Goal: Information Seeking & Learning: Learn about a topic

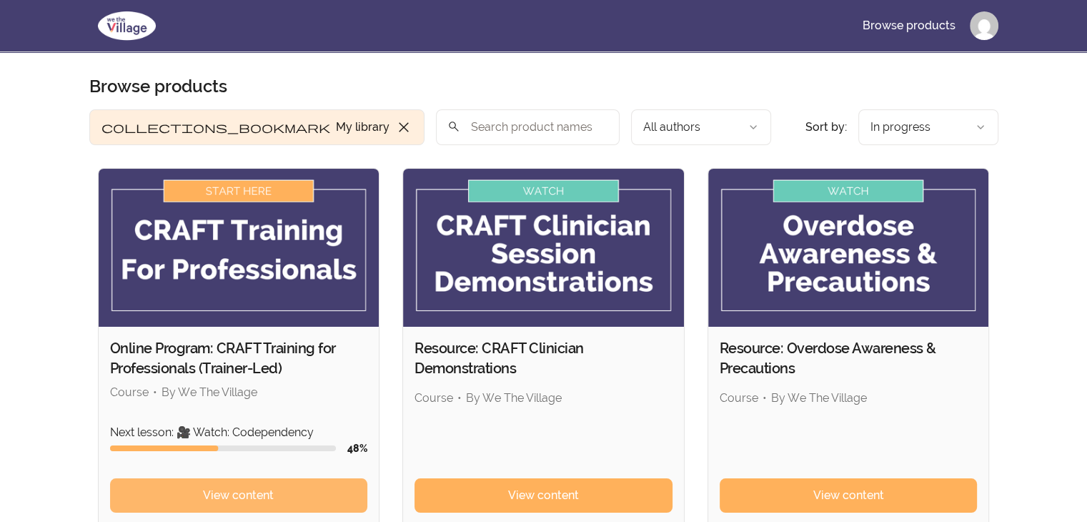
click at [232, 495] on span "View content" at bounding box center [238, 495] width 71 height 17
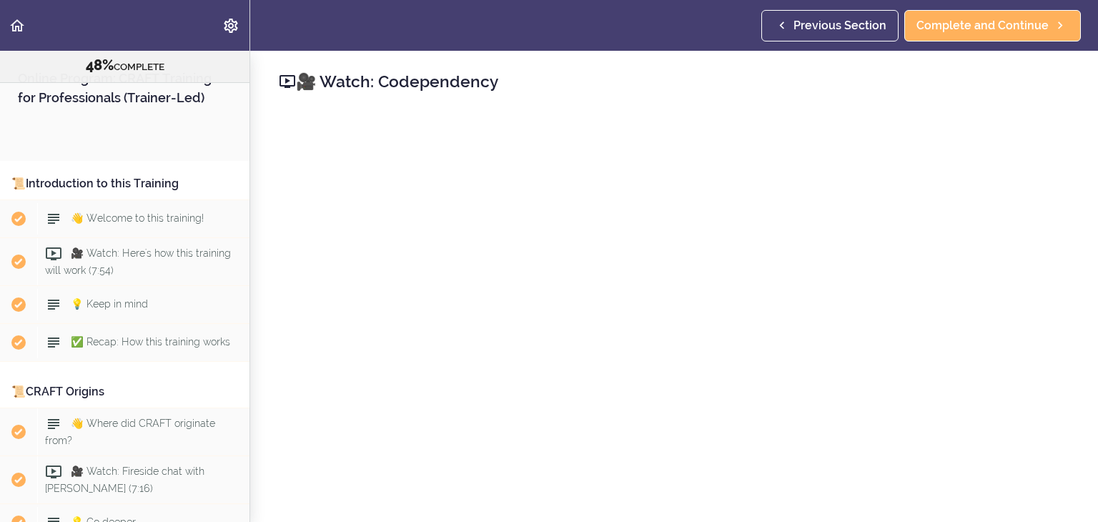
scroll to position [5514, 0]
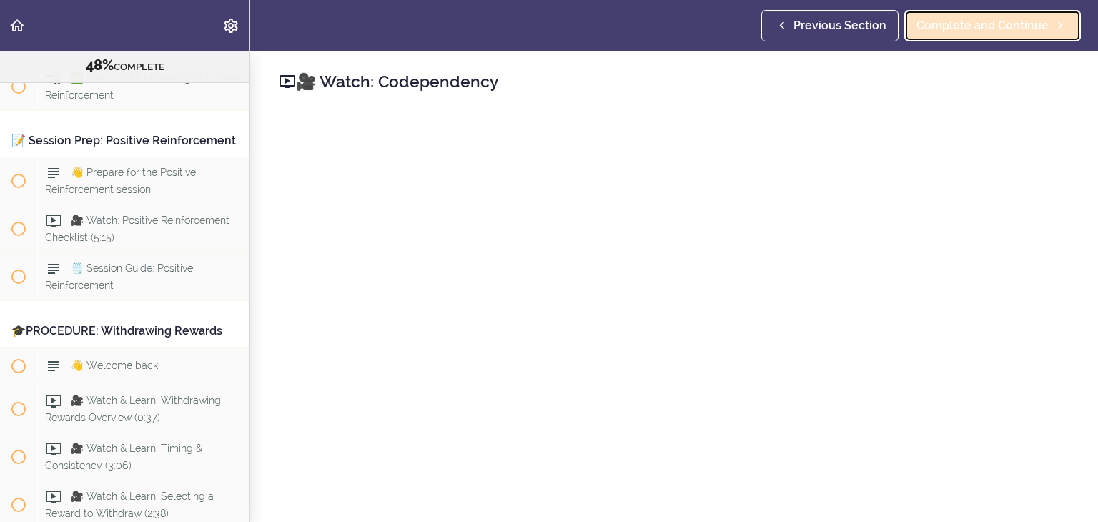
click at [992, 24] on span "Complete and Continue" at bounding box center [982, 25] width 132 height 17
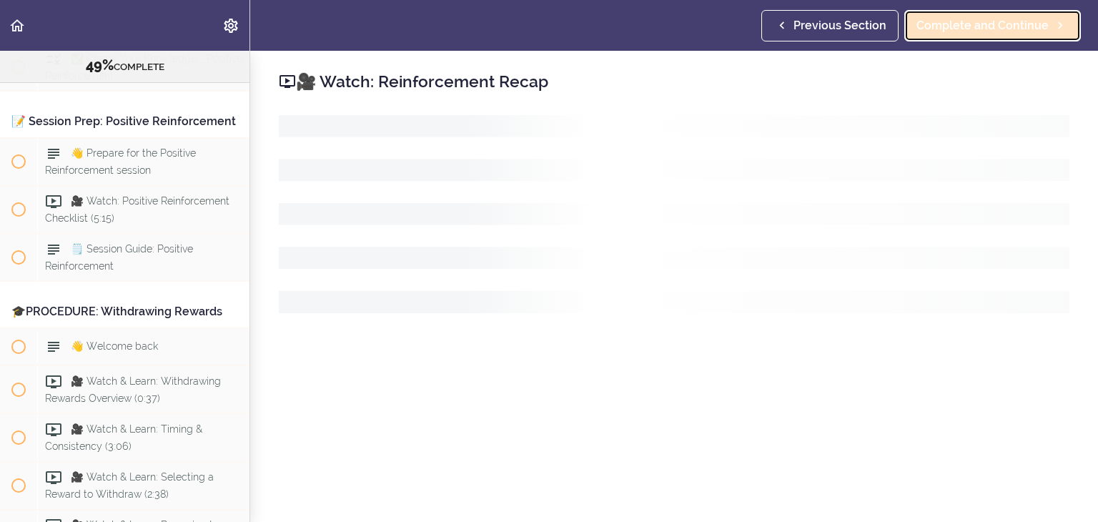
scroll to position [5534, 0]
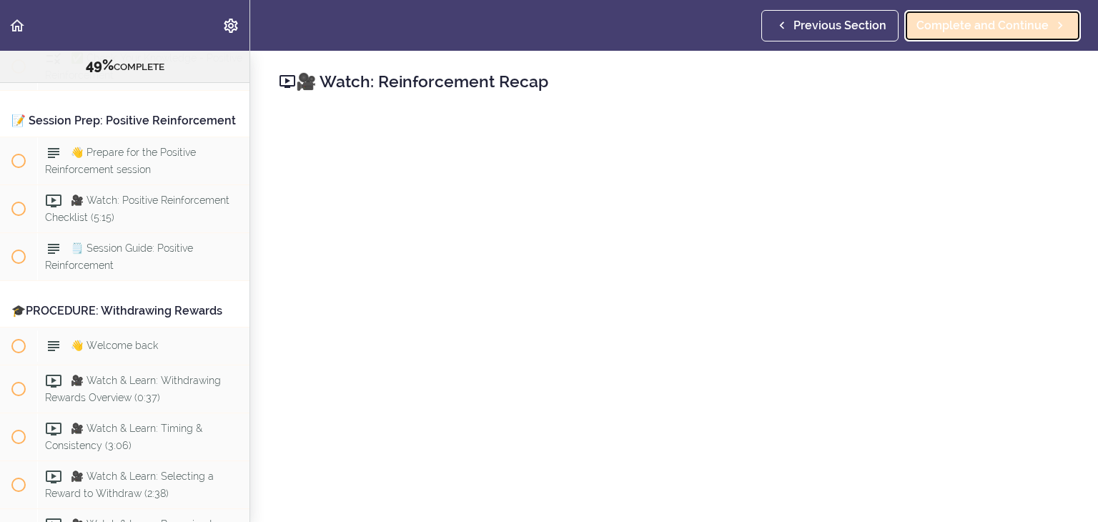
click at [1033, 28] on span "Complete and Continue" at bounding box center [982, 25] width 132 height 17
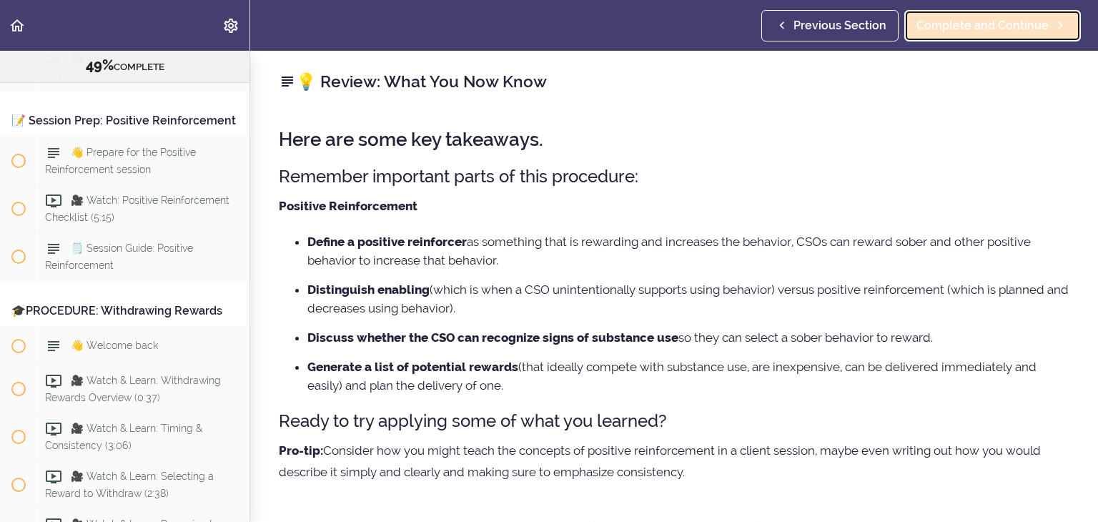
scroll to position [5582, 0]
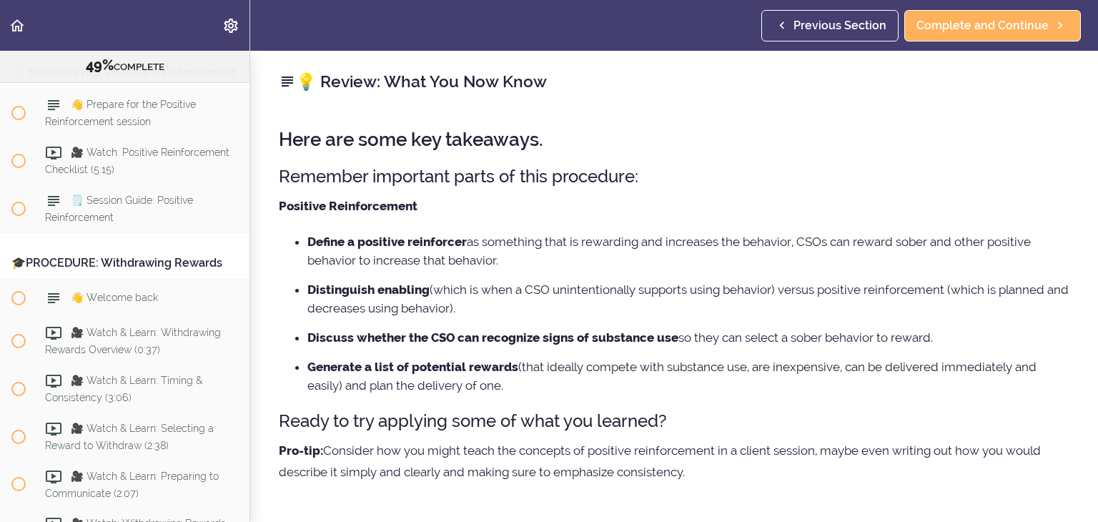
click at [763, 307] on li "Distinguish enabling (which is when a CSO unintentionally supports using behavi…" at bounding box center [688, 298] width 762 height 37
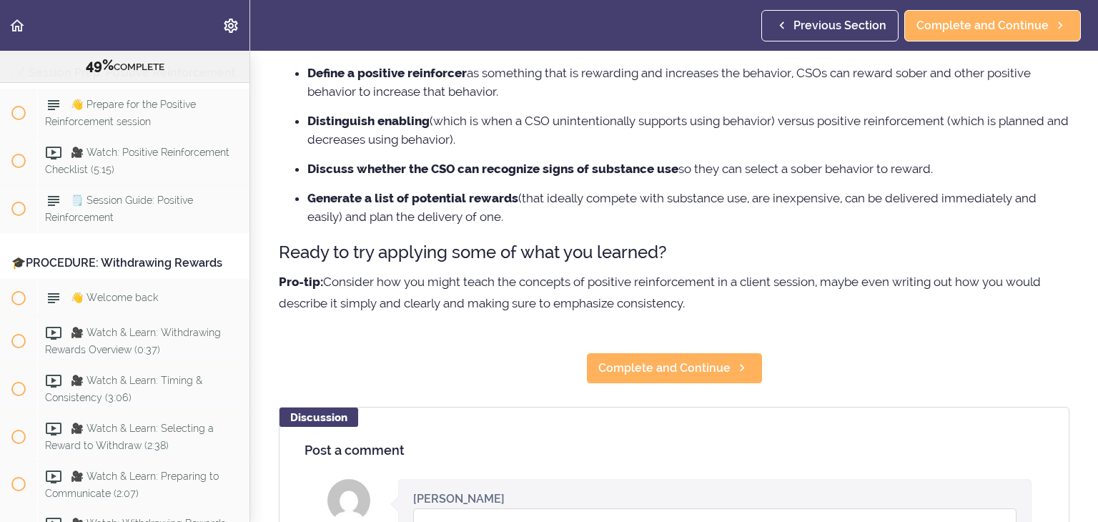
scroll to position [171, 0]
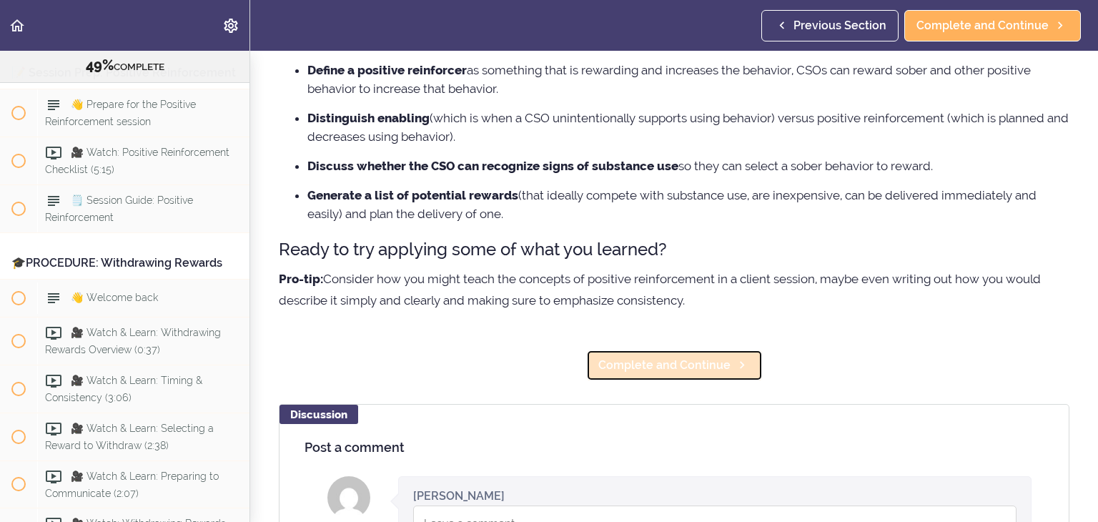
click at [680, 363] on span "Complete and Continue" at bounding box center [664, 365] width 132 height 17
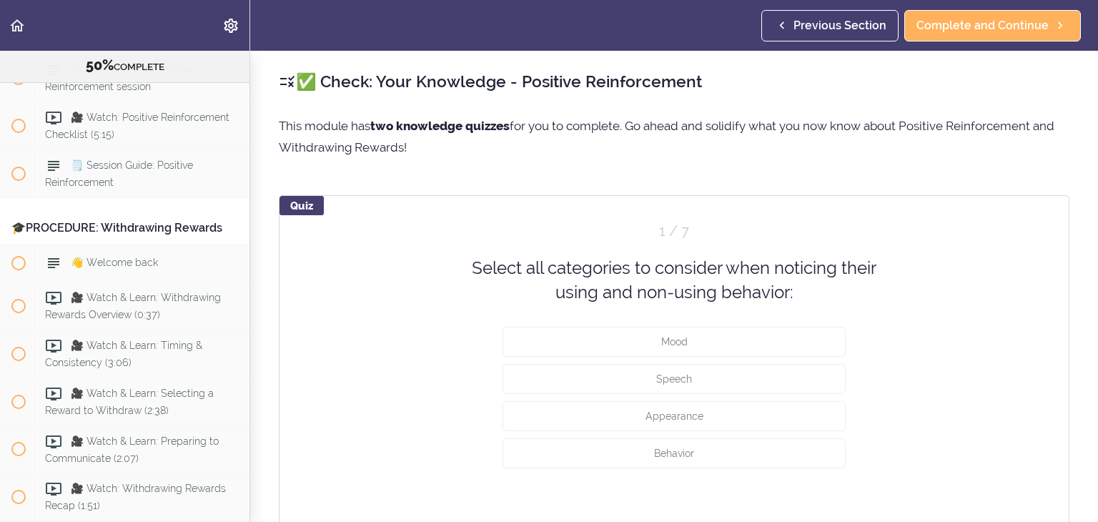
scroll to position [5619, 0]
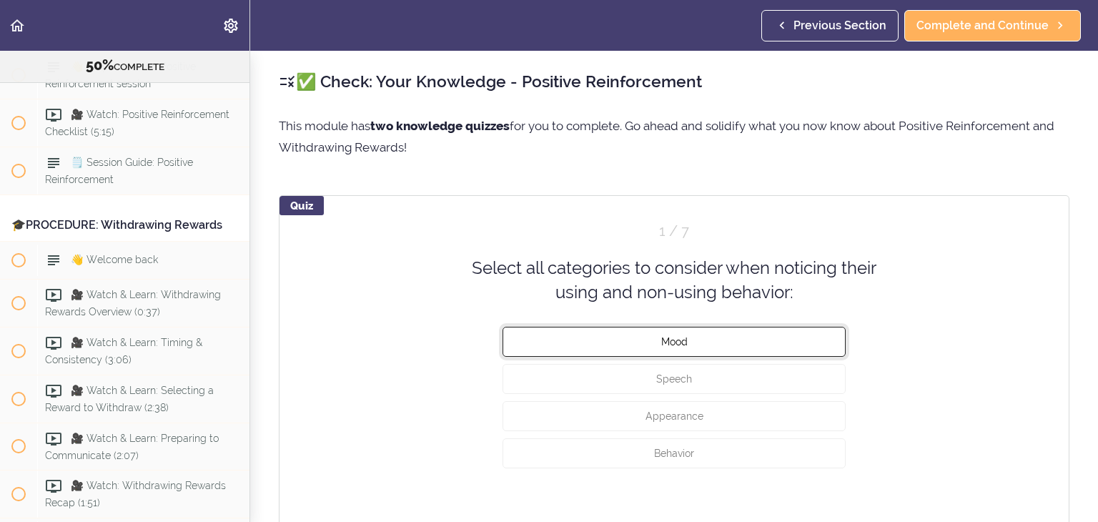
click at [792, 347] on button "Mood" at bounding box center [673, 341] width 343 height 30
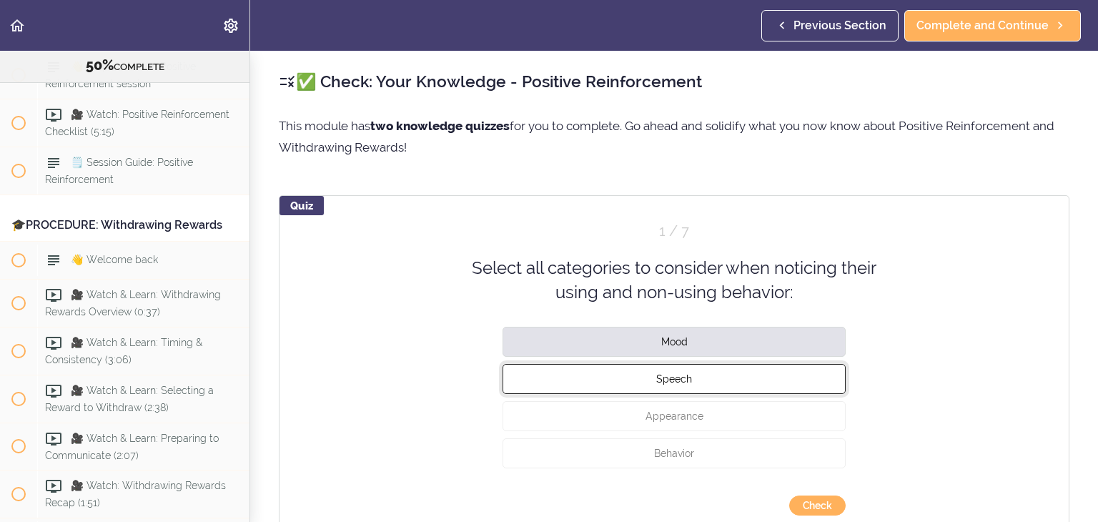
click at [770, 377] on button "Speech" at bounding box center [673, 378] width 343 height 30
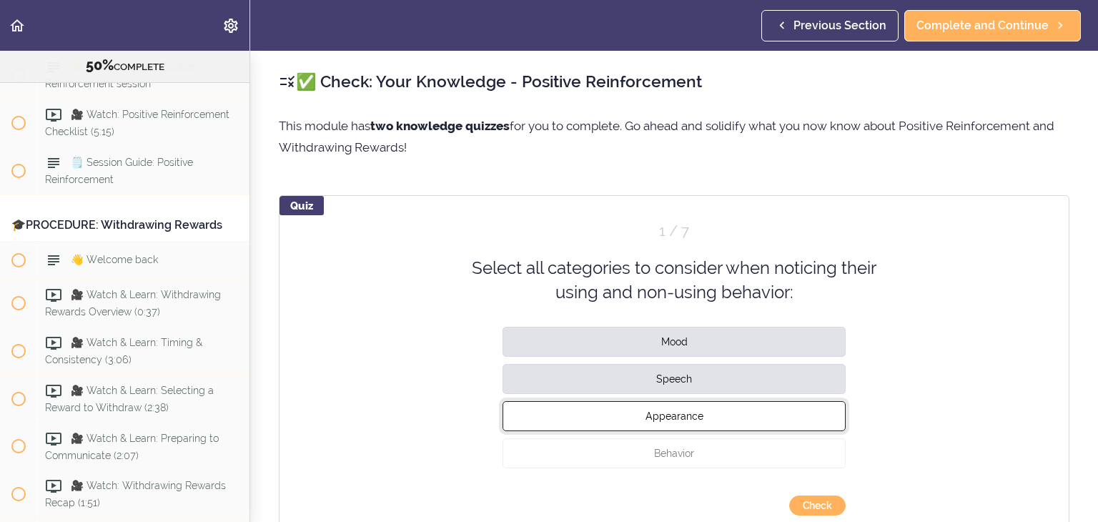
click at [752, 411] on button "Appearance" at bounding box center [673, 415] width 343 height 30
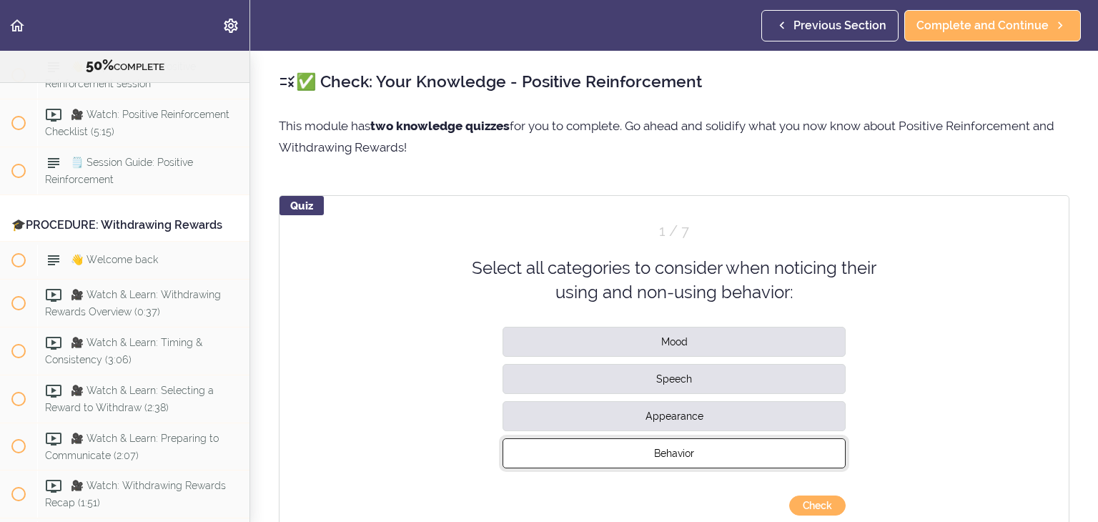
click at [743, 443] on button "Behavior" at bounding box center [673, 452] width 343 height 30
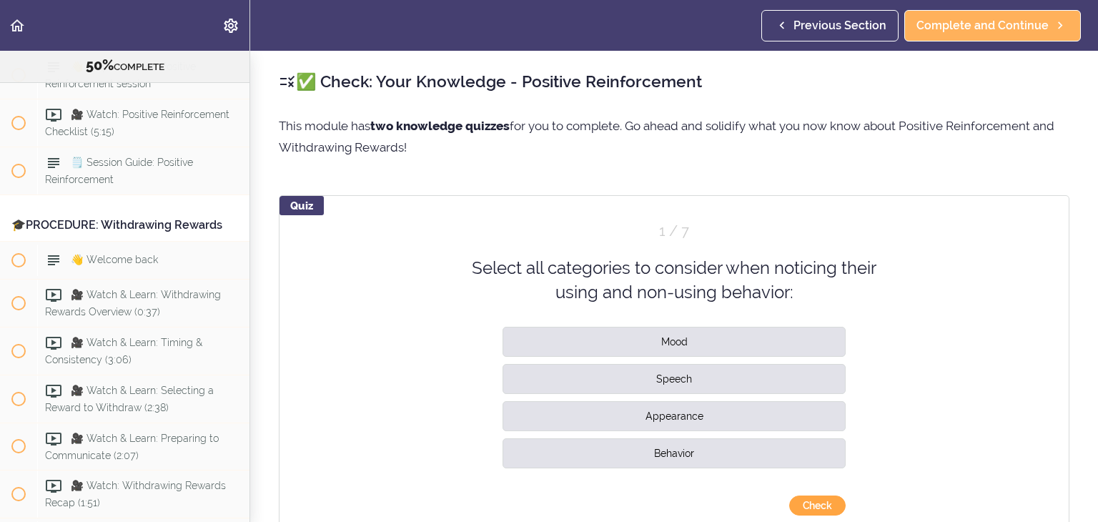
drag, startPoint x: 795, startPoint y: 500, endPoint x: 803, endPoint y: 504, distance: 9.3
click at [807, 504] on button "Check" at bounding box center [817, 505] width 56 height 20
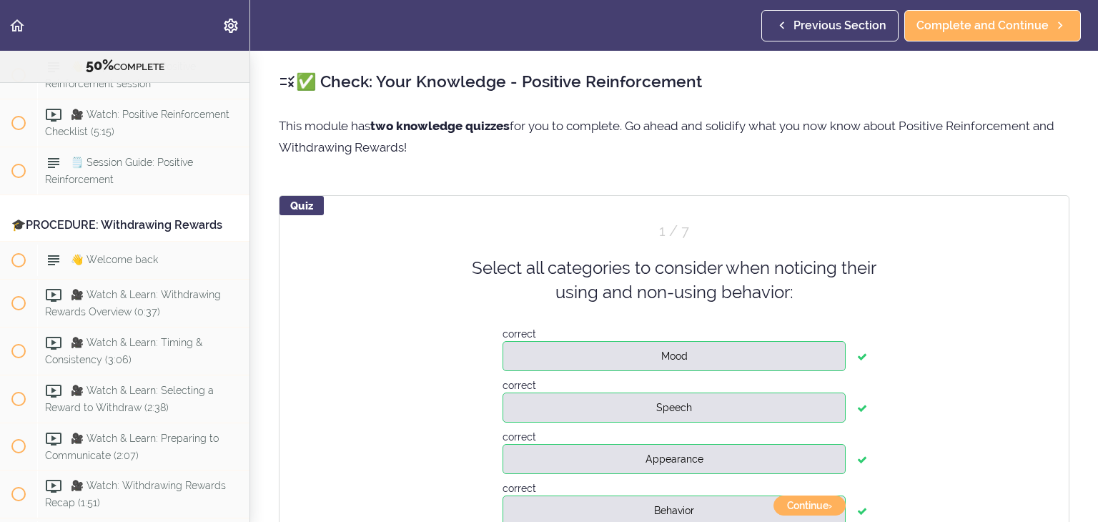
click at [928, 380] on div "Quiz 1 / 7 Select all categories to consider when noticing their using and non-…" at bounding box center [674, 374] width 790 height 358
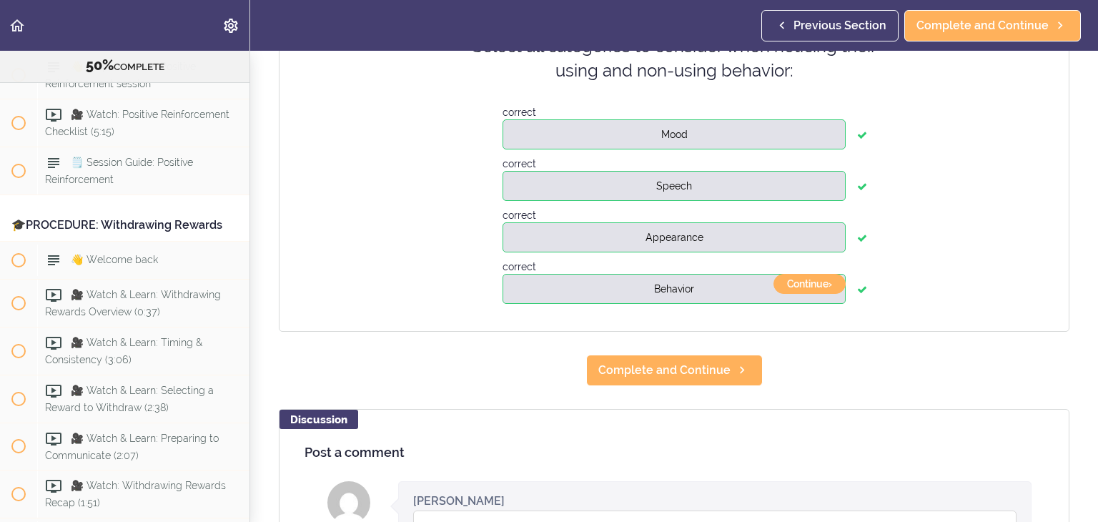
scroll to position [257, 0]
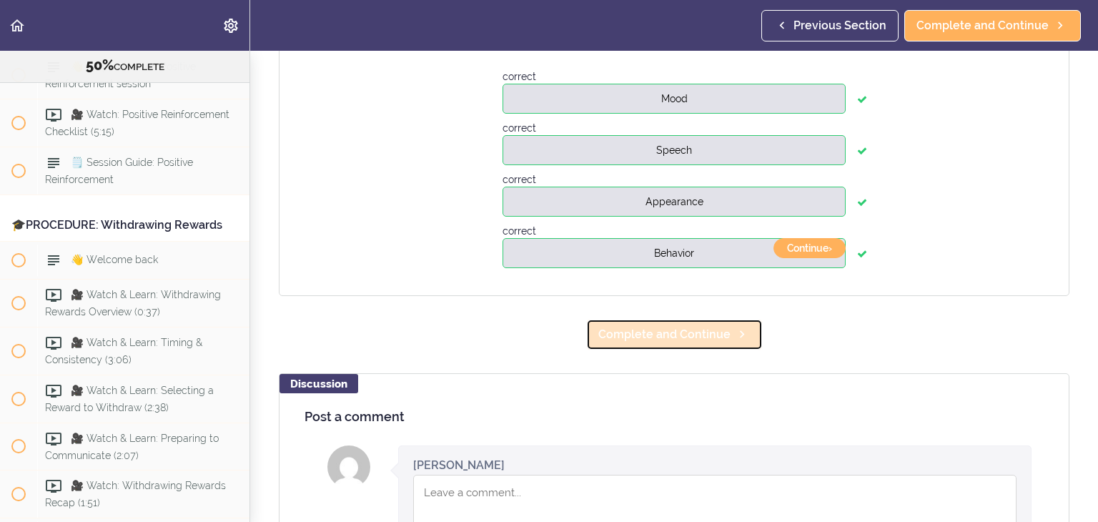
click at [718, 337] on span "Complete and Continue" at bounding box center [664, 334] width 132 height 17
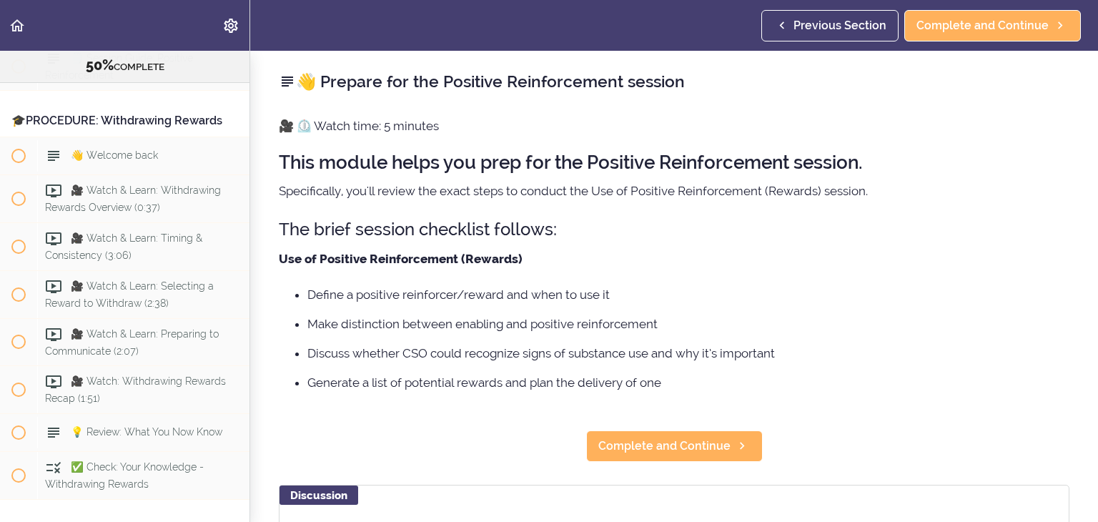
scroll to position [5730, 0]
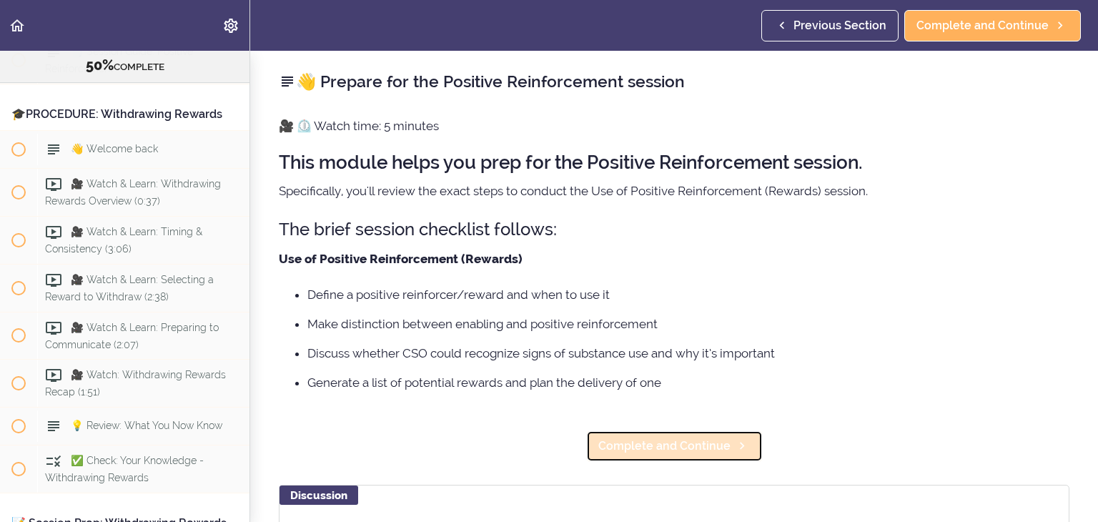
click at [672, 447] on span "Complete and Continue" at bounding box center [664, 445] width 132 height 17
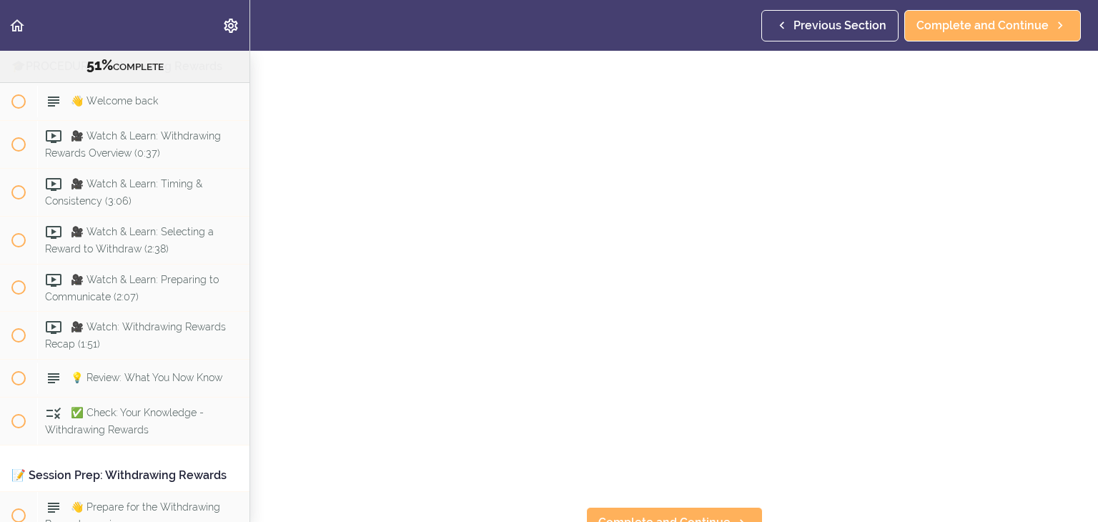
scroll to position [86, 0]
click at [704, 504] on span "Complete and Continue" at bounding box center [664, 512] width 132 height 17
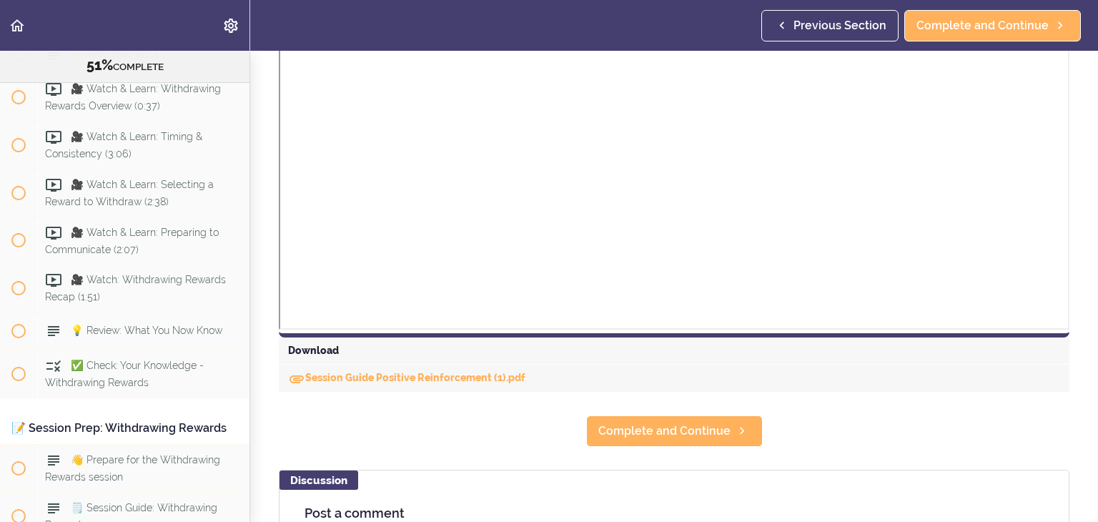
scroll to position [572, 0]
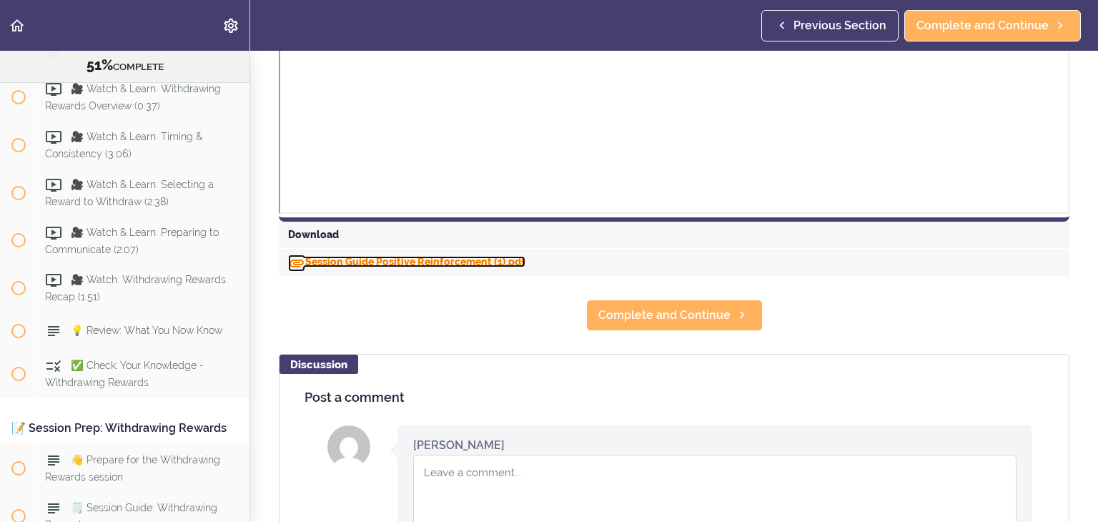
click at [422, 260] on link "Session Guide Positive Reinforcement (1).pdf" at bounding box center [406, 261] width 237 height 11
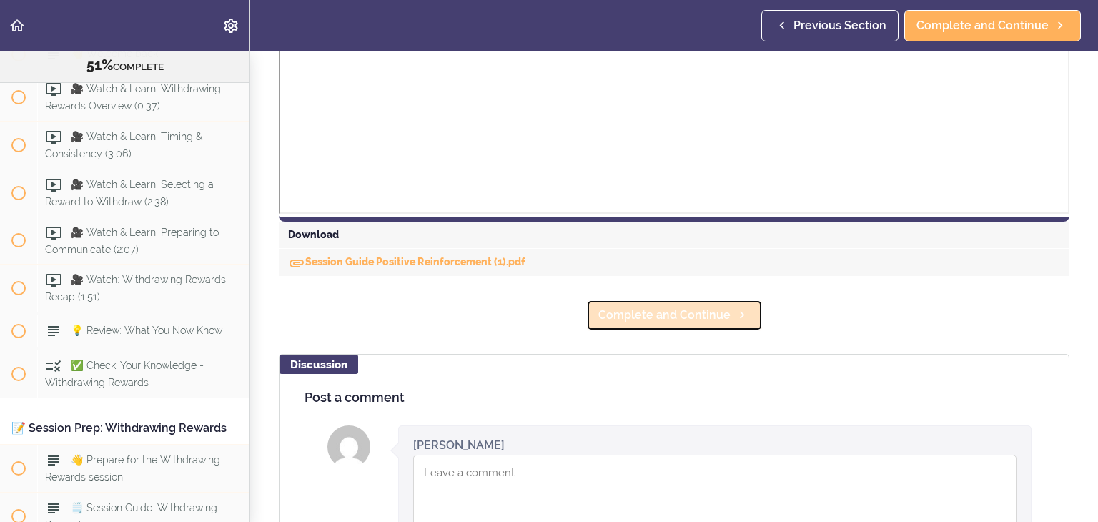
click at [644, 321] on span "Complete and Continue" at bounding box center [664, 315] width 132 height 17
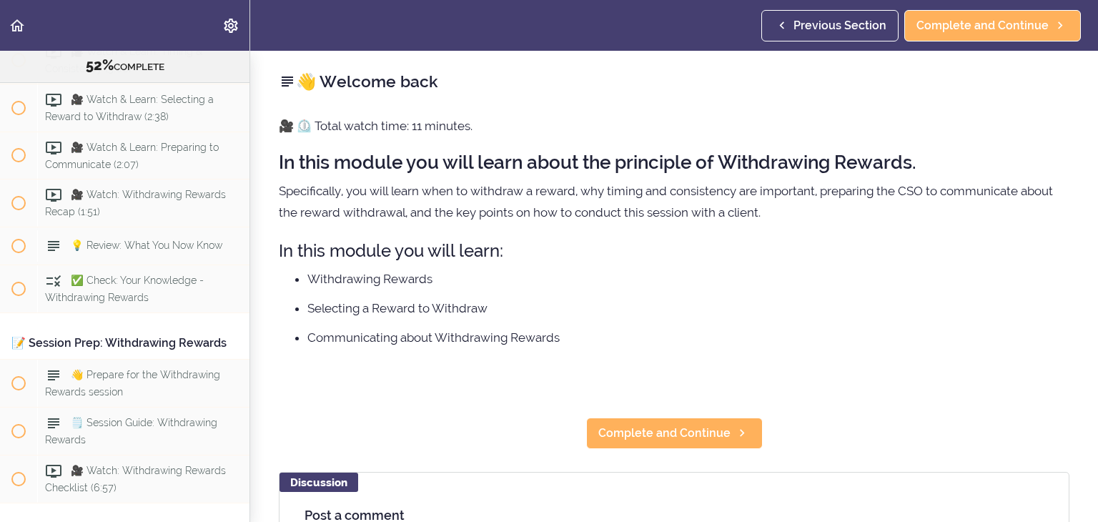
scroll to position [5920, 0]
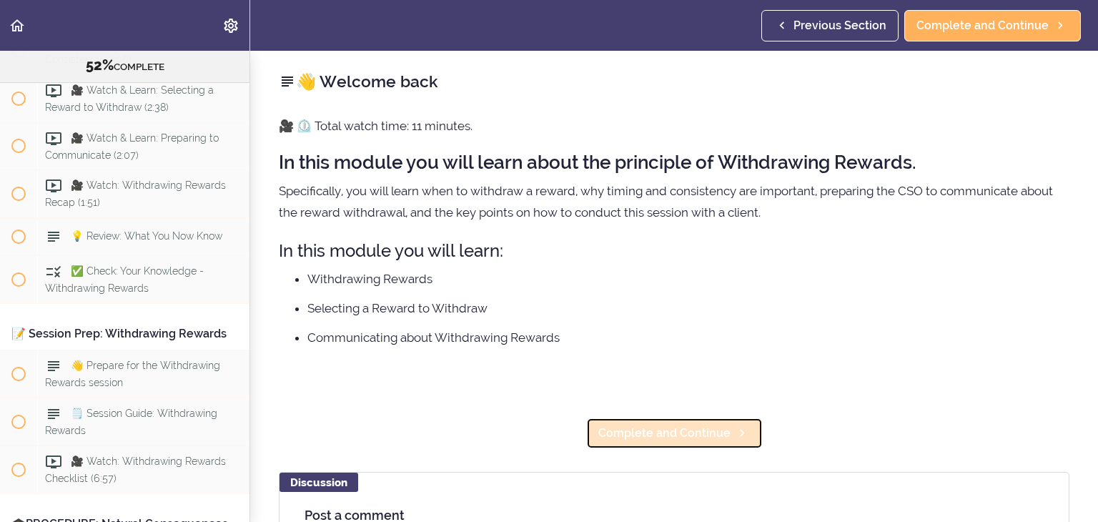
click at [689, 431] on span "Complete and Continue" at bounding box center [664, 432] width 132 height 17
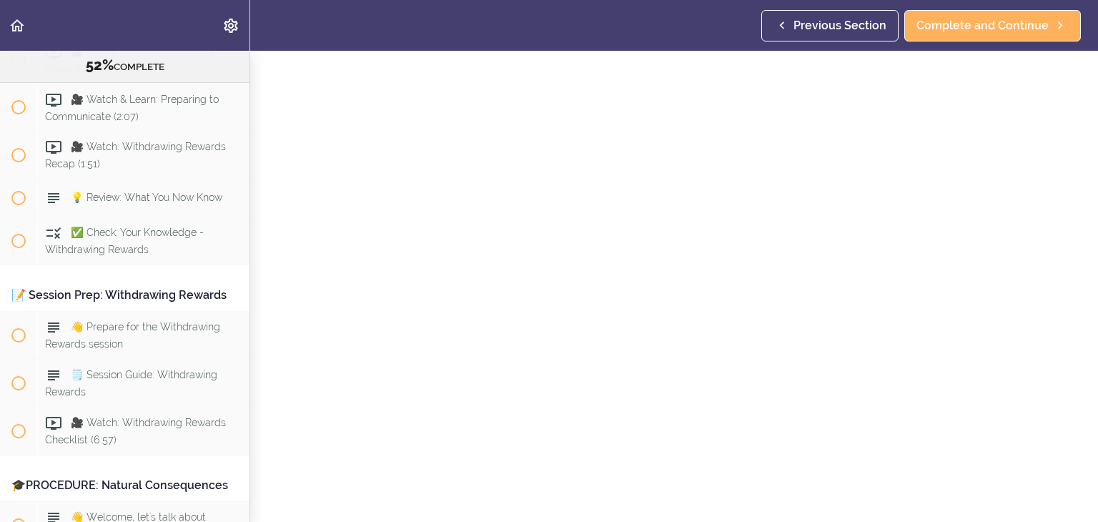
scroll to position [57, 0]
click at [1015, 29] on span "Complete and Continue" at bounding box center [982, 25] width 132 height 17
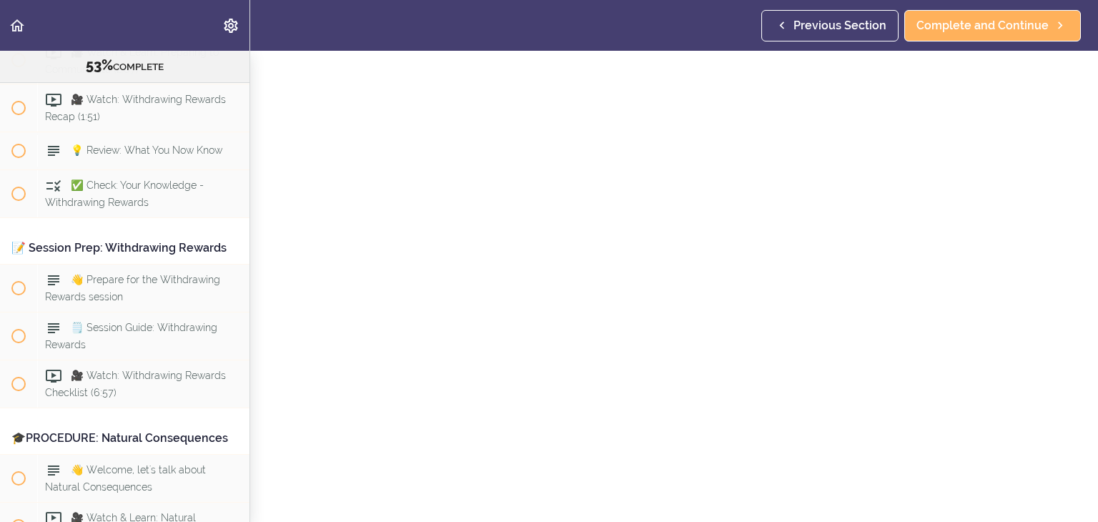
scroll to position [49, 0]
click at [1018, 22] on span "Complete and Continue" at bounding box center [982, 25] width 132 height 17
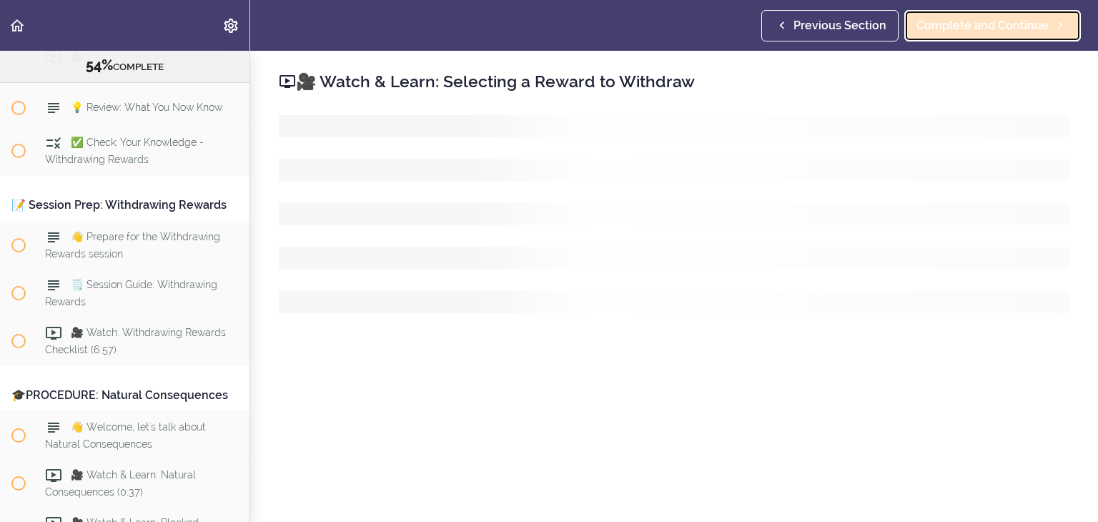
scroll to position [6054, 0]
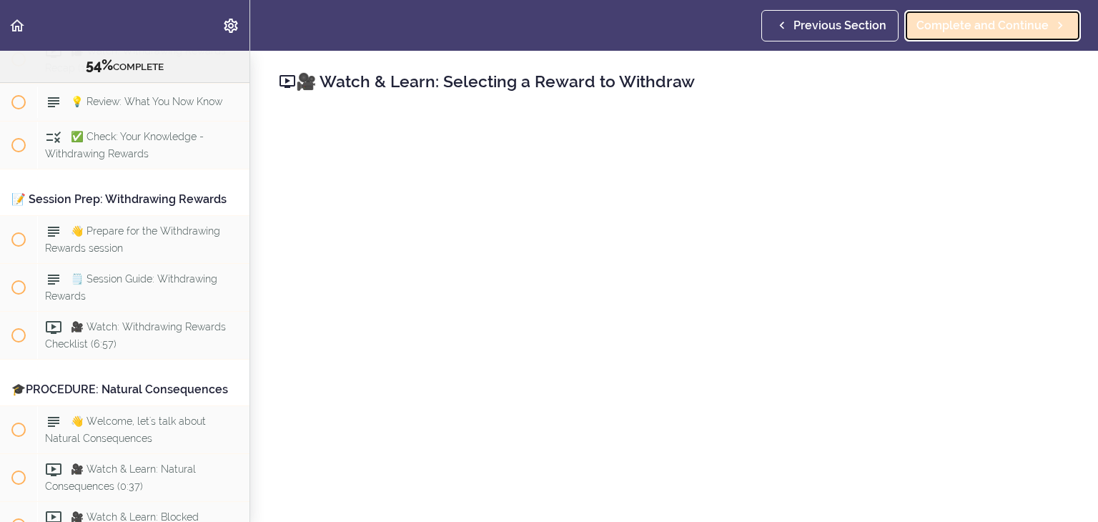
click at [976, 31] on span "Complete and Continue" at bounding box center [982, 25] width 132 height 17
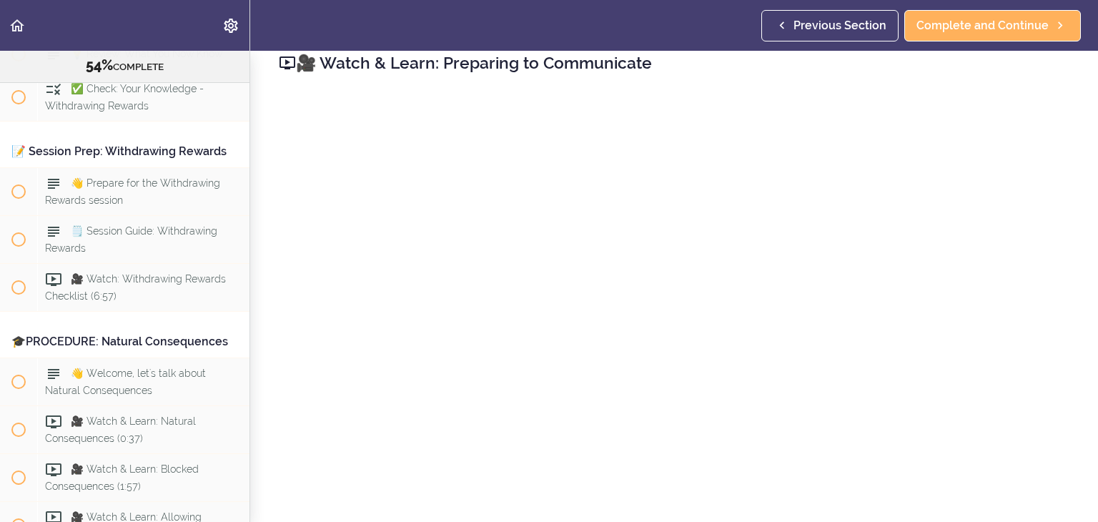
scroll to position [29, 0]
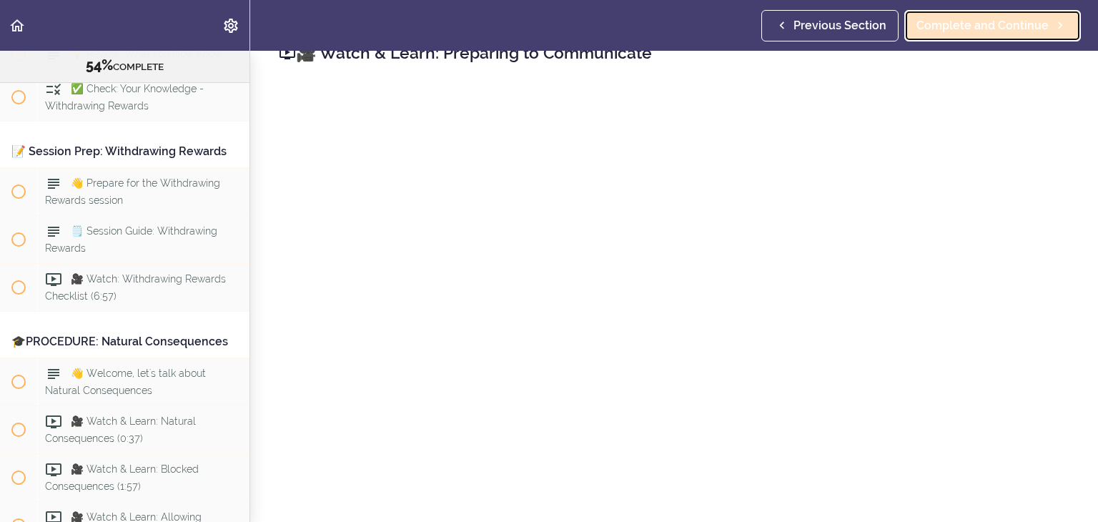
click at [989, 28] on span "Complete and Continue" at bounding box center [982, 25] width 132 height 17
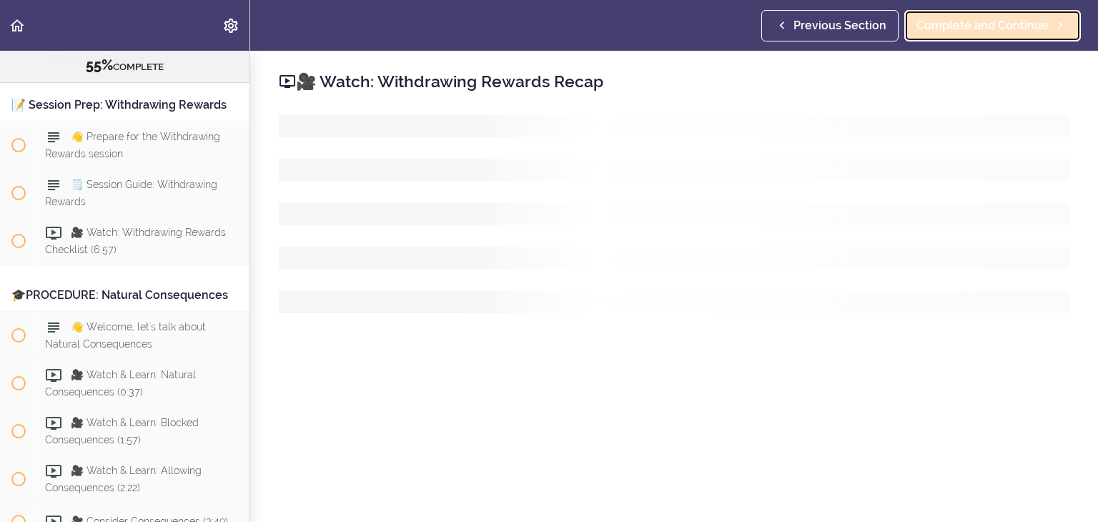
scroll to position [6150, 0]
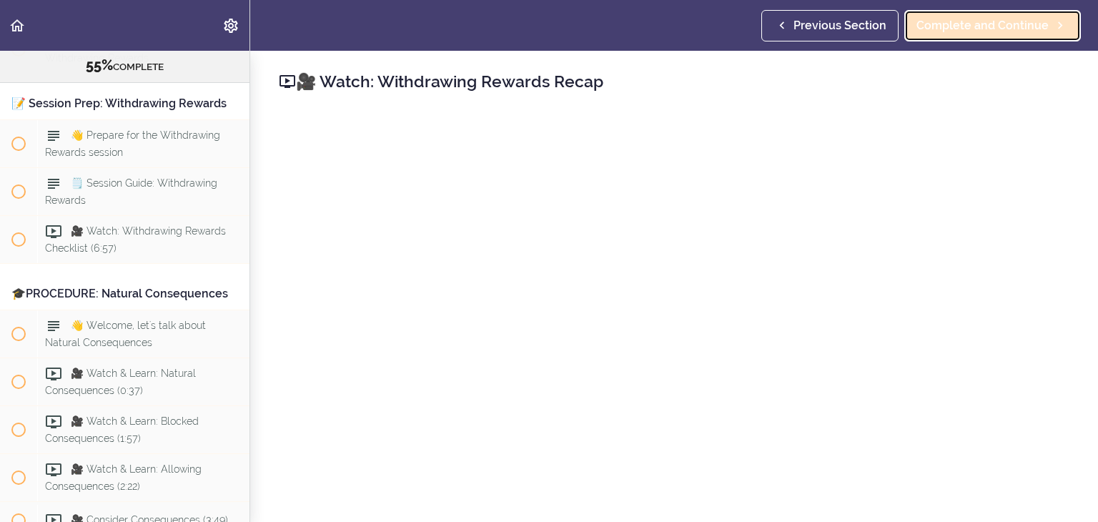
click at [1018, 29] on span "Complete and Continue" at bounding box center [982, 25] width 132 height 17
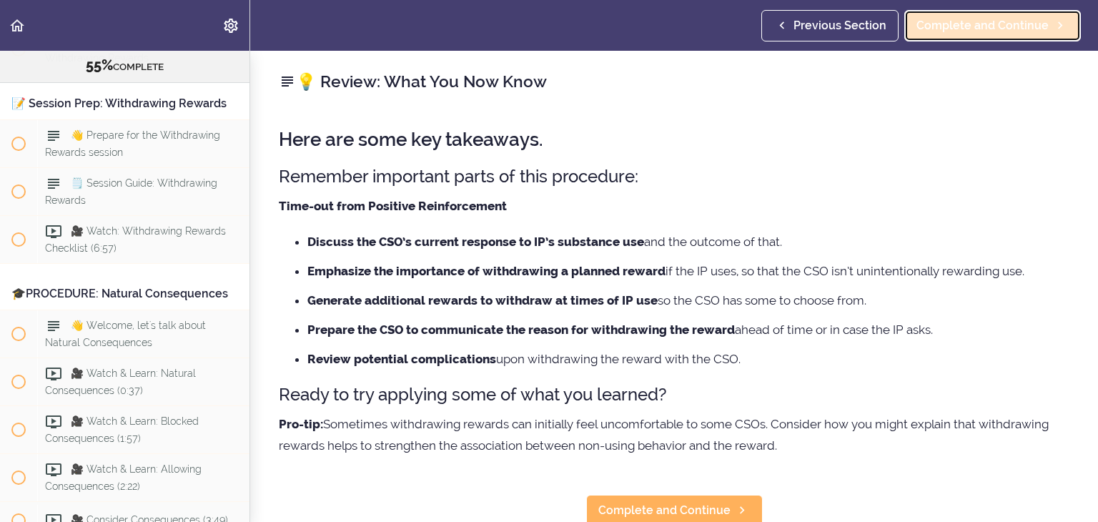
scroll to position [6197, 0]
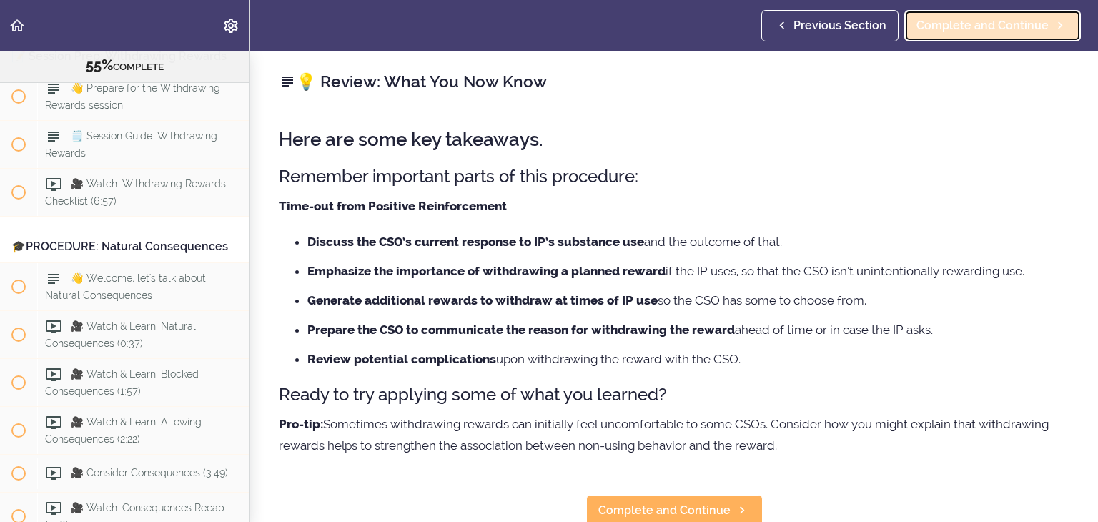
click at [998, 28] on span "Complete and Continue" at bounding box center [982, 25] width 132 height 17
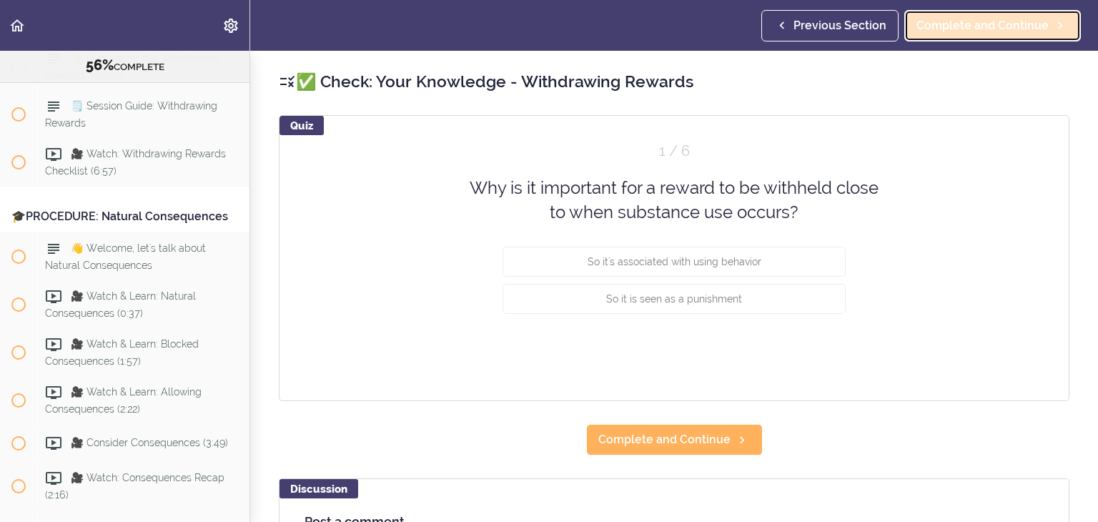
scroll to position [6235, 0]
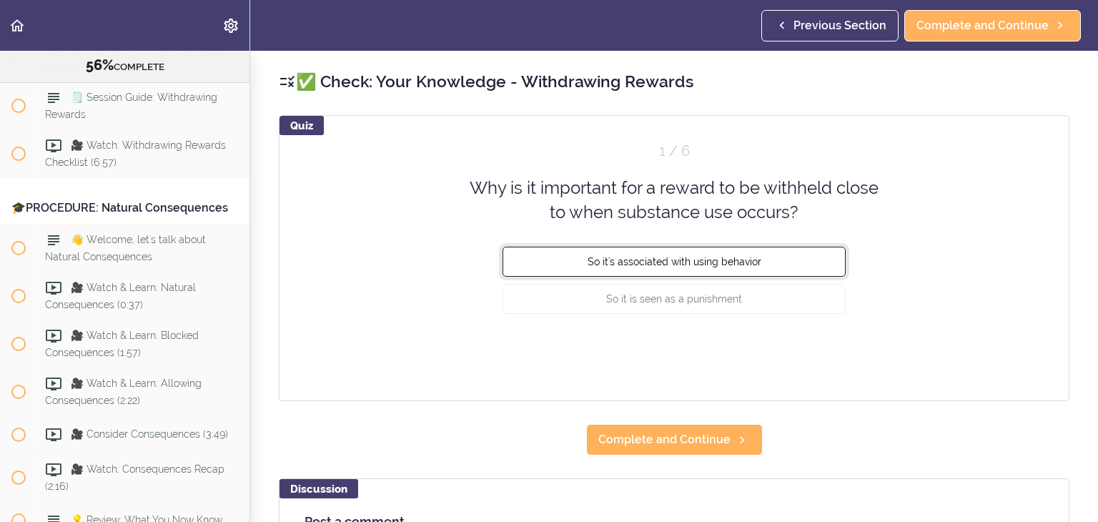
click at [663, 257] on span "So it's associated with using behavior" at bounding box center [674, 260] width 174 height 11
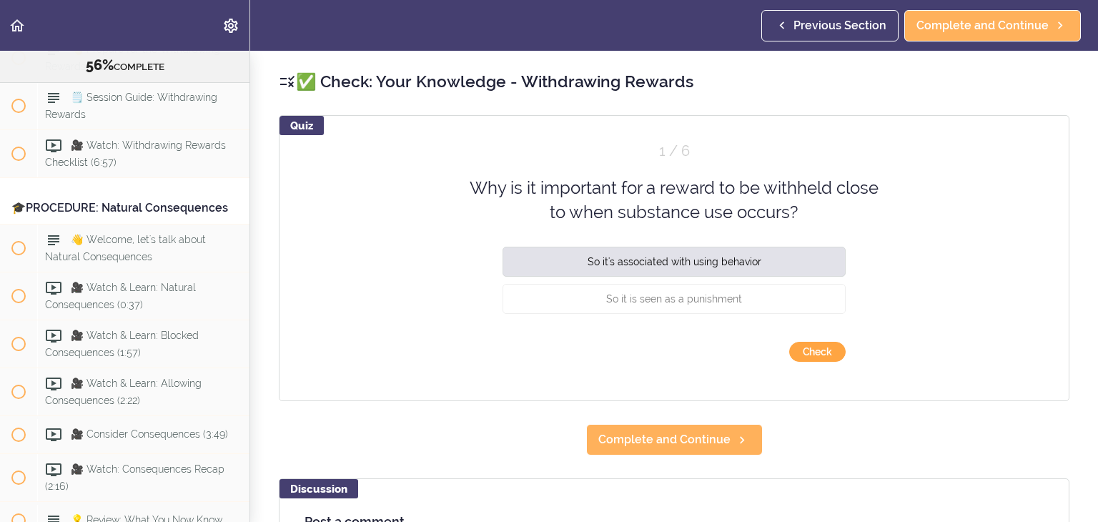
click at [802, 352] on button "Check" at bounding box center [817, 352] width 56 height 20
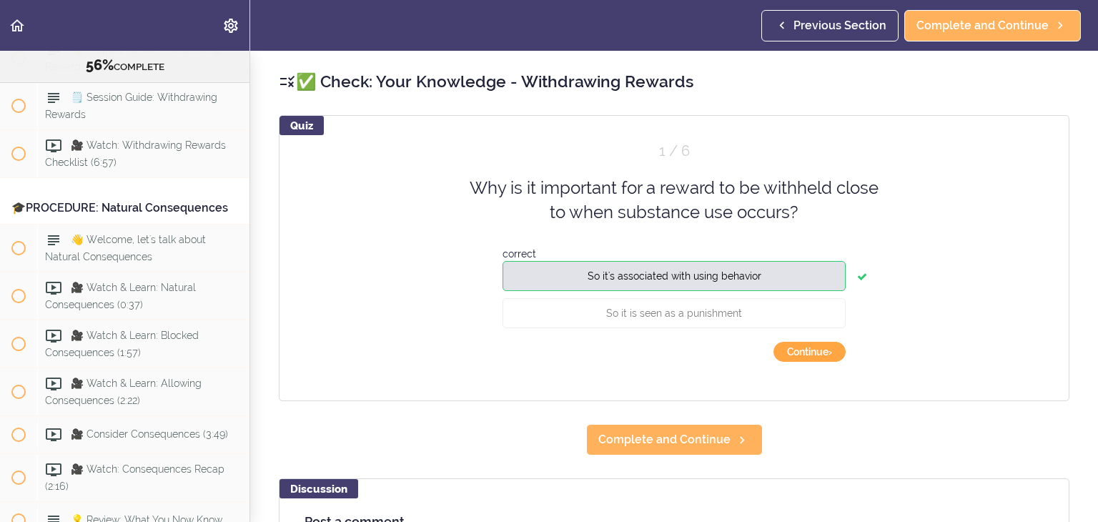
click at [802, 352] on button "Continue ›" at bounding box center [809, 352] width 72 height 20
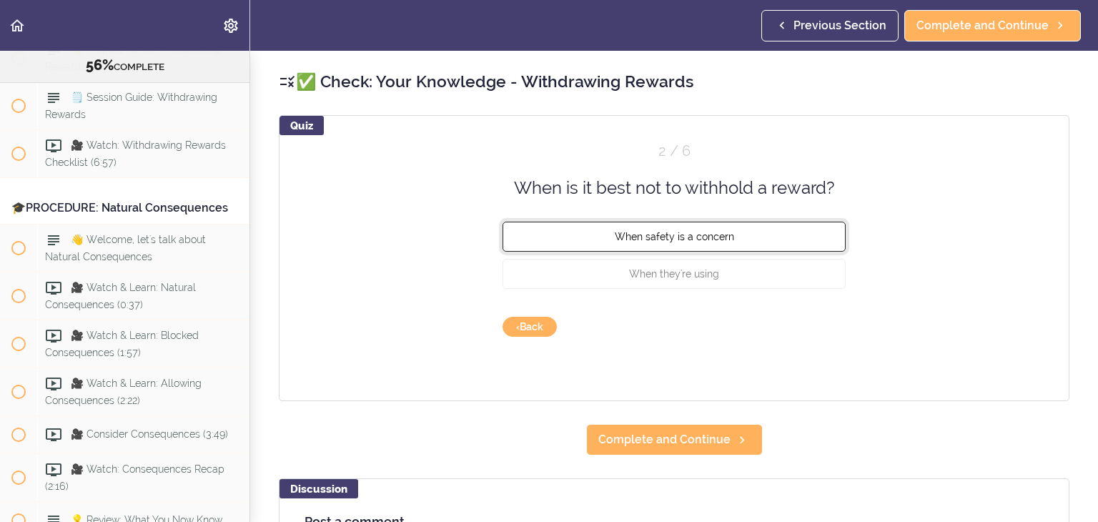
click at [700, 243] on button "When safety is a concern" at bounding box center [673, 237] width 343 height 30
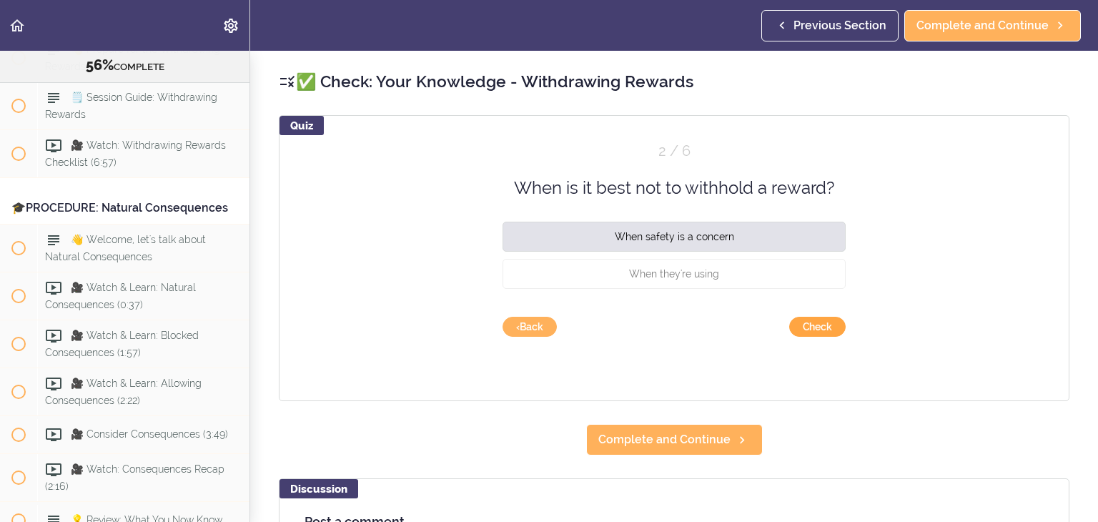
click at [810, 324] on button "Check" at bounding box center [817, 327] width 56 height 20
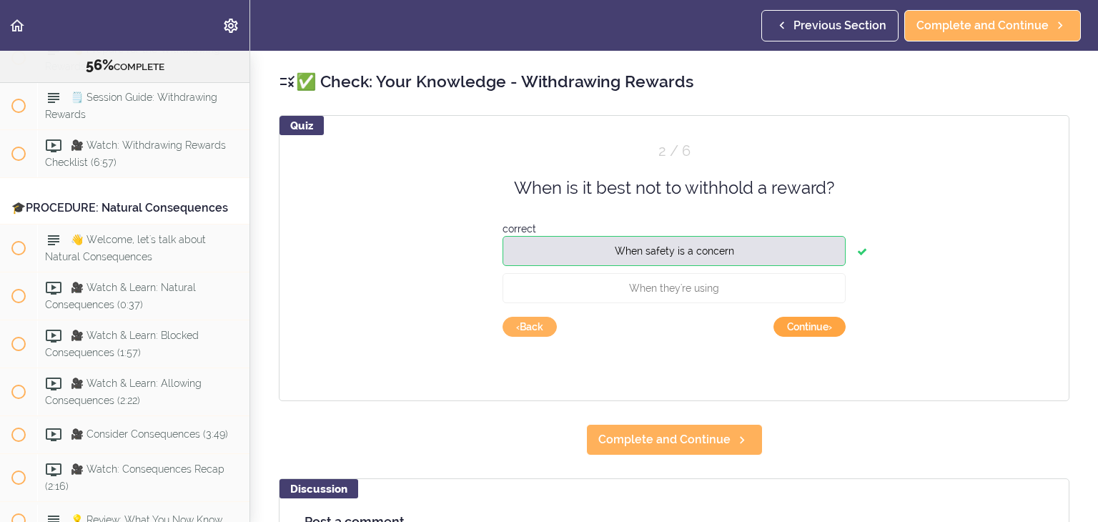
click at [795, 327] on button "Continue ›" at bounding box center [809, 327] width 72 height 20
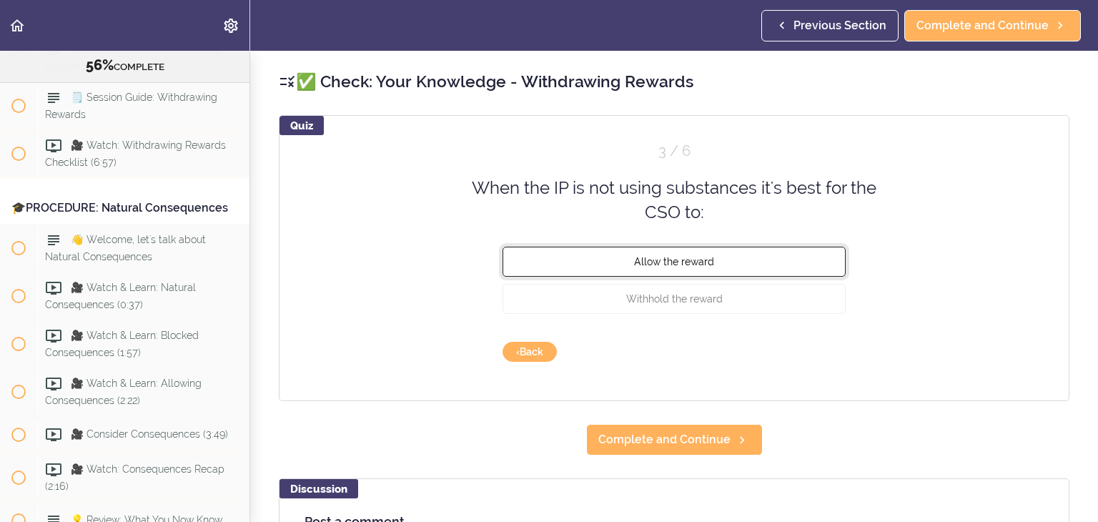
click at [685, 264] on span "Allow the reward" at bounding box center [674, 260] width 80 height 11
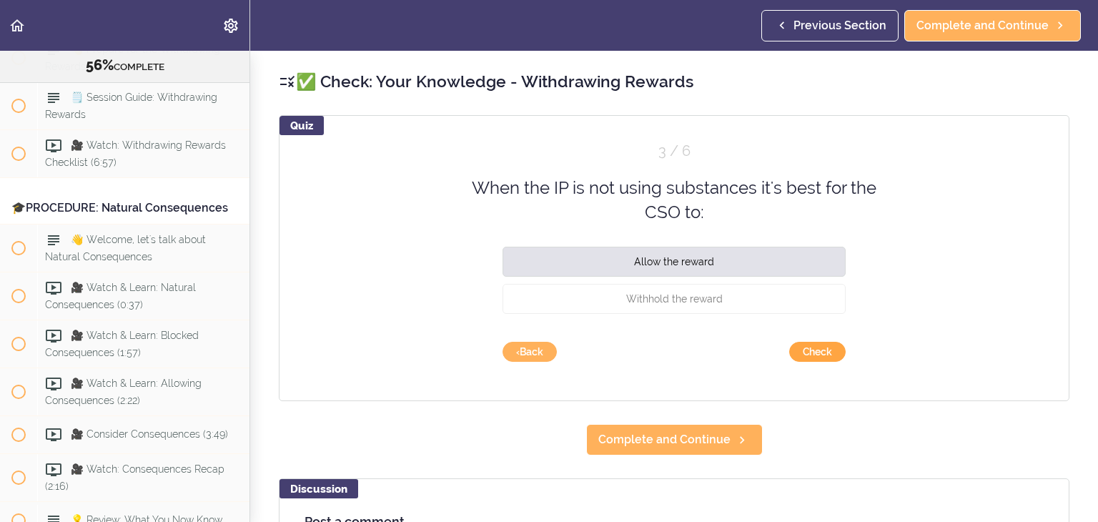
click at [811, 349] on button "Check" at bounding box center [817, 352] width 56 height 20
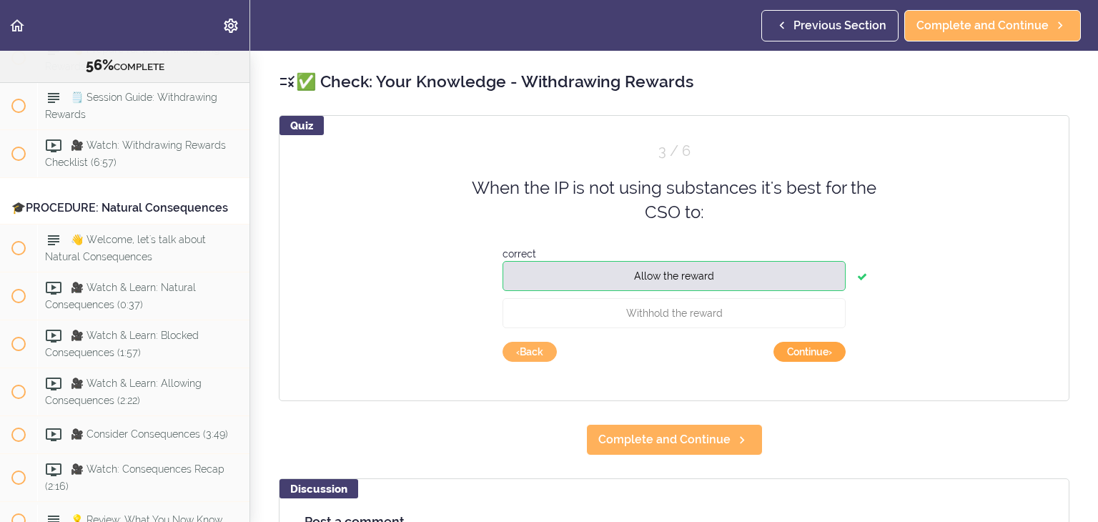
click at [811, 349] on button "Continue ›" at bounding box center [809, 352] width 72 height 20
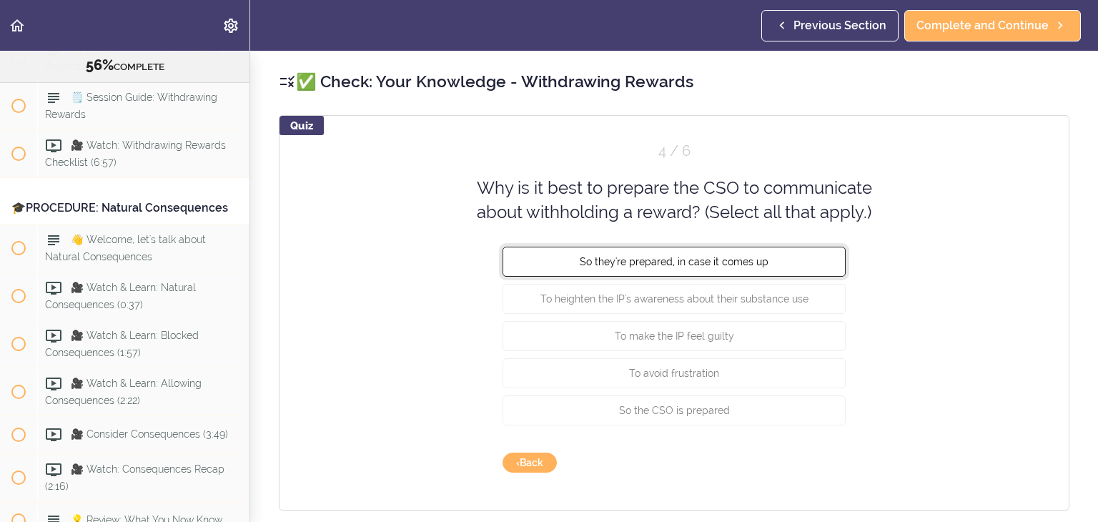
click at [739, 263] on span "So they're prepared, in case it comes up" at bounding box center [674, 260] width 189 height 11
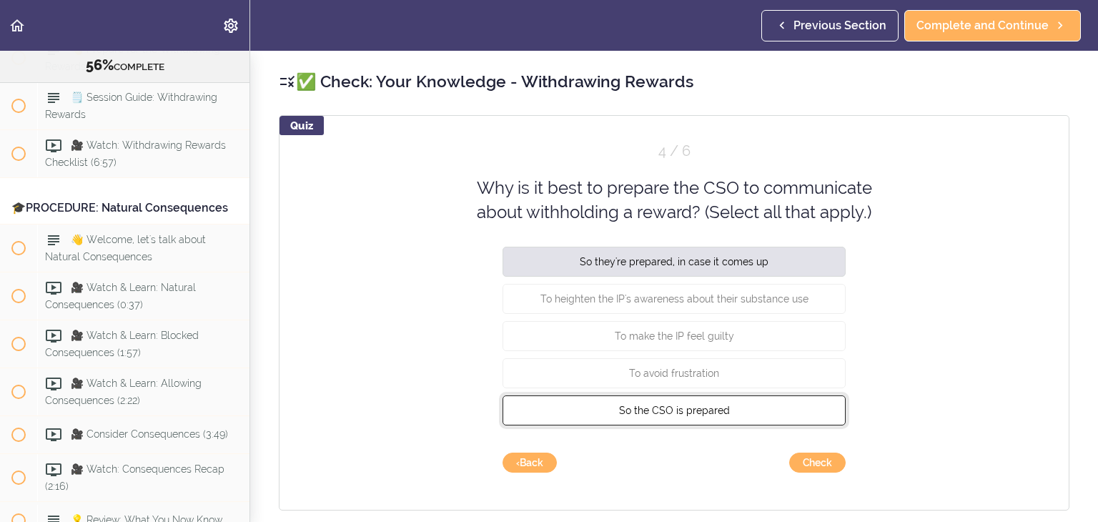
click at [682, 409] on span "So the CSO is prepared" at bounding box center [674, 409] width 111 height 11
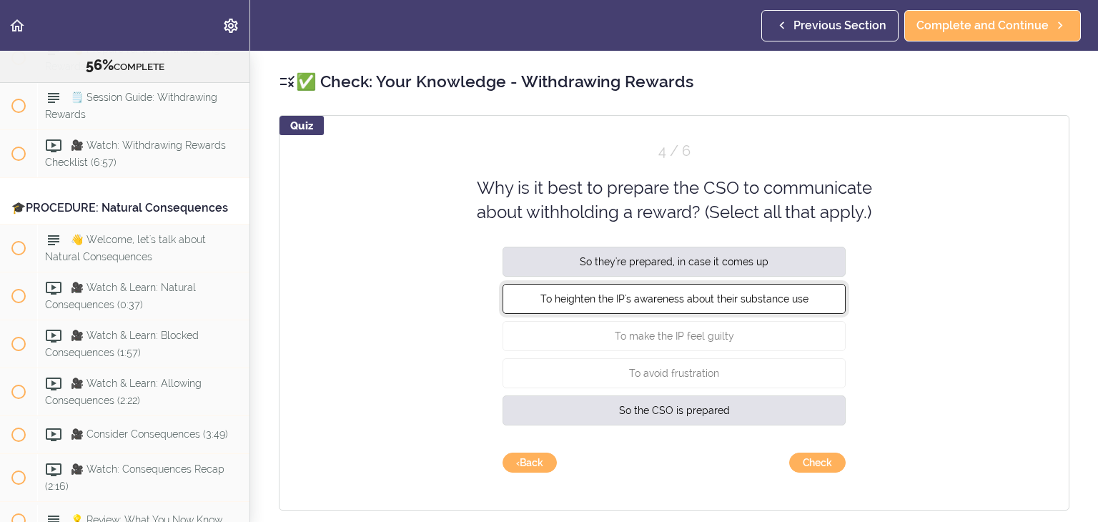
click at [702, 295] on span "To heighten the IP's awareness about their substance use" at bounding box center [674, 297] width 268 height 11
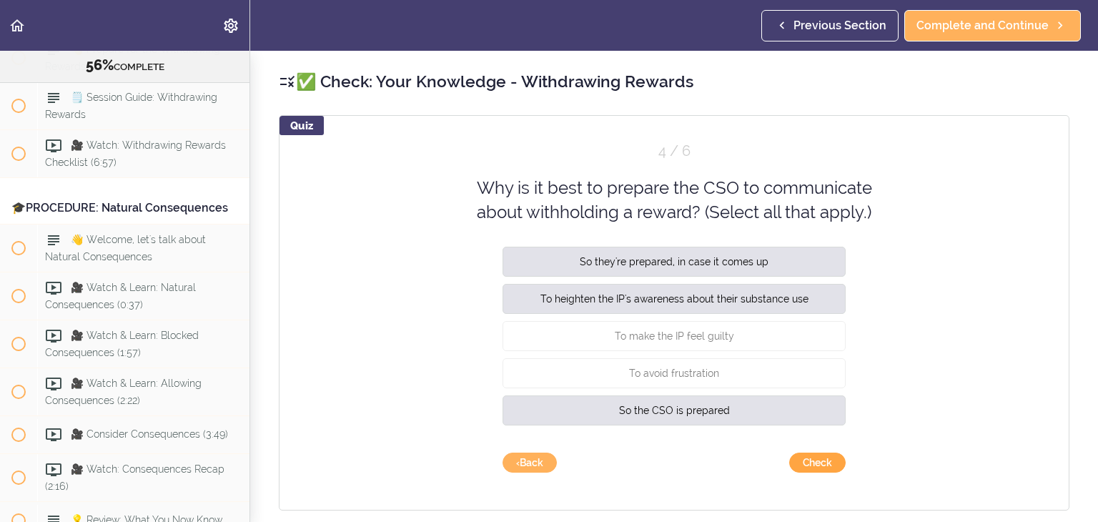
click at [806, 464] on button "Check" at bounding box center [817, 462] width 56 height 20
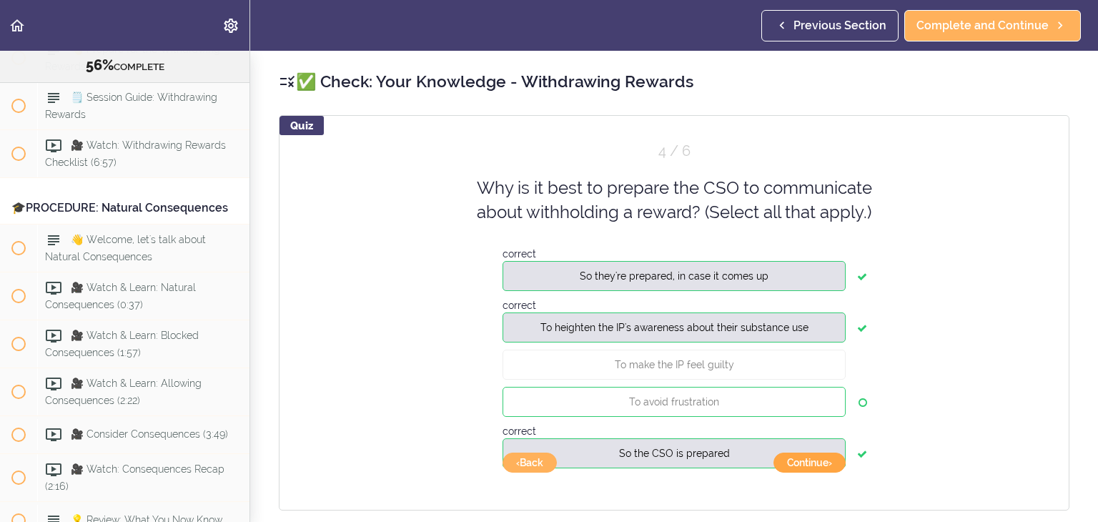
click at [802, 461] on button "Continue ›" at bounding box center [809, 462] width 72 height 20
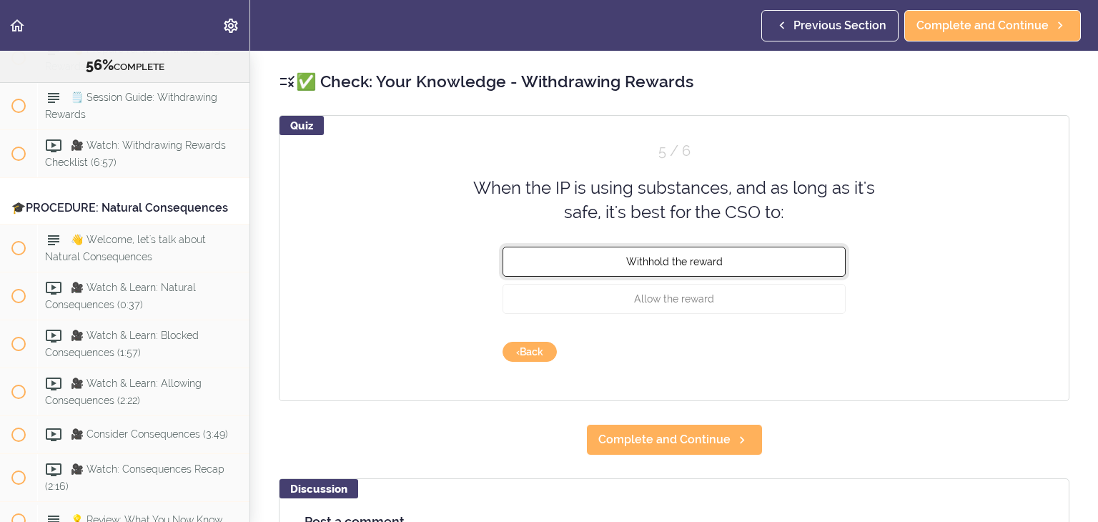
click at [669, 260] on span "Withhold the reward" at bounding box center [674, 260] width 96 height 11
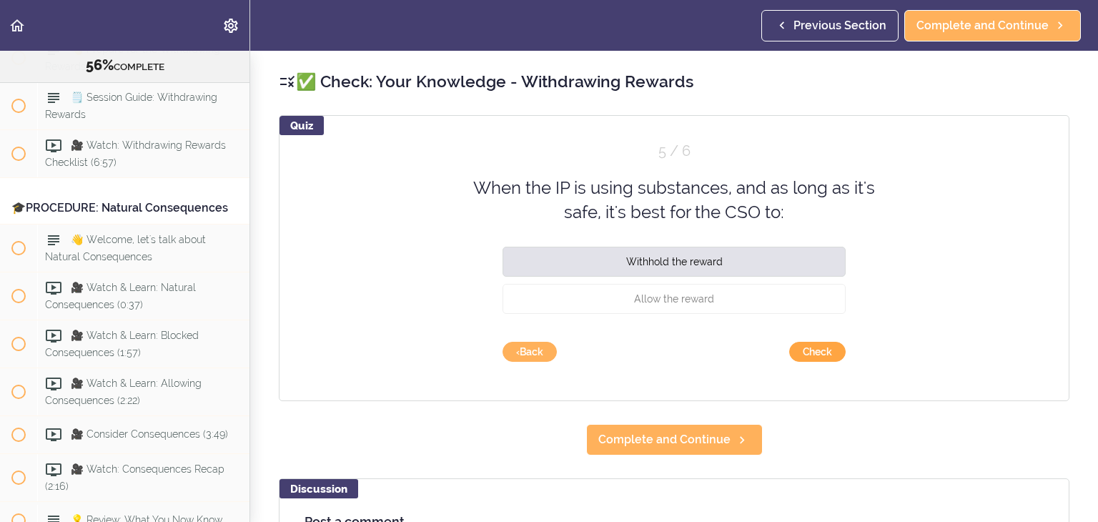
click at [811, 349] on button "Check" at bounding box center [817, 352] width 56 height 20
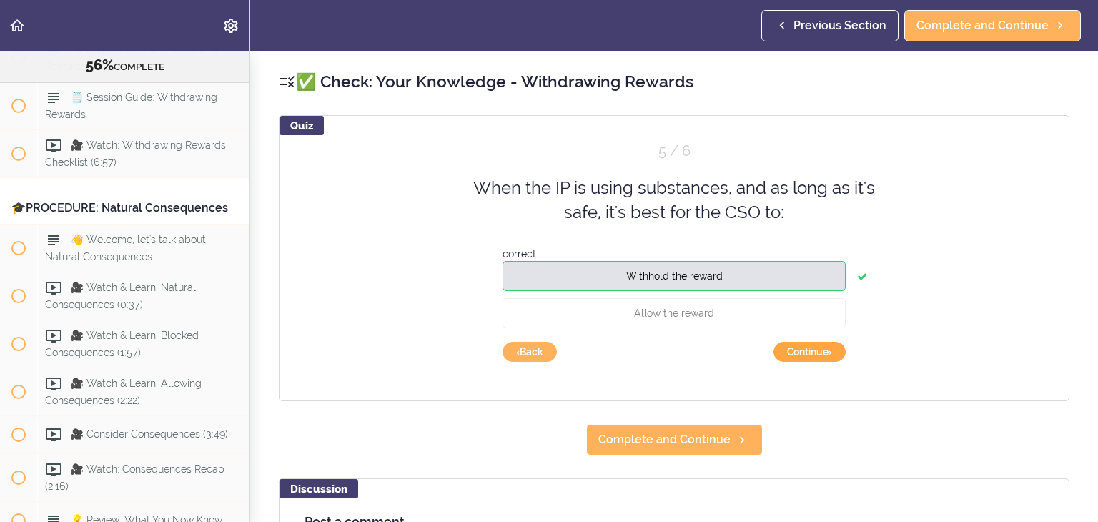
click at [810, 350] on button "Continue ›" at bounding box center [809, 352] width 72 height 20
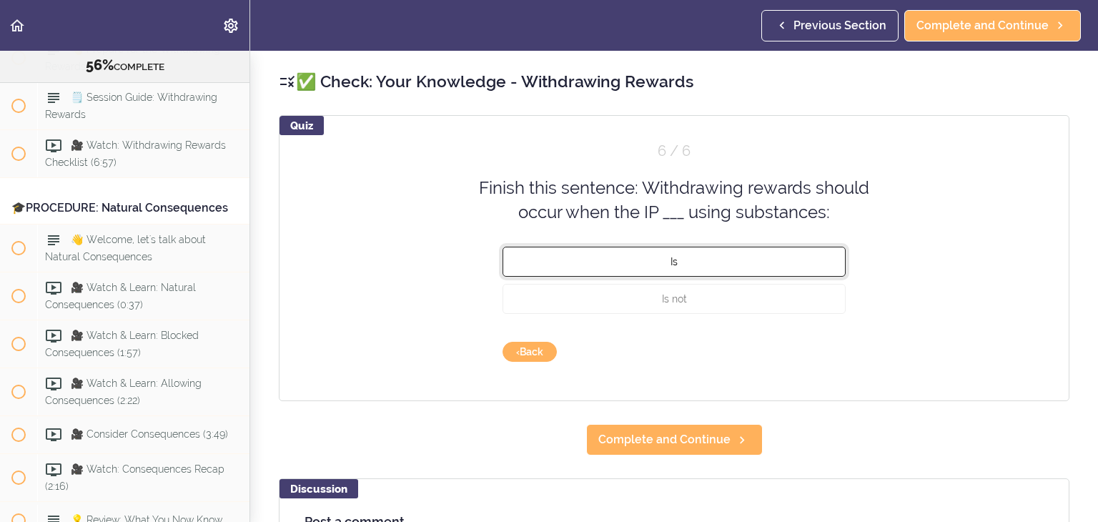
click at [660, 269] on button "Is" at bounding box center [673, 261] width 343 height 30
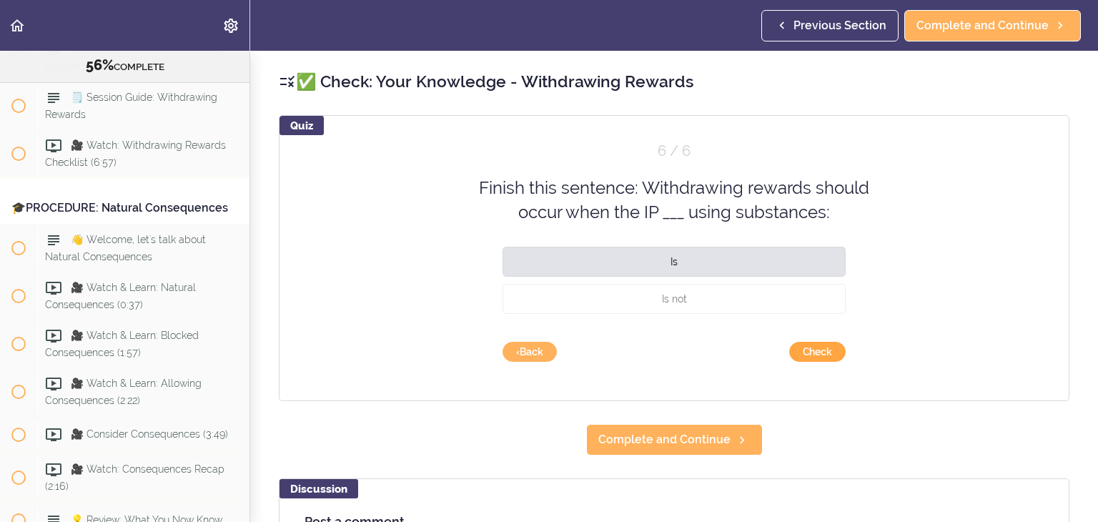
click at [813, 352] on button "Check" at bounding box center [817, 352] width 56 height 20
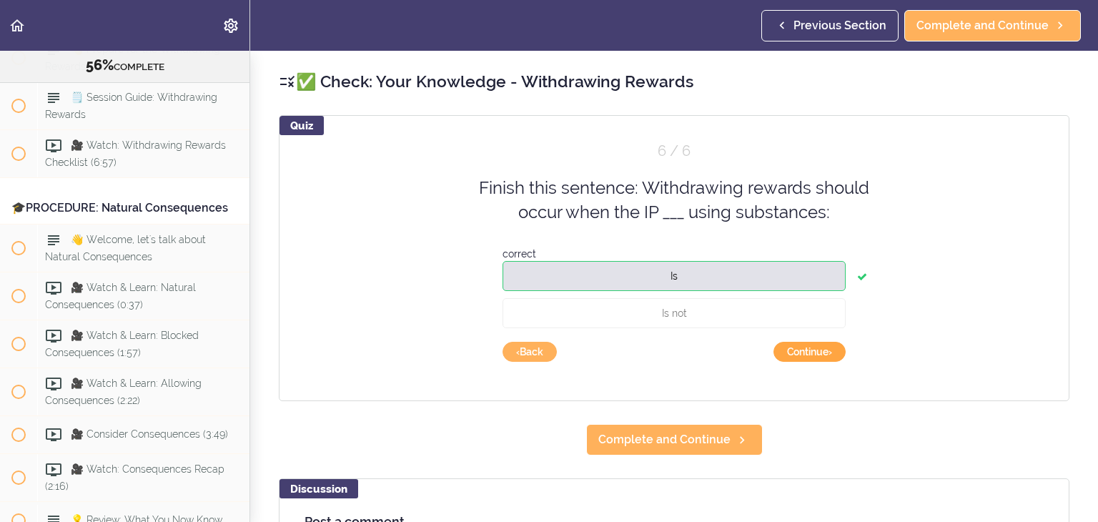
click at [813, 355] on button "Continue ›" at bounding box center [809, 352] width 72 height 20
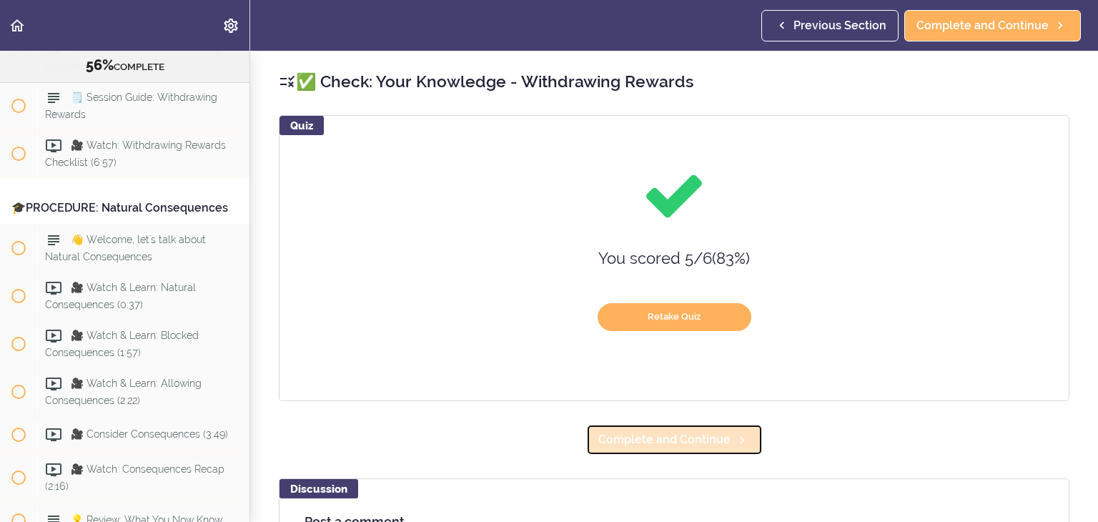
click at [661, 438] on span "Complete and Continue" at bounding box center [664, 439] width 132 height 17
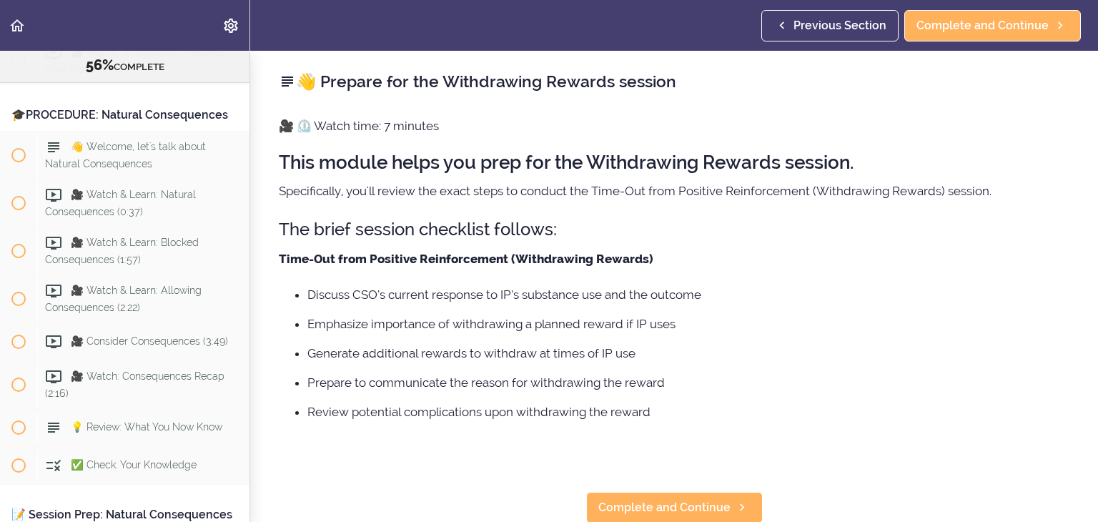
scroll to position [6328, 0]
click at [779, 309] on ul "Discuss CSO’s current response to IP’s substance use and the outcome Emphasize …" at bounding box center [674, 353] width 790 height 136
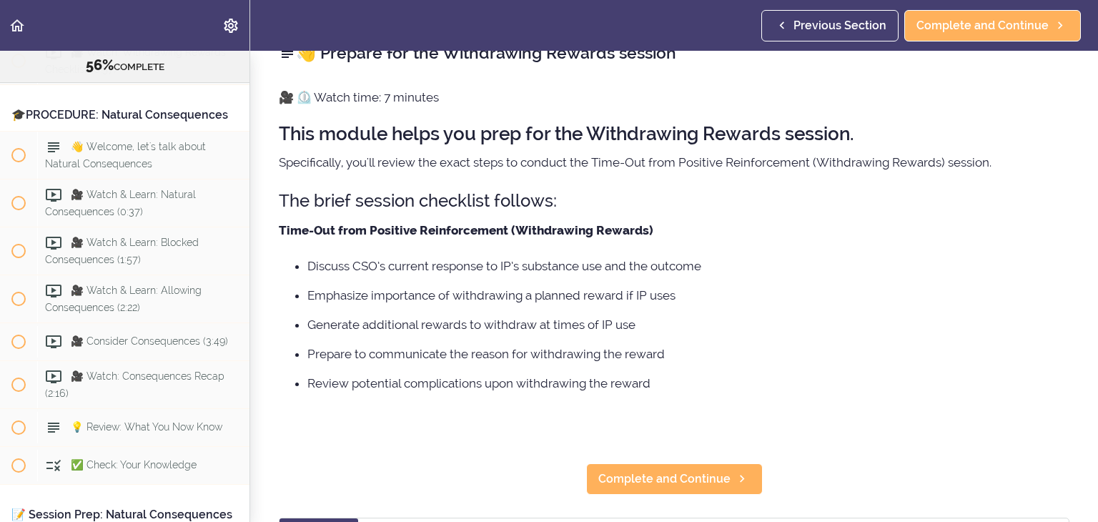
scroll to position [57, 0]
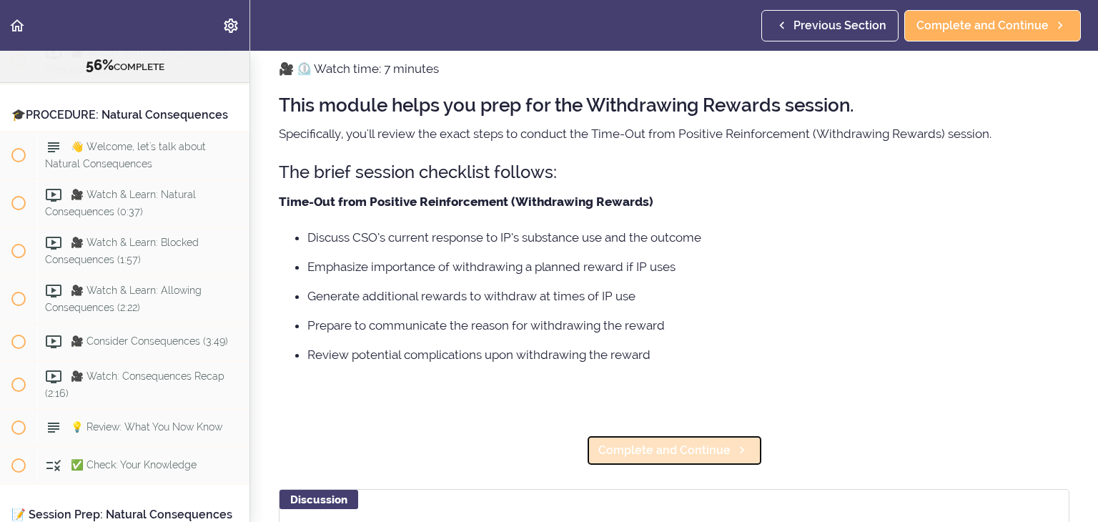
click at [662, 450] on span "Complete and Continue" at bounding box center [664, 450] width 132 height 17
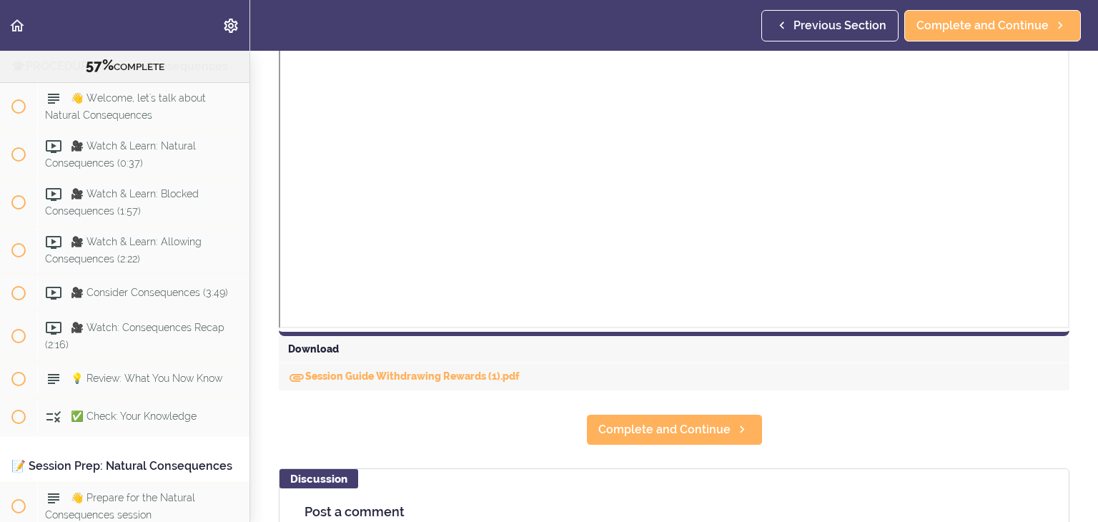
scroll to position [486, 0]
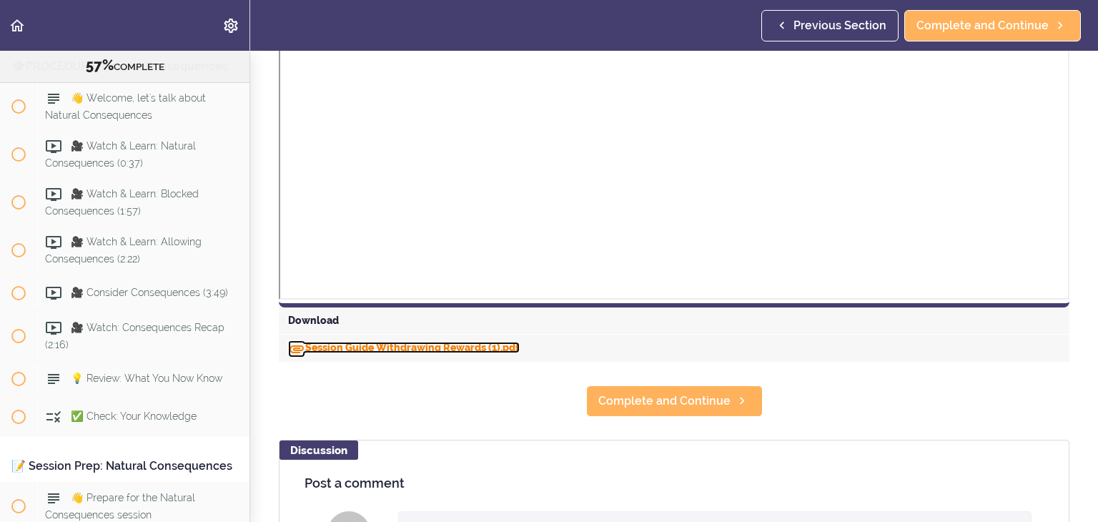
click at [471, 349] on link "Session Guide Withdrawing Rewards (1).pdf" at bounding box center [404, 347] width 232 height 11
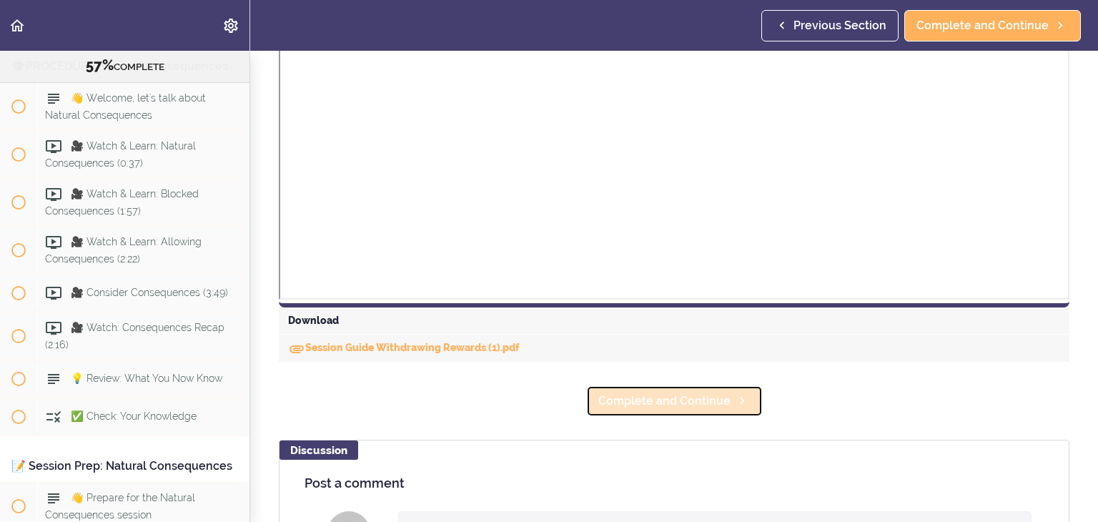
click at [705, 404] on span "Complete and Continue" at bounding box center [664, 400] width 132 height 17
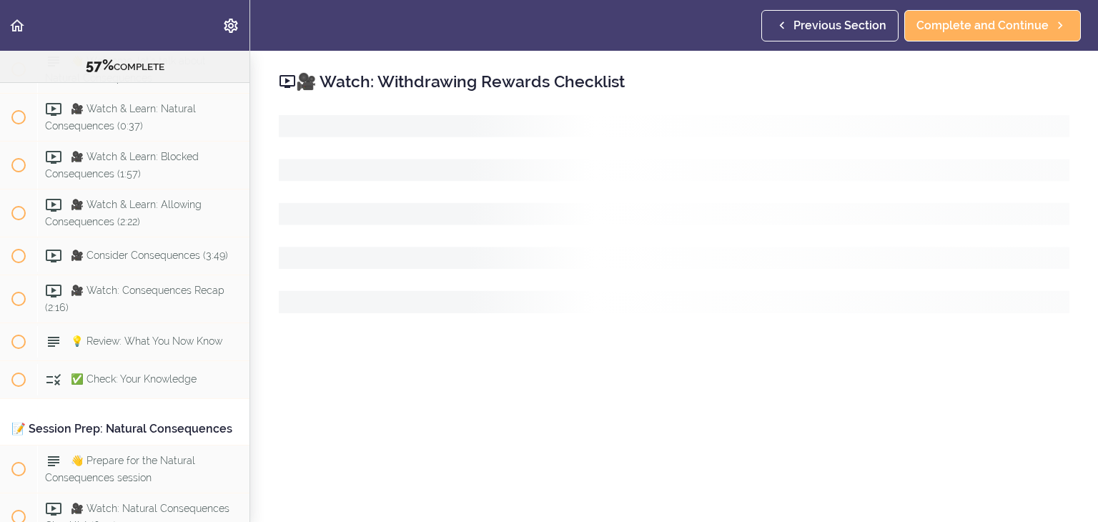
scroll to position [6425, 0]
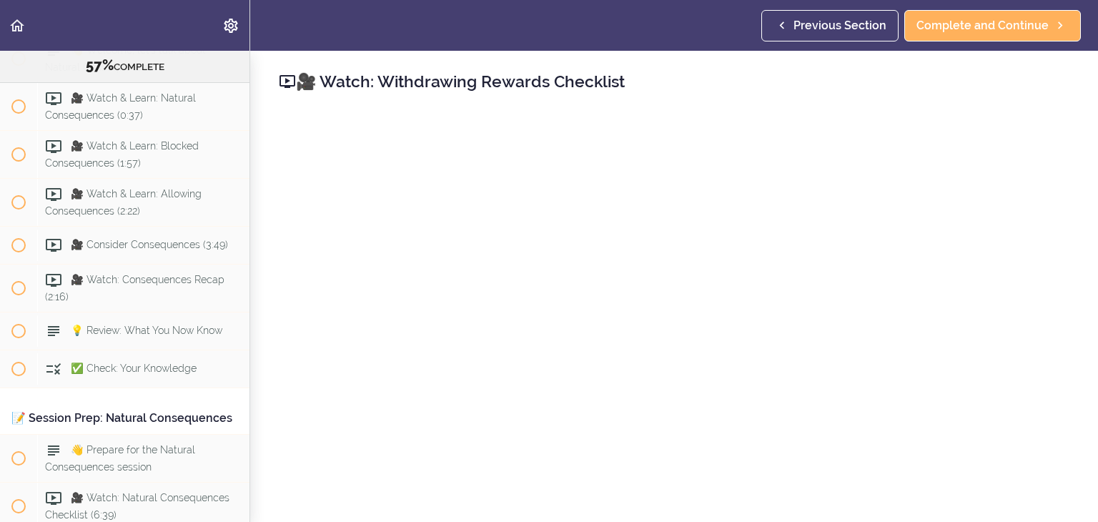
click at [1064, 209] on div "🎥 Watch: Withdrawing Rewards Checklist Complete and Continue Discussion Post a …" at bounding box center [673, 286] width 847 height 471
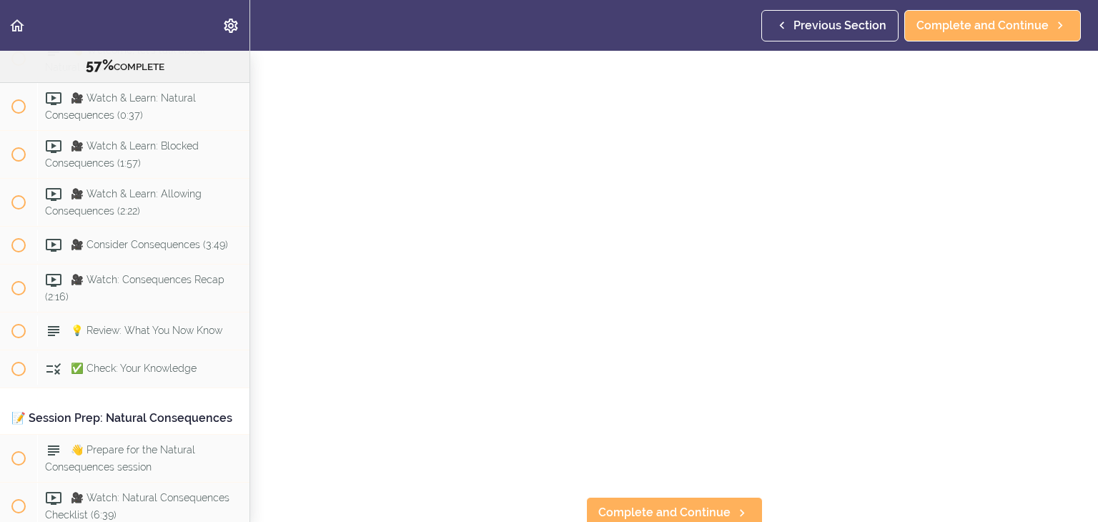
scroll to position [57, 0]
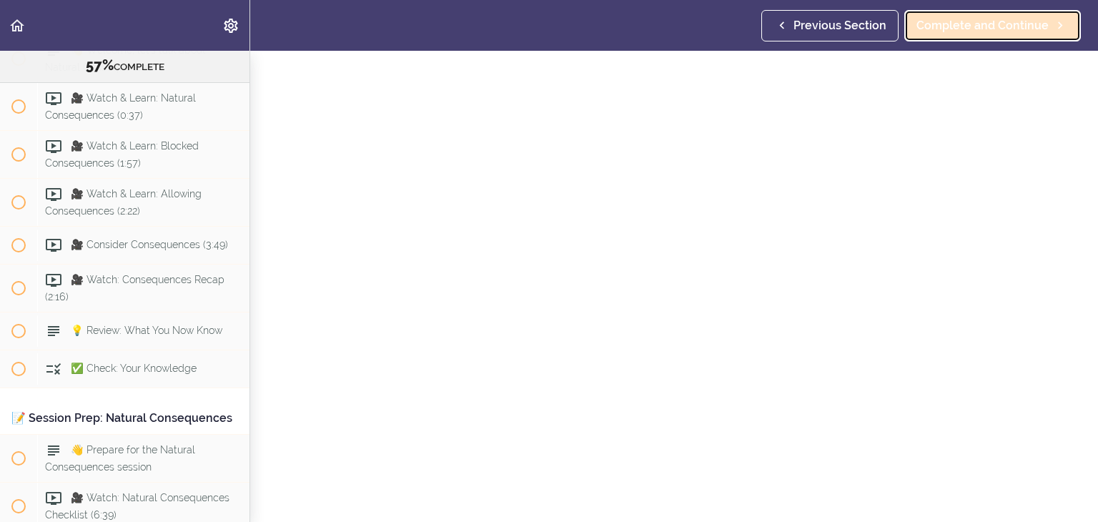
click at [1033, 32] on span "Complete and Continue" at bounding box center [982, 25] width 132 height 17
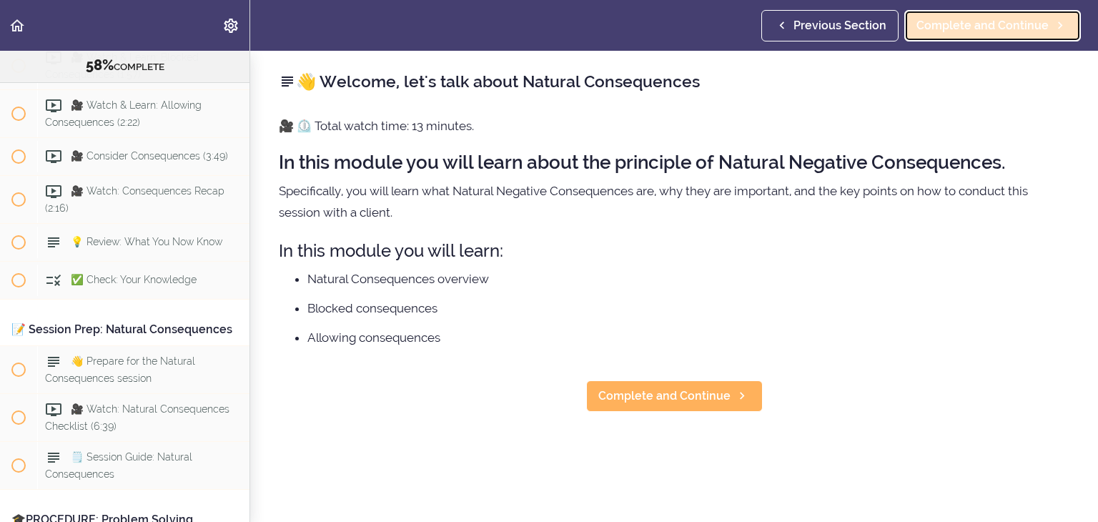
scroll to position [6519, 0]
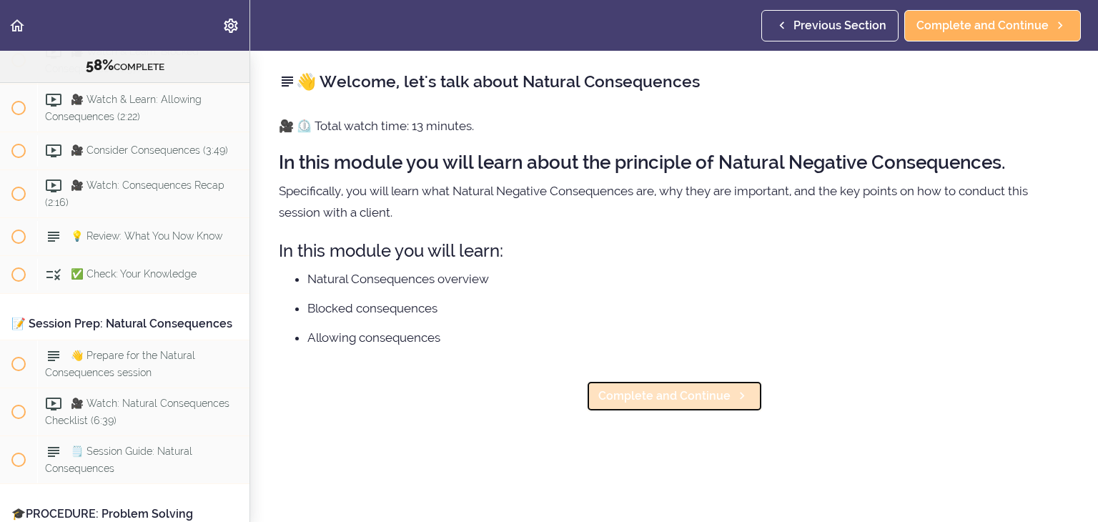
click at [694, 401] on span "Complete and Continue" at bounding box center [664, 395] width 132 height 17
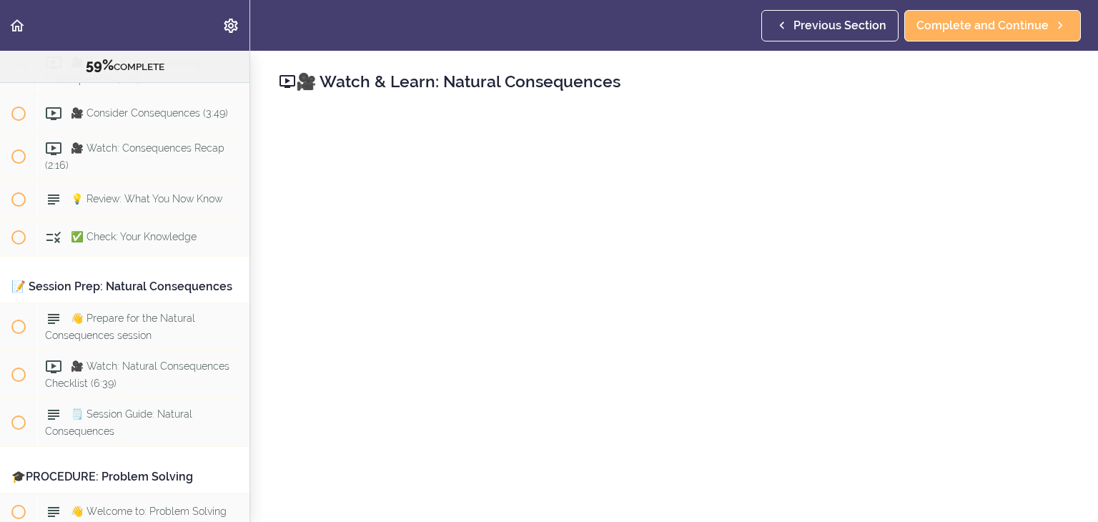
scroll to position [6567, 0]
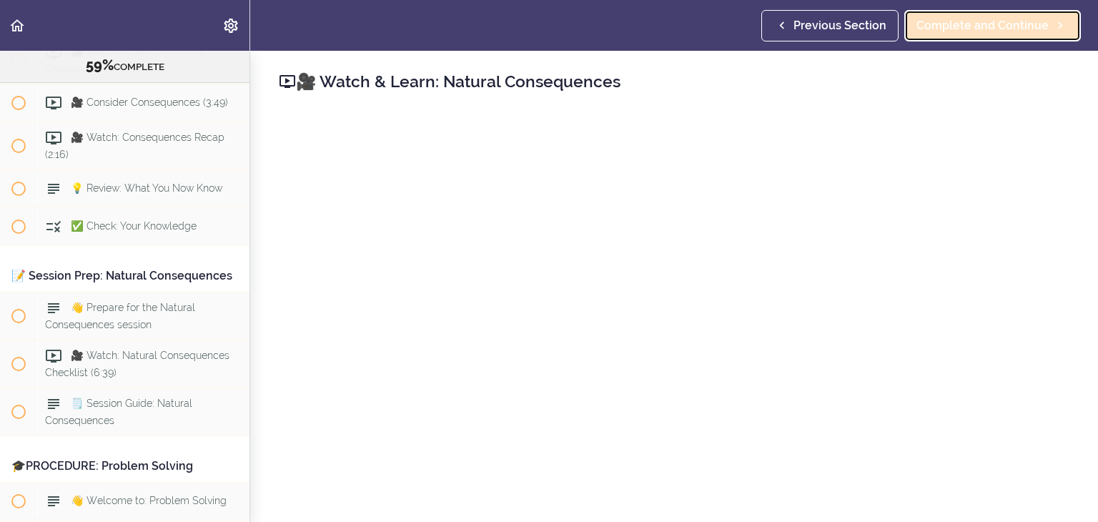
click at [978, 33] on span "Complete and Continue" at bounding box center [982, 25] width 132 height 17
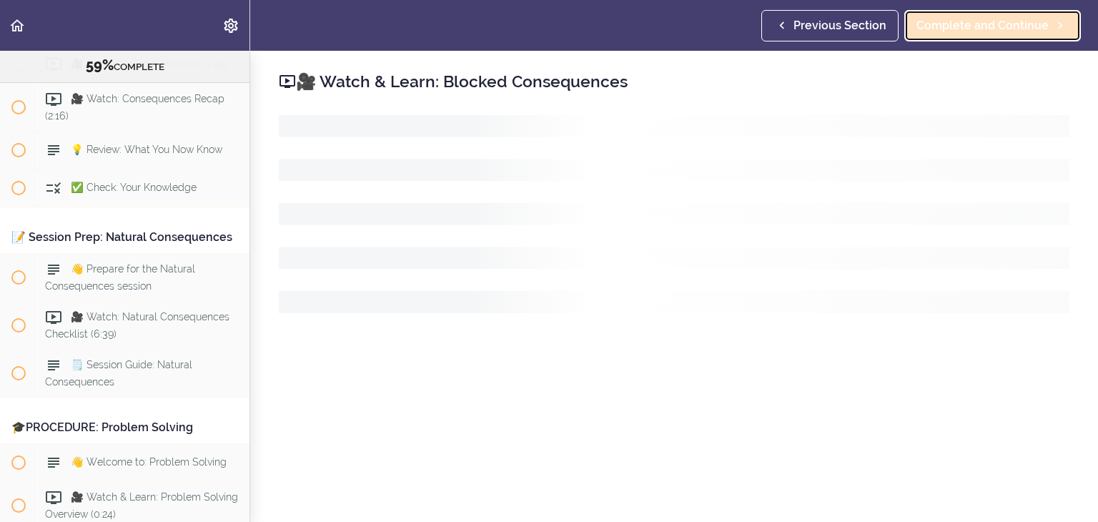
scroll to position [6614, 0]
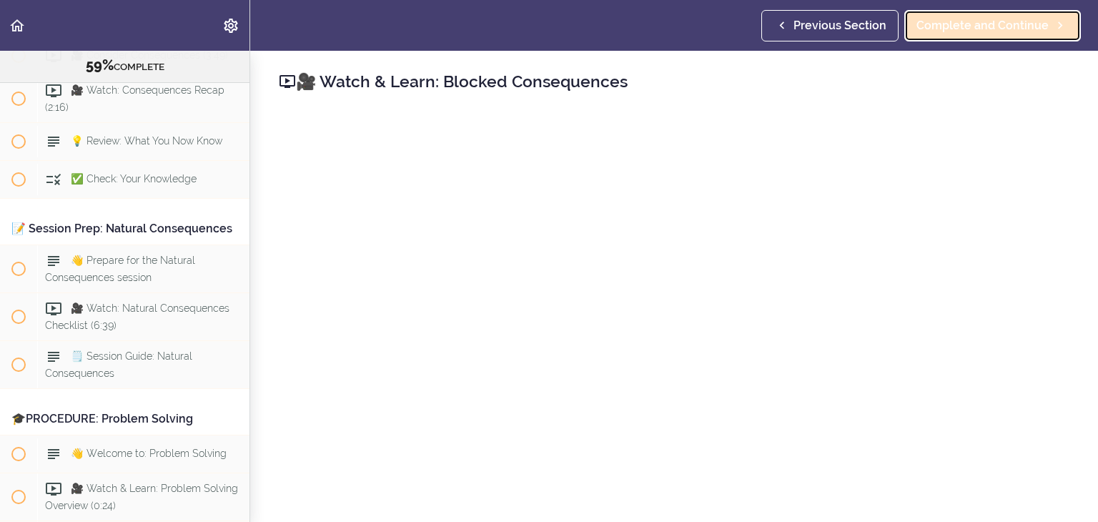
click at [978, 39] on link "Complete and Continue" at bounding box center [992, 25] width 177 height 31
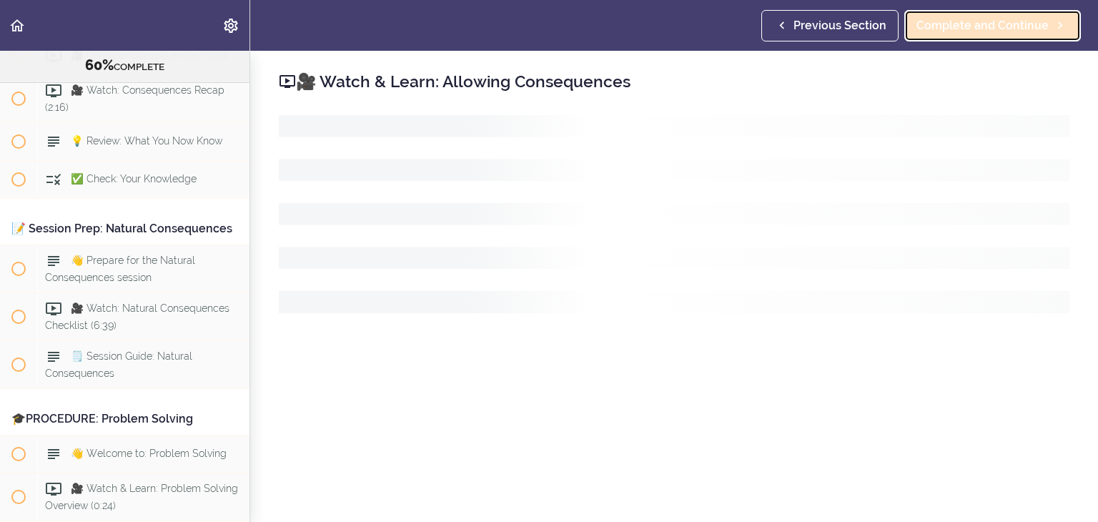
scroll to position [6663, 0]
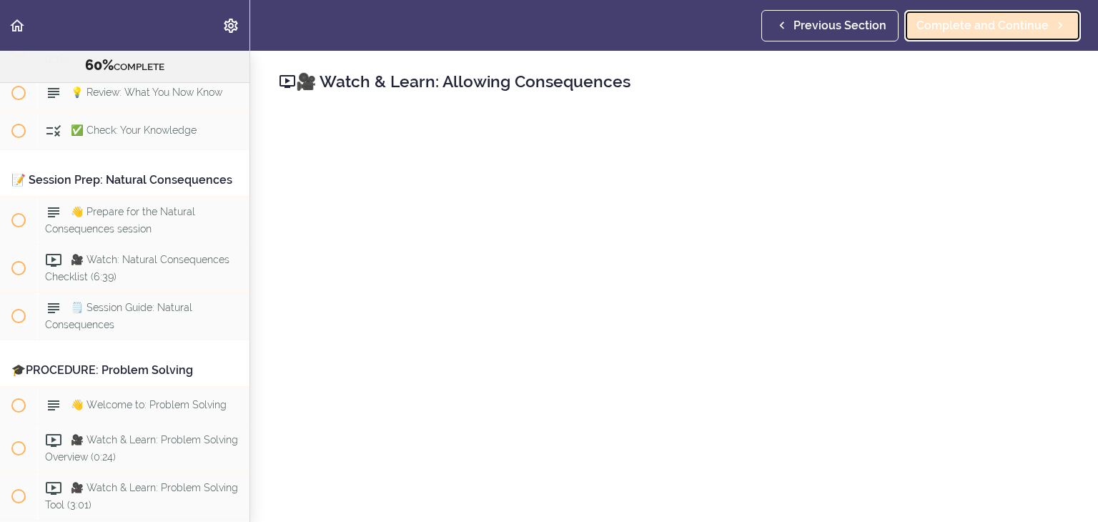
click at [978, 21] on span "Complete and Continue" at bounding box center [982, 25] width 132 height 17
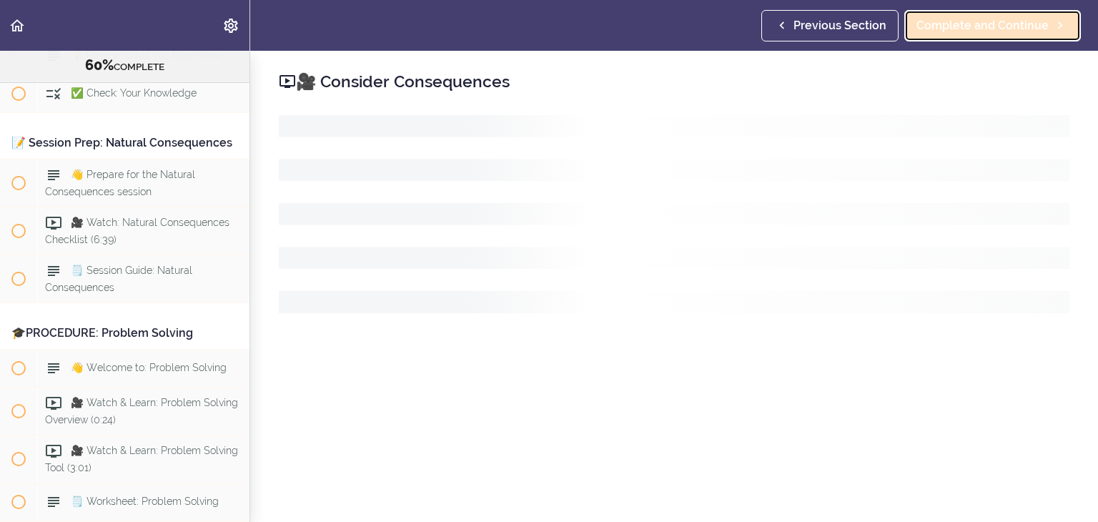
scroll to position [6711, 0]
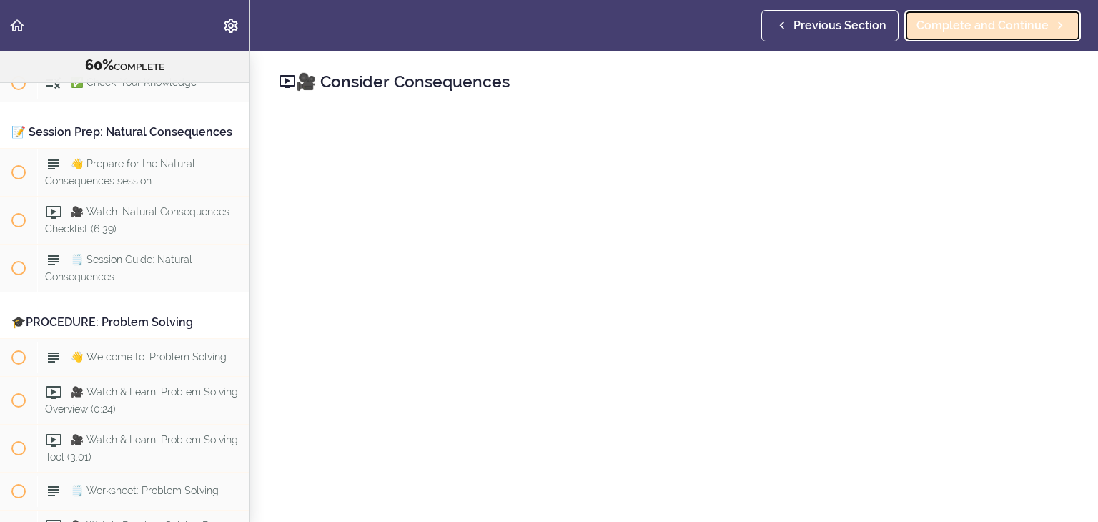
click at [998, 26] on span "Complete and Continue" at bounding box center [982, 25] width 132 height 17
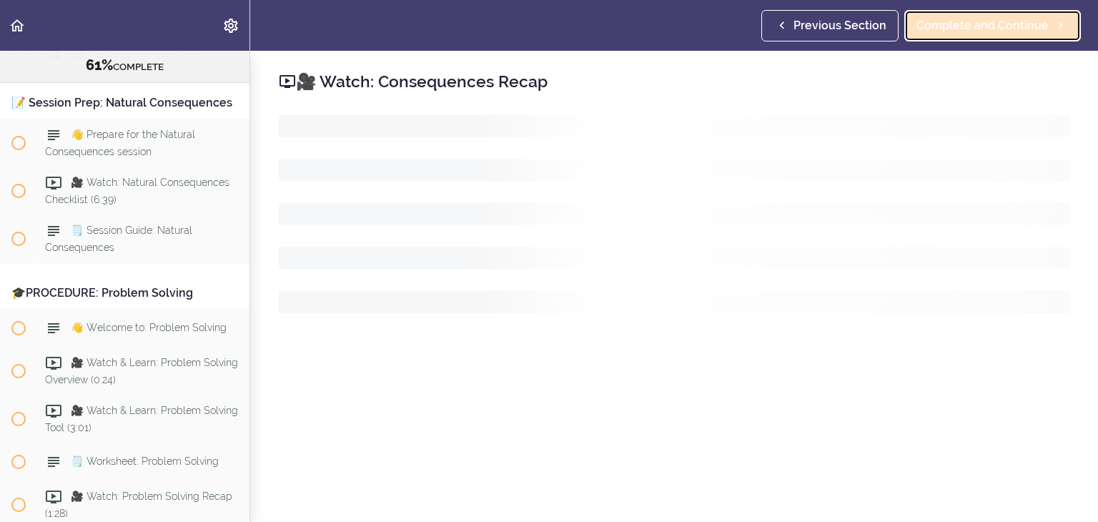
scroll to position [6748, 0]
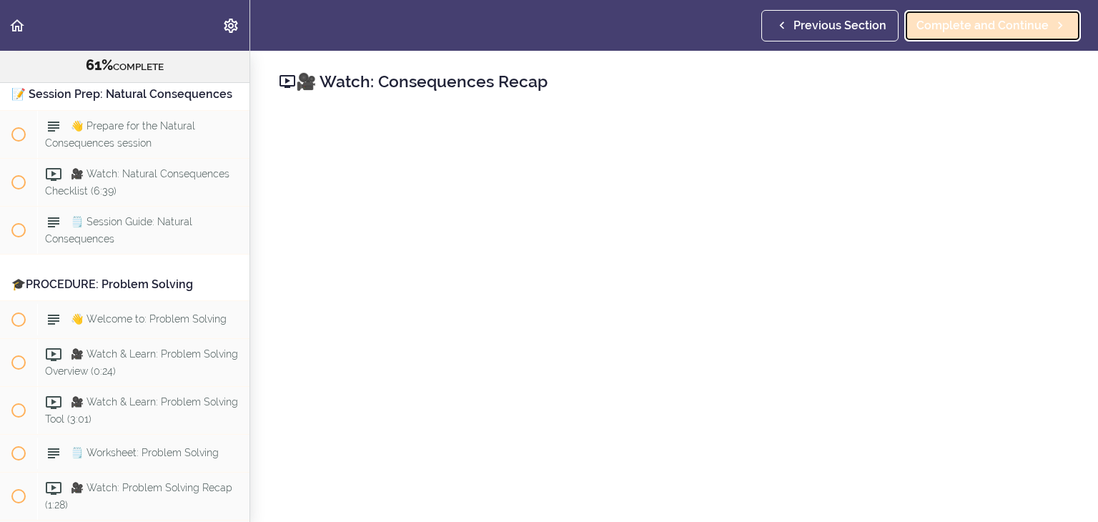
click at [1016, 25] on span "Complete and Continue" at bounding box center [982, 25] width 132 height 17
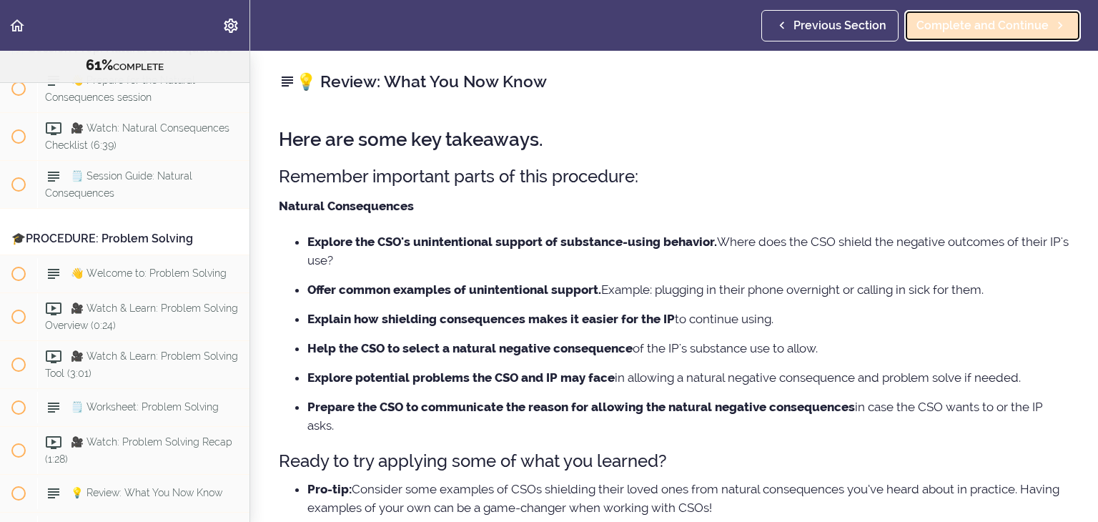
scroll to position [6796, 0]
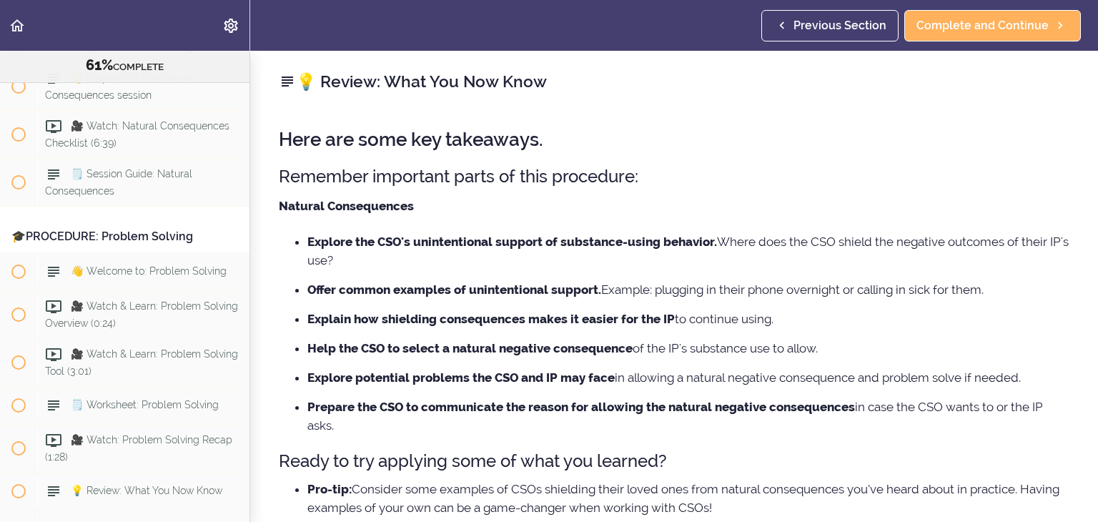
click at [762, 201] on p "Natural Consequences" at bounding box center [674, 205] width 790 height 21
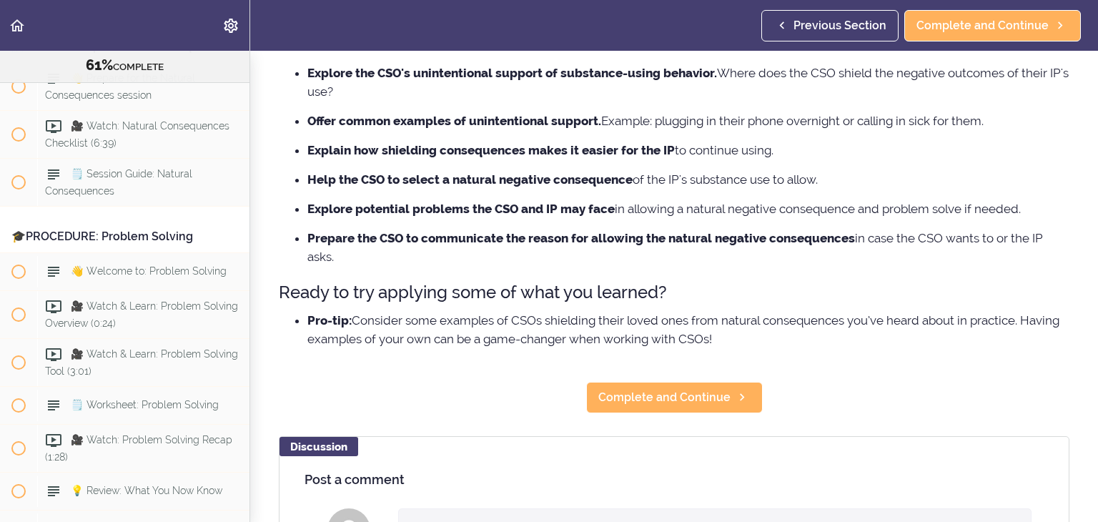
scroll to position [171, 0]
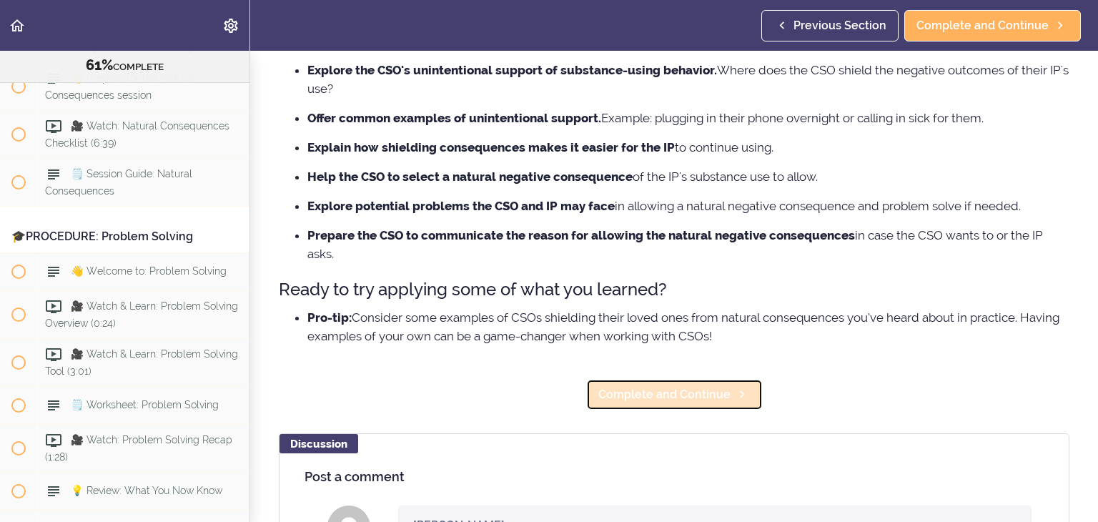
click at [637, 399] on span "Complete and Continue" at bounding box center [664, 394] width 132 height 17
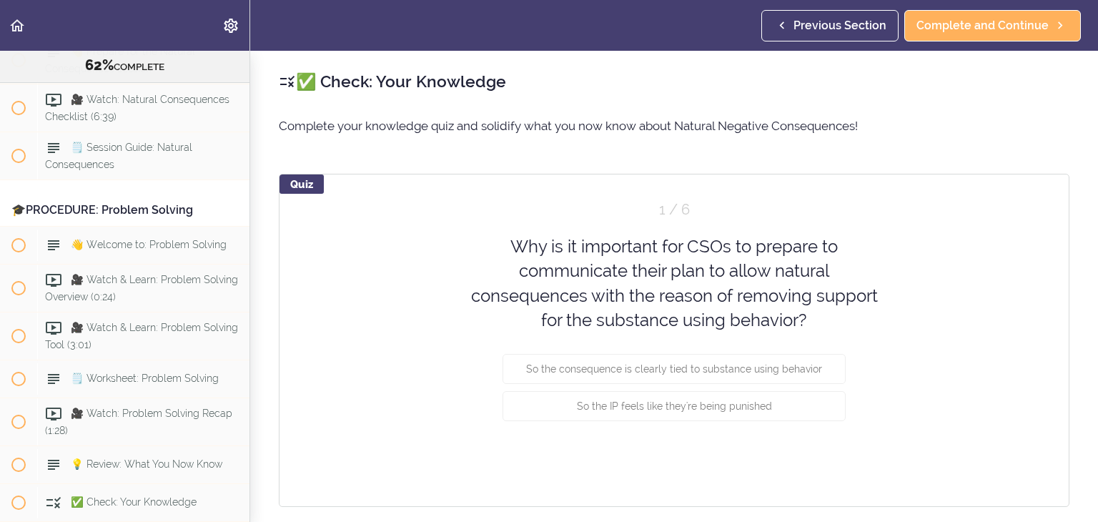
scroll to position [6833, 0]
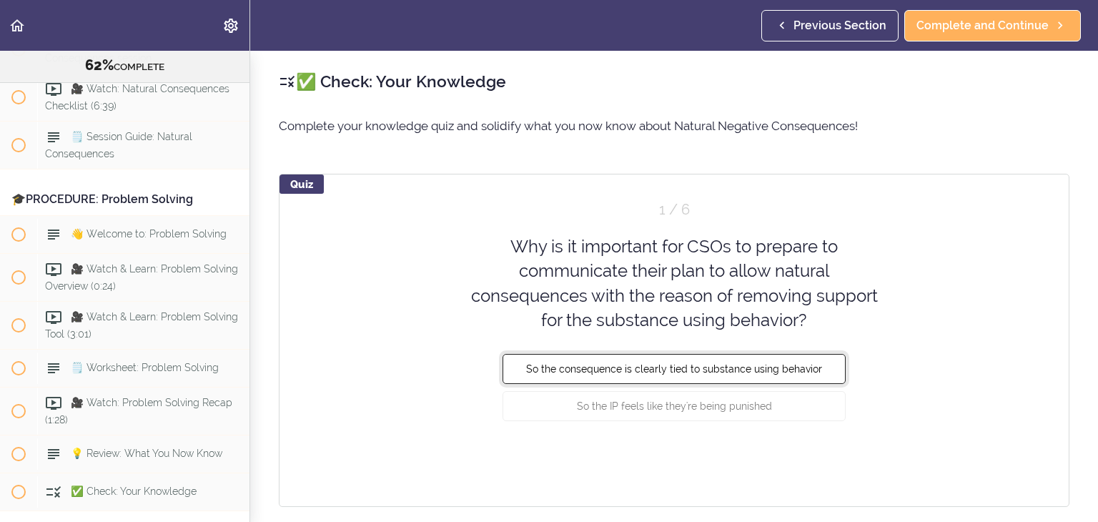
click at [682, 372] on span "So the consequence is clearly tied to substance using behavior" at bounding box center [674, 368] width 296 height 11
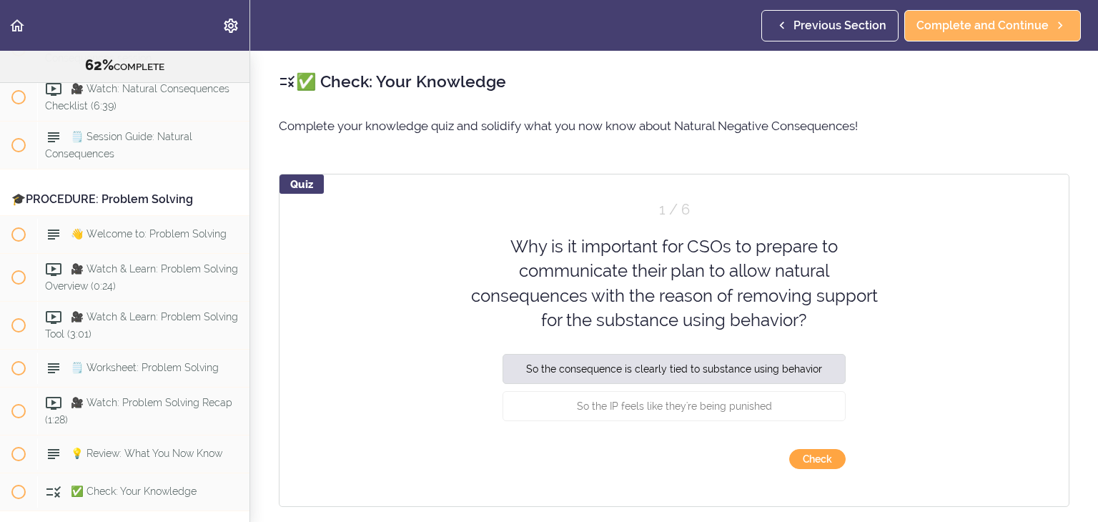
click at [806, 452] on button "Check" at bounding box center [817, 459] width 56 height 20
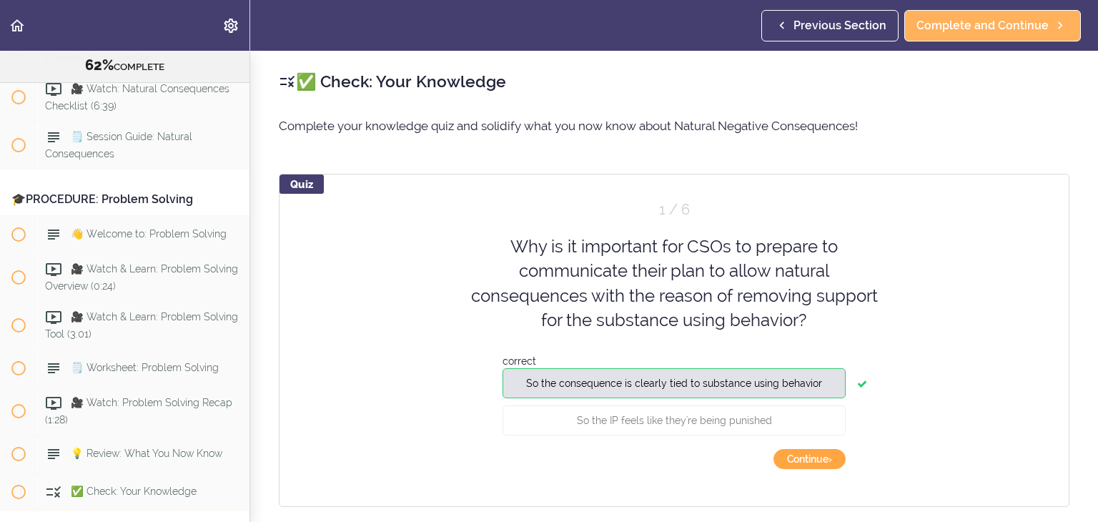
click at [806, 452] on button "Continue ›" at bounding box center [809, 459] width 72 height 20
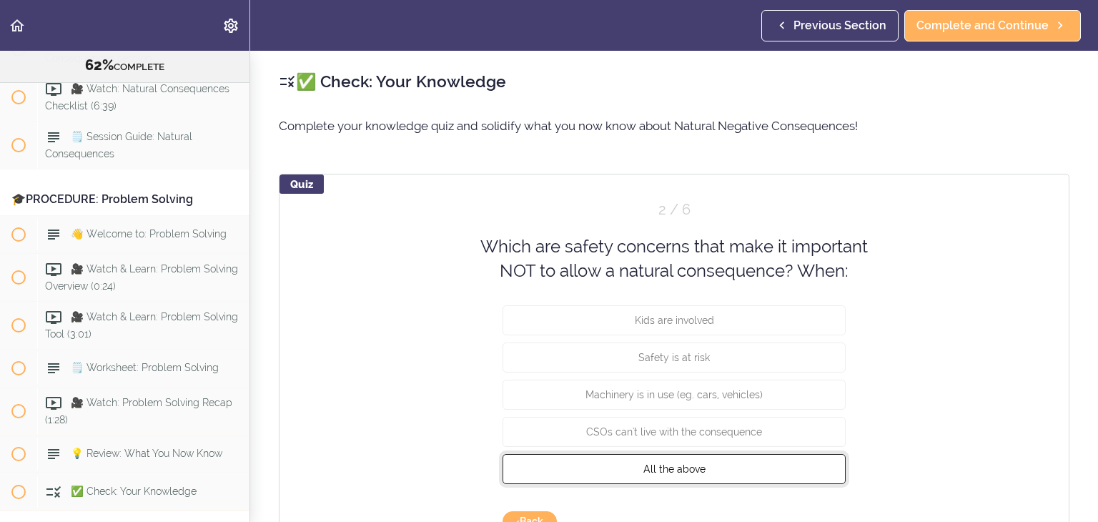
click at [657, 464] on span "All the above" at bounding box center [674, 467] width 62 height 11
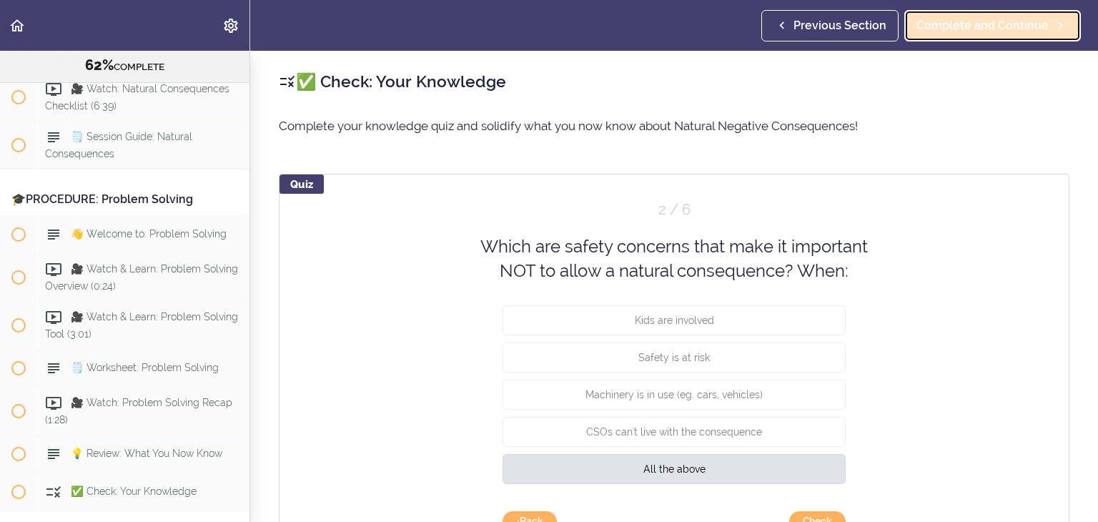
click at [993, 24] on span "Complete and Continue" at bounding box center [982, 25] width 132 height 17
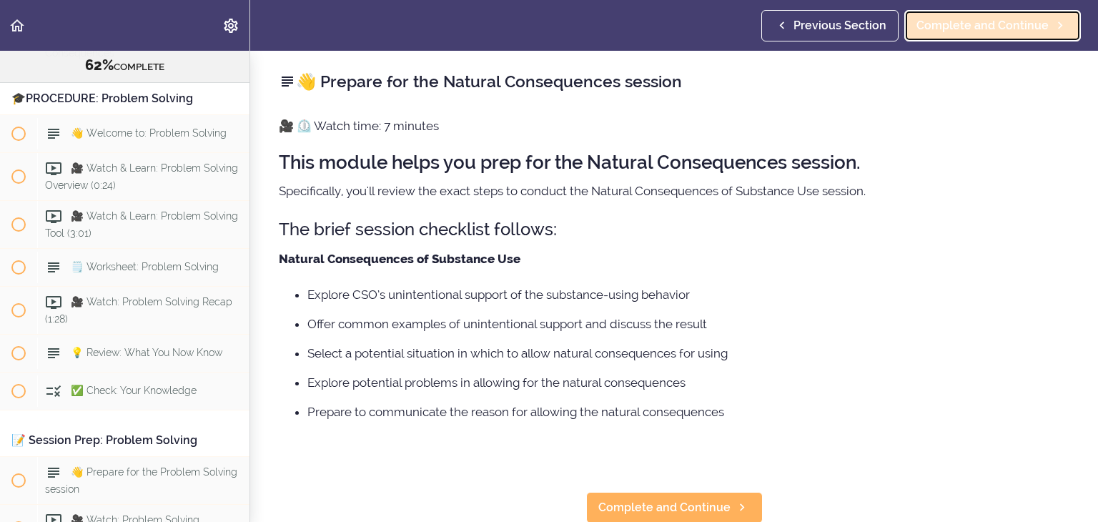
scroll to position [6934, 0]
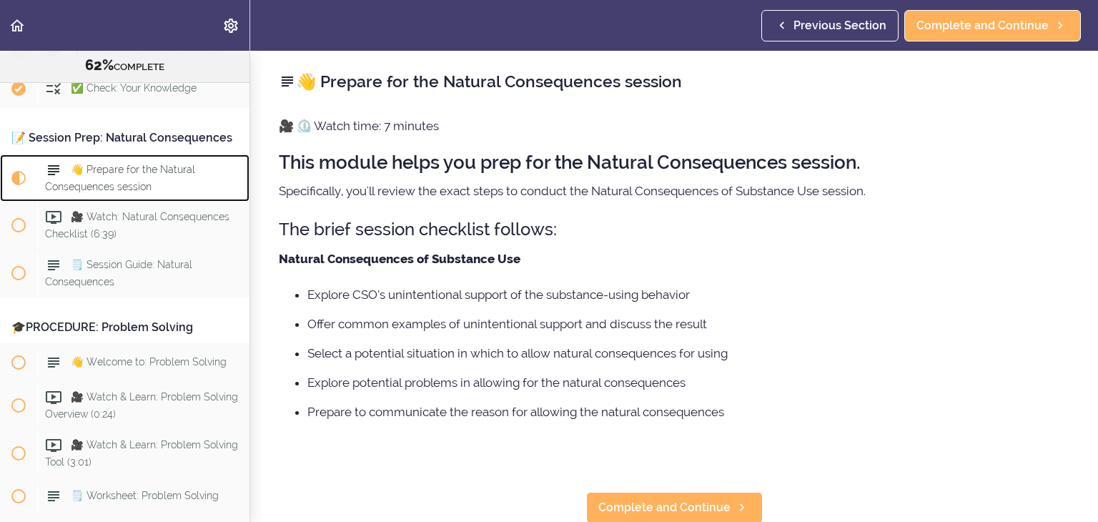
scroll to position [6798, 0]
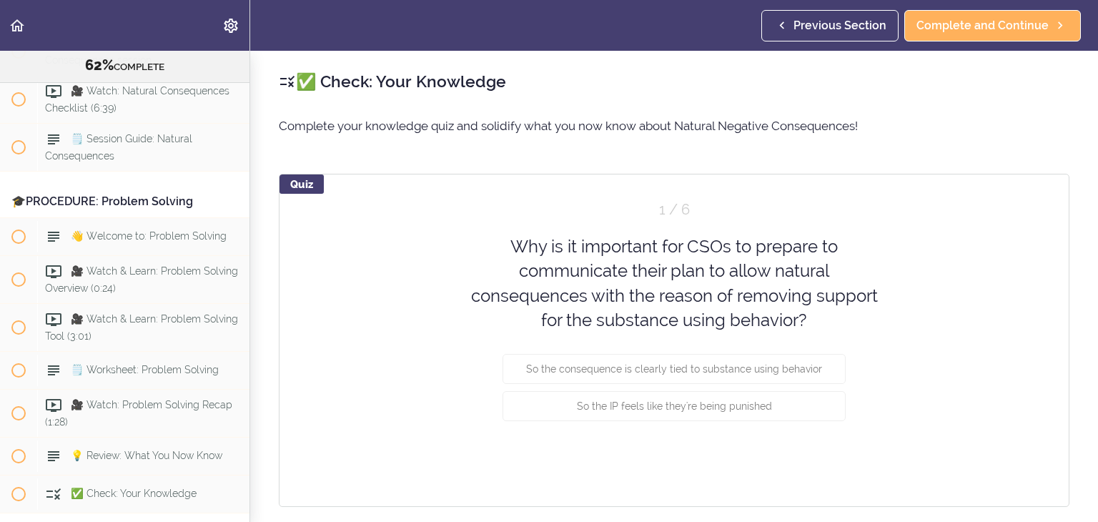
scroll to position [6833, 0]
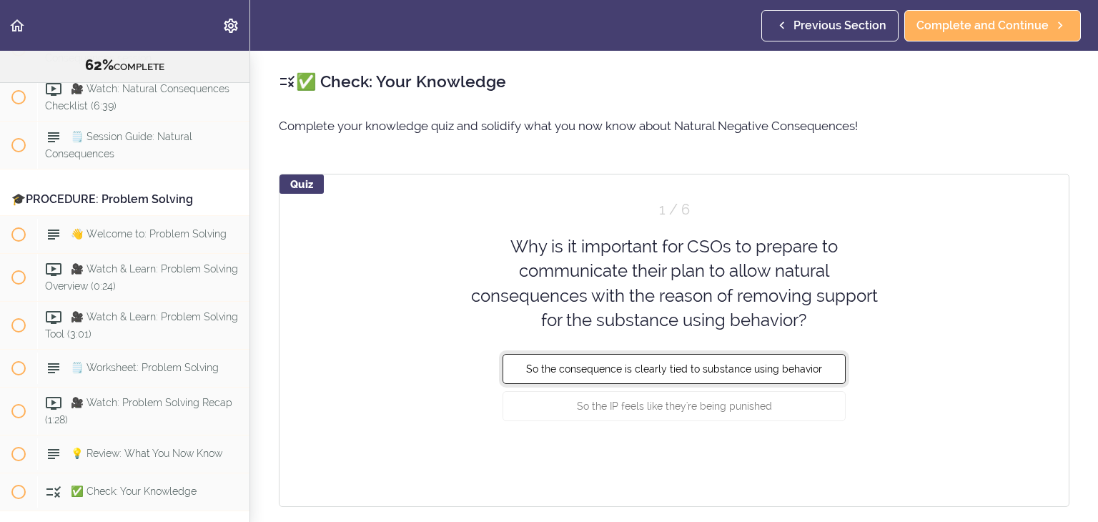
click at [795, 376] on button "So the consequence is clearly tied to substance using behavior" at bounding box center [673, 369] width 343 height 30
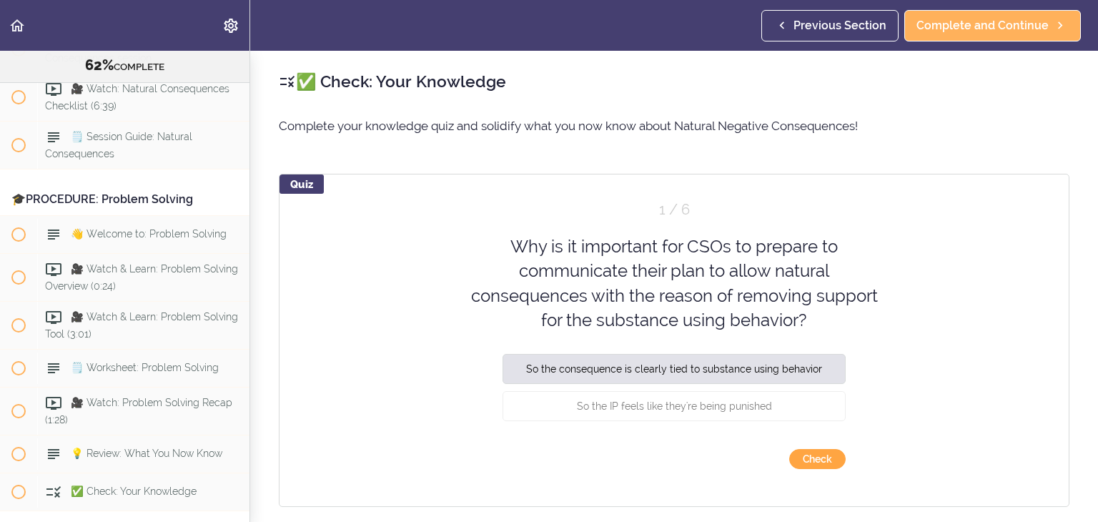
click at [811, 462] on button "Check" at bounding box center [817, 459] width 56 height 20
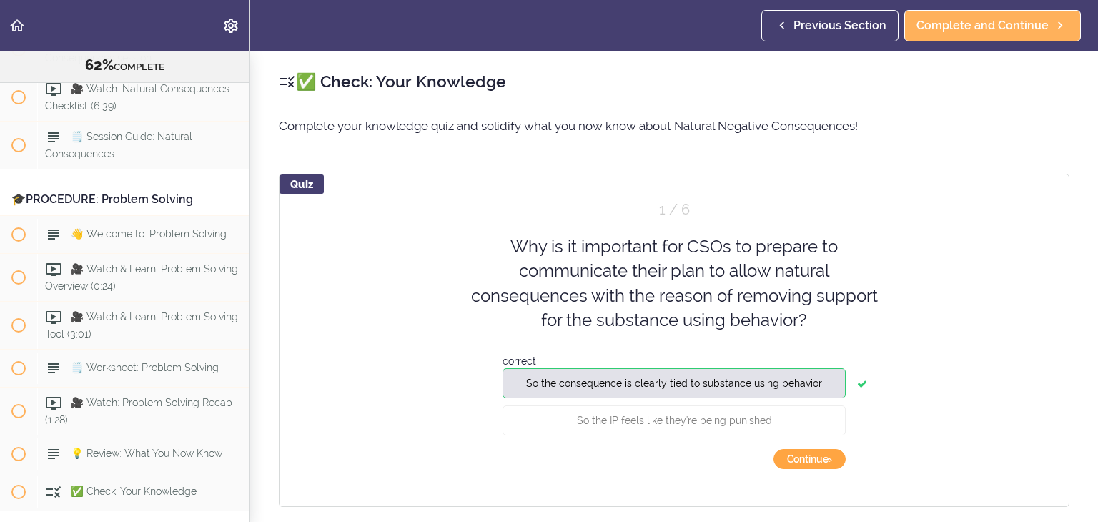
click at [809, 461] on button "Continue ›" at bounding box center [809, 459] width 72 height 20
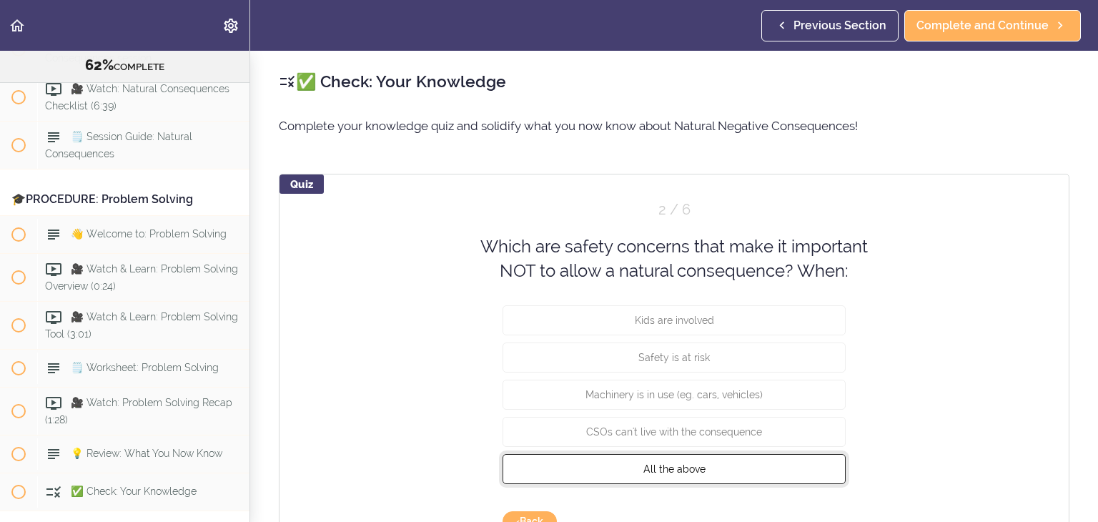
click at [797, 463] on button "All the above" at bounding box center [673, 468] width 343 height 30
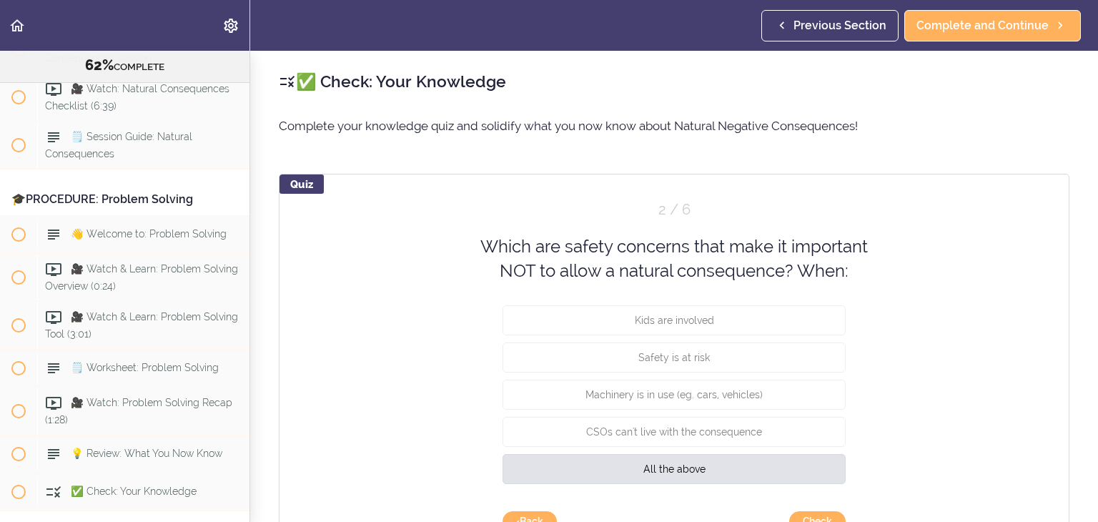
click at [943, 397] on div "Quiz 2 / 6 Which are safety concerns that make it important NOT to allow a natu…" at bounding box center [674, 371] width 790 height 395
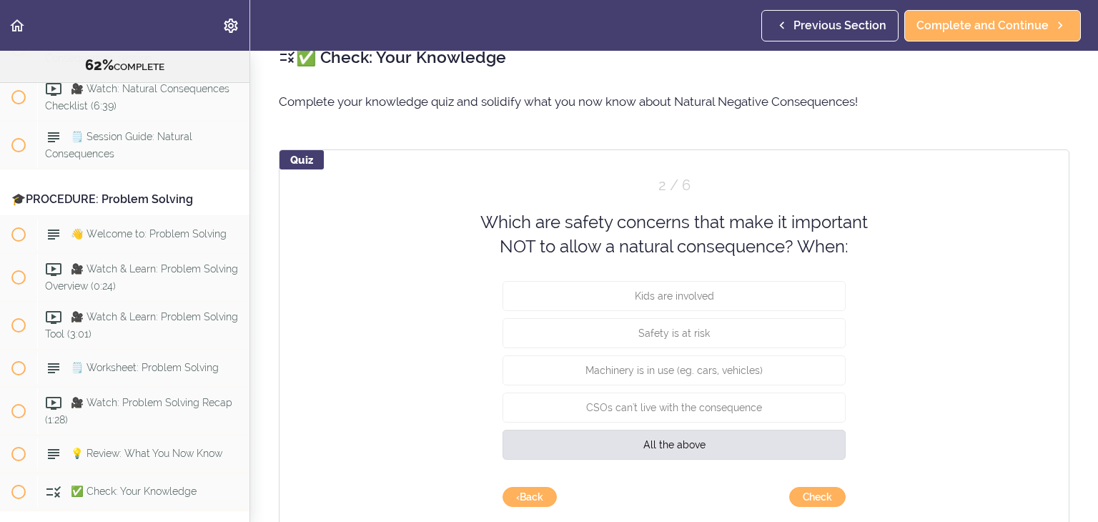
scroll to position [29, 0]
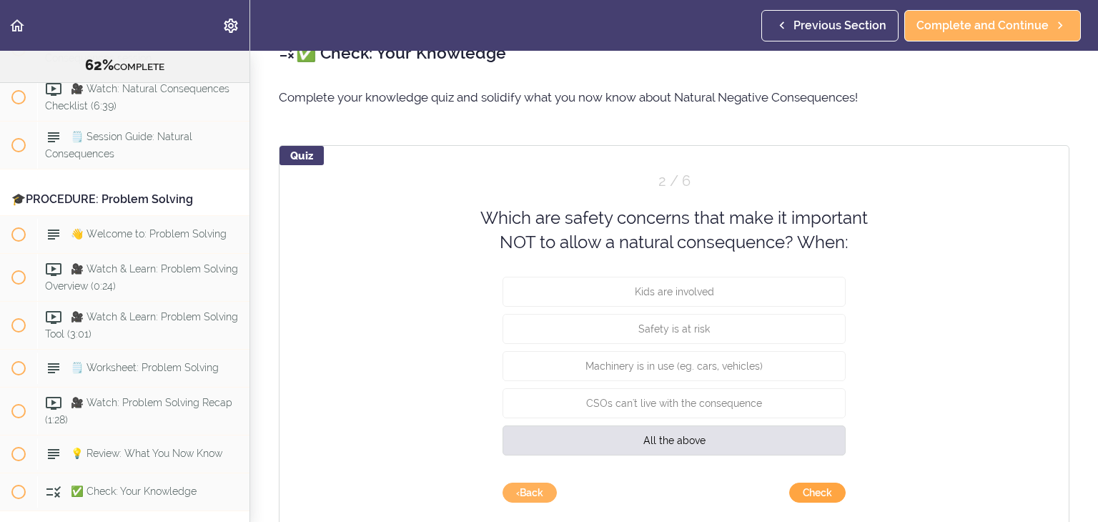
click at [812, 493] on button "Check" at bounding box center [817, 492] width 56 height 20
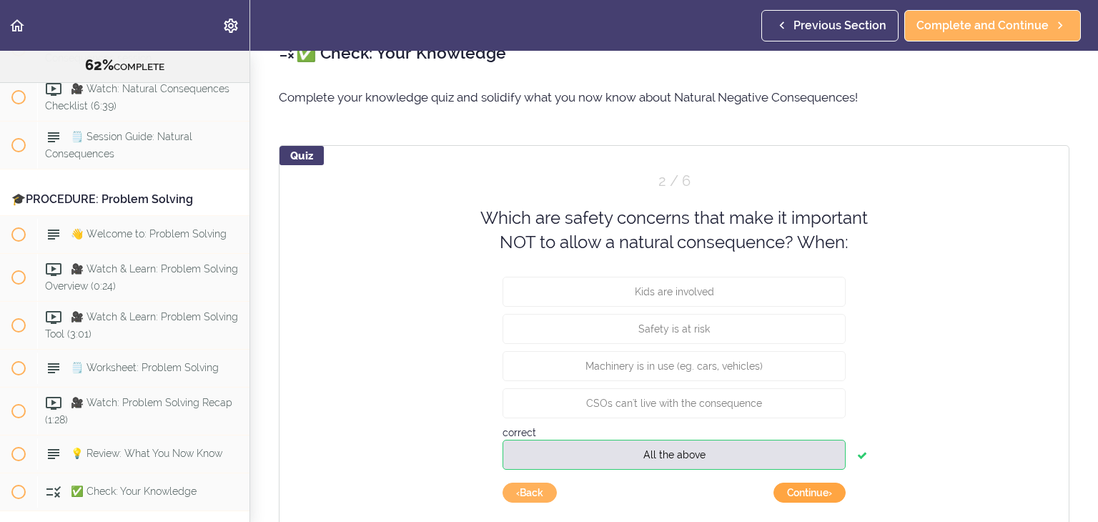
click at [812, 493] on button "Continue ›" at bounding box center [809, 492] width 72 height 20
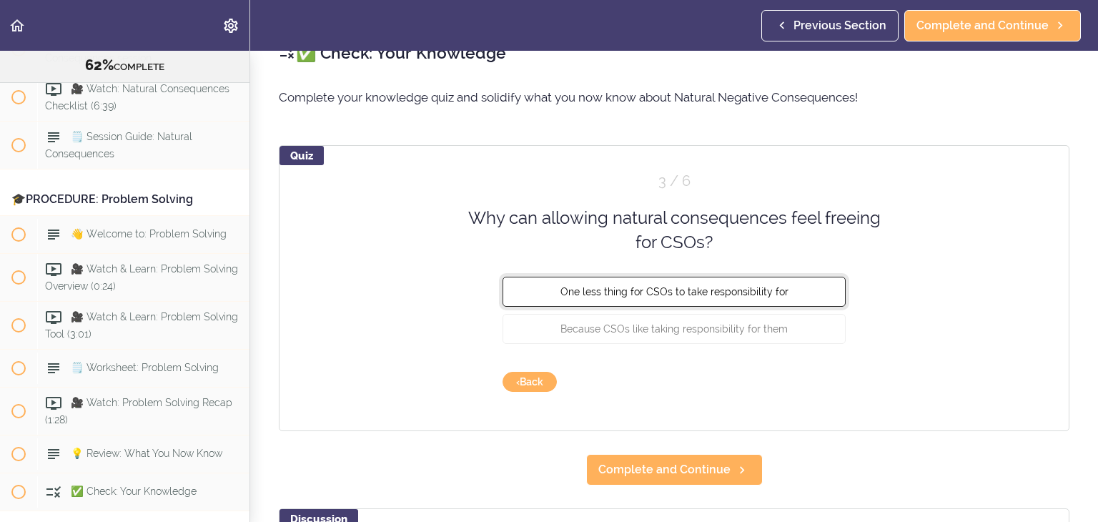
click at [692, 290] on span "One less thing for CSOs to take responsibility for" at bounding box center [674, 290] width 228 height 11
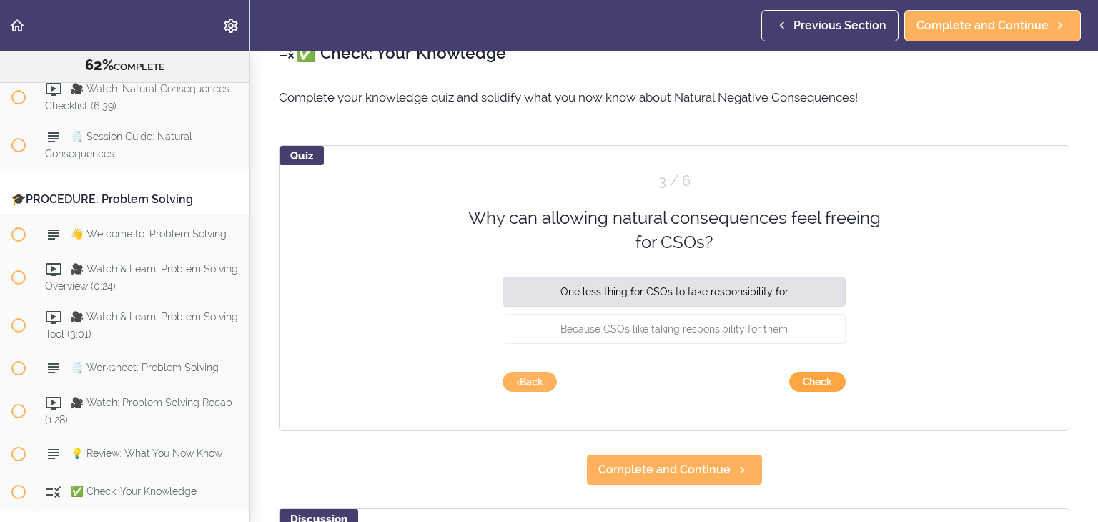
click at [806, 386] on button "Check" at bounding box center [817, 382] width 56 height 20
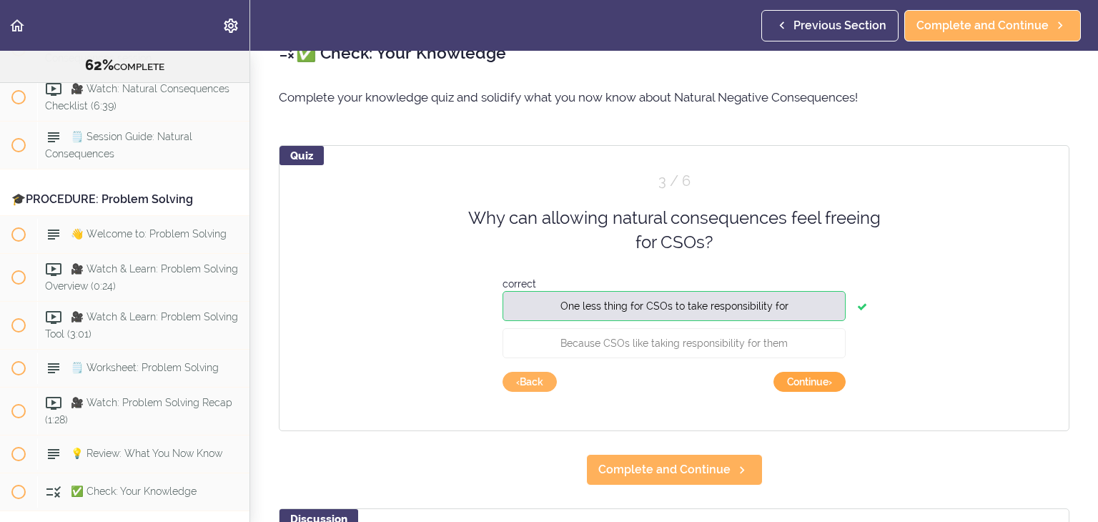
click at [806, 382] on button "Continue ›" at bounding box center [809, 382] width 72 height 20
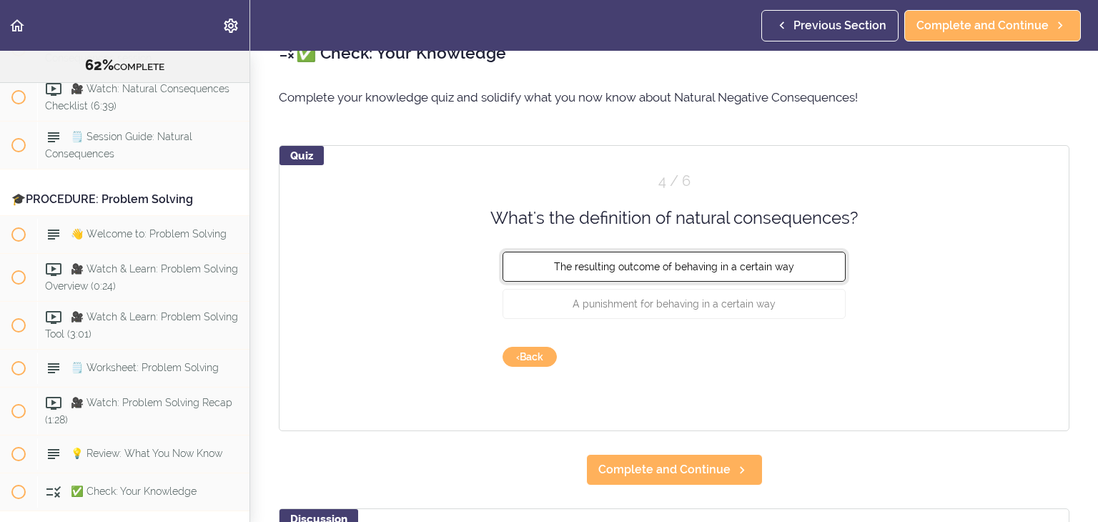
click at [694, 268] on span "The resulting outcome of behaving in a certain way" at bounding box center [674, 266] width 240 height 11
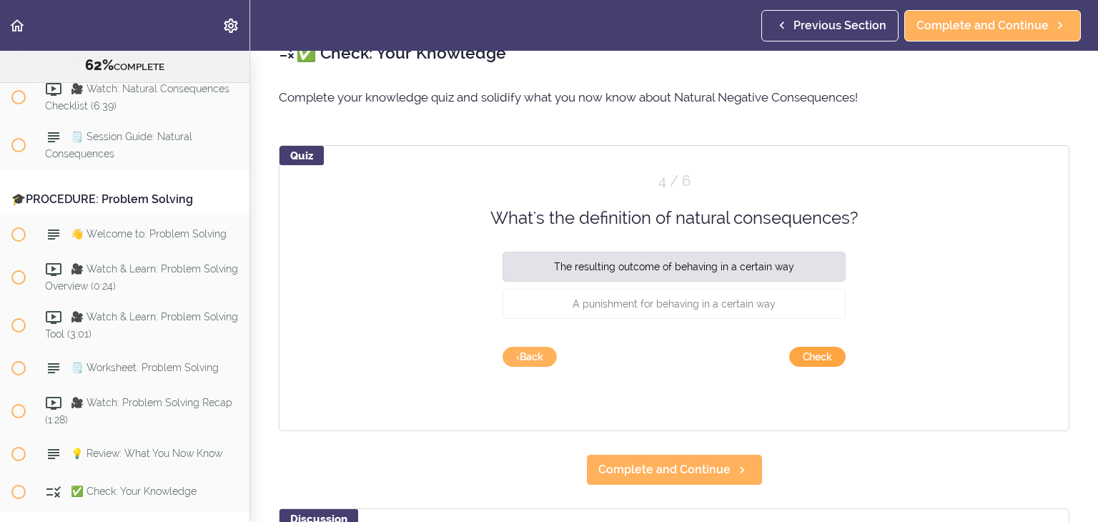
click at [805, 357] on button "Check" at bounding box center [817, 357] width 56 height 20
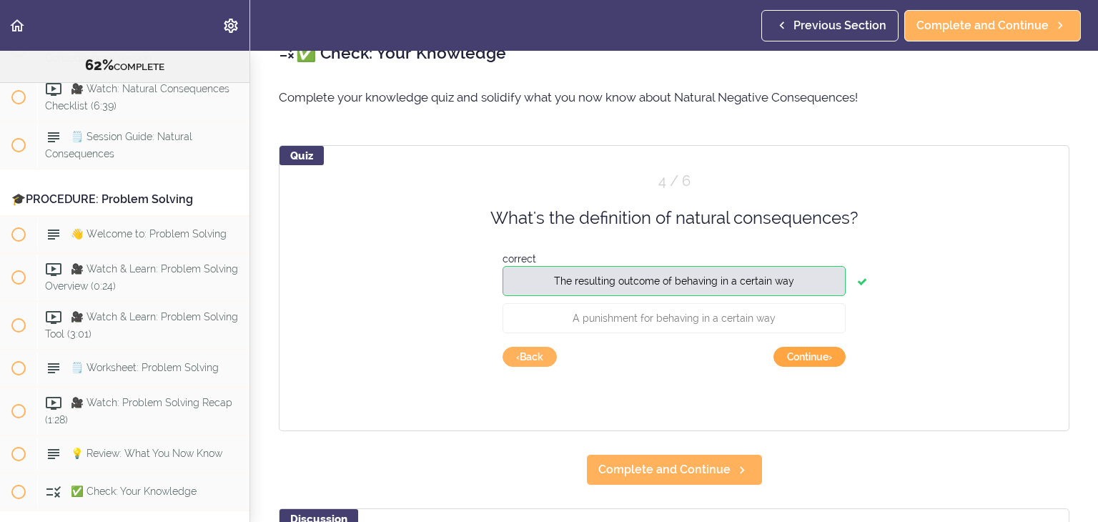
click at [805, 357] on button "Continue ›" at bounding box center [809, 357] width 72 height 20
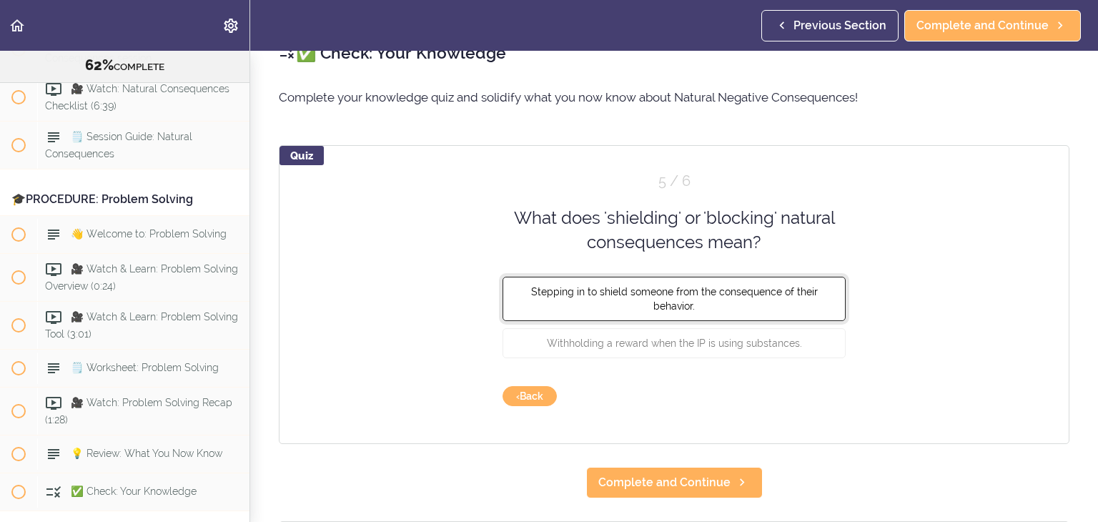
click at [730, 304] on button "Stepping in to shield someone from the consequence of their behavior." at bounding box center [673, 298] width 343 height 44
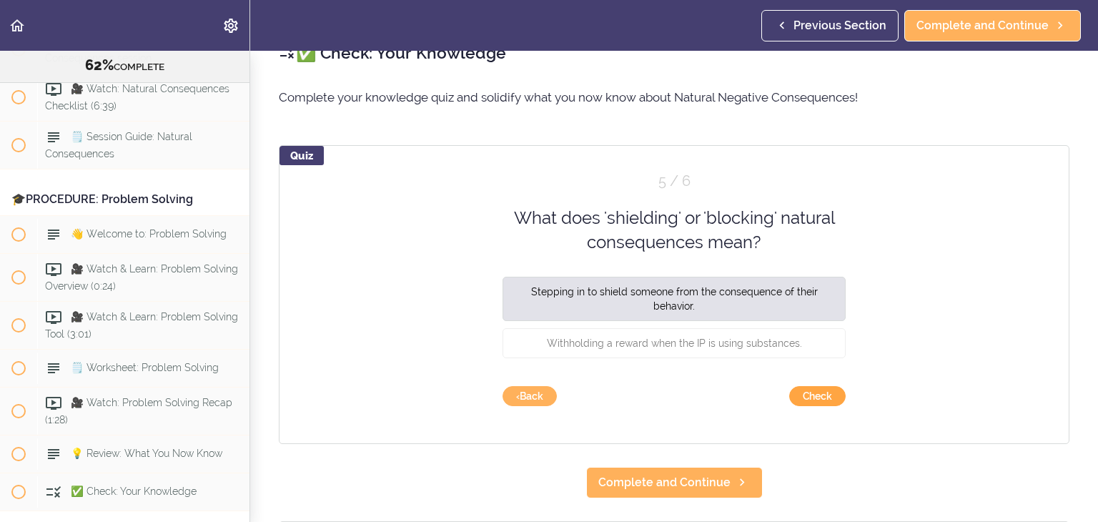
click at [811, 396] on button "Check" at bounding box center [817, 396] width 56 height 20
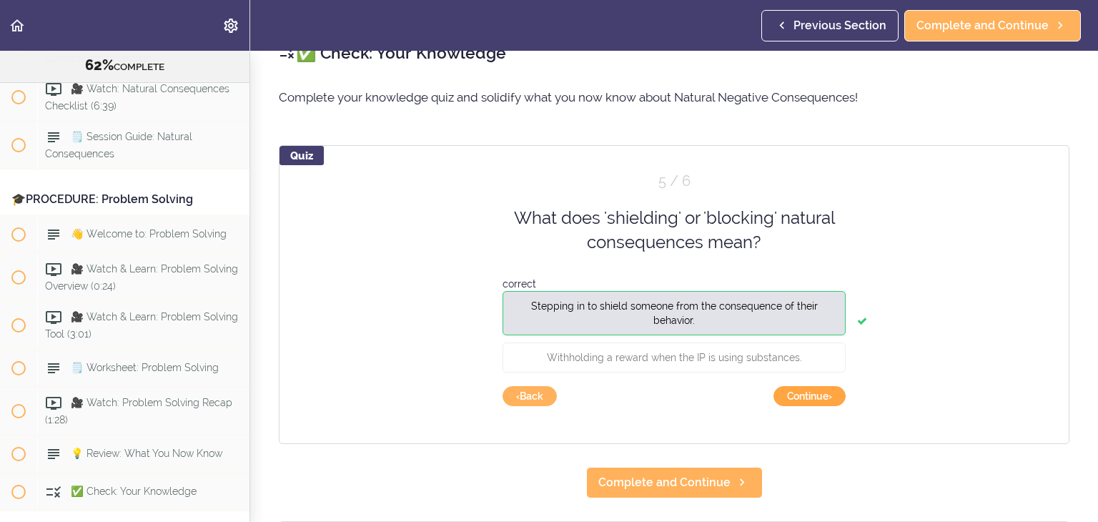
click at [811, 396] on button "Continue ›" at bounding box center [809, 396] width 72 height 20
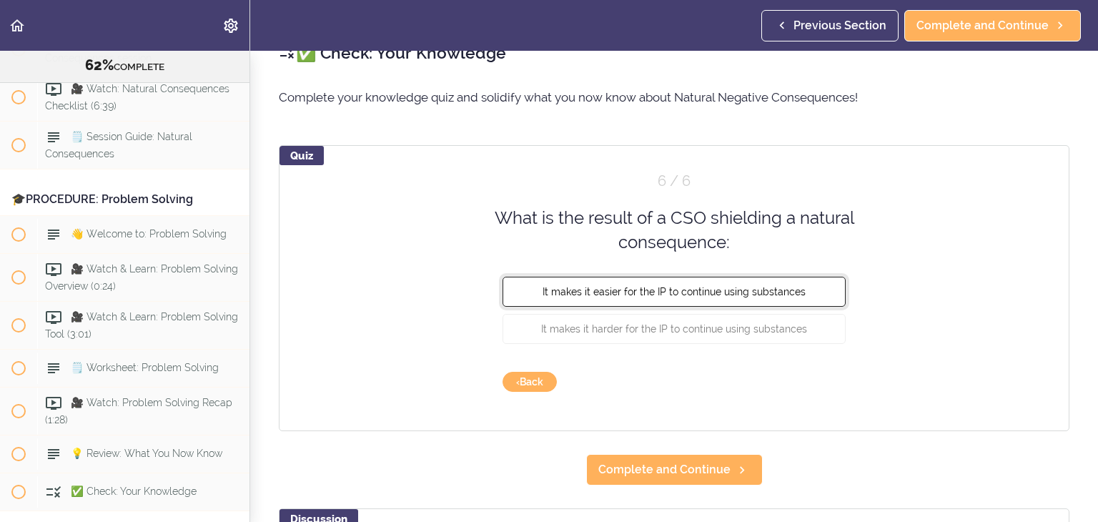
click at [715, 294] on span "It makes it easier for the IP to continue using substances" at bounding box center [673, 290] width 263 height 11
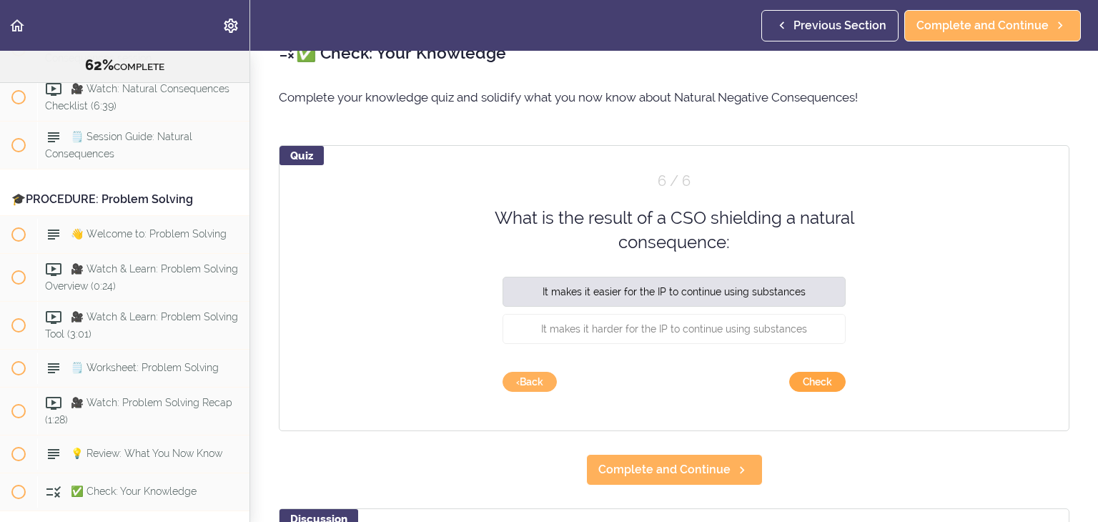
click at [810, 375] on button "Check" at bounding box center [817, 382] width 56 height 20
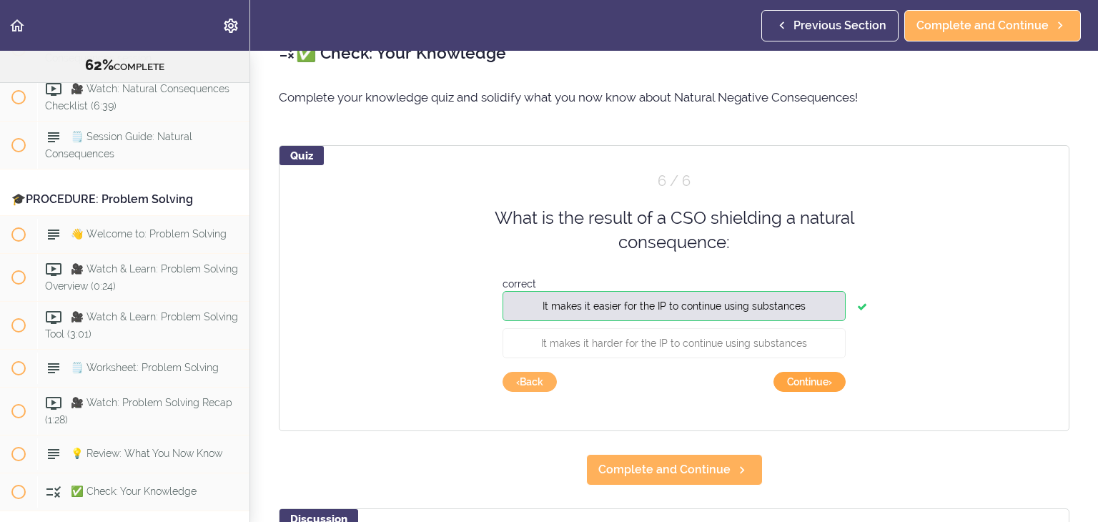
click at [810, 375] on button "Continue ›" at bounding box center [809, 382] width 72 height 20
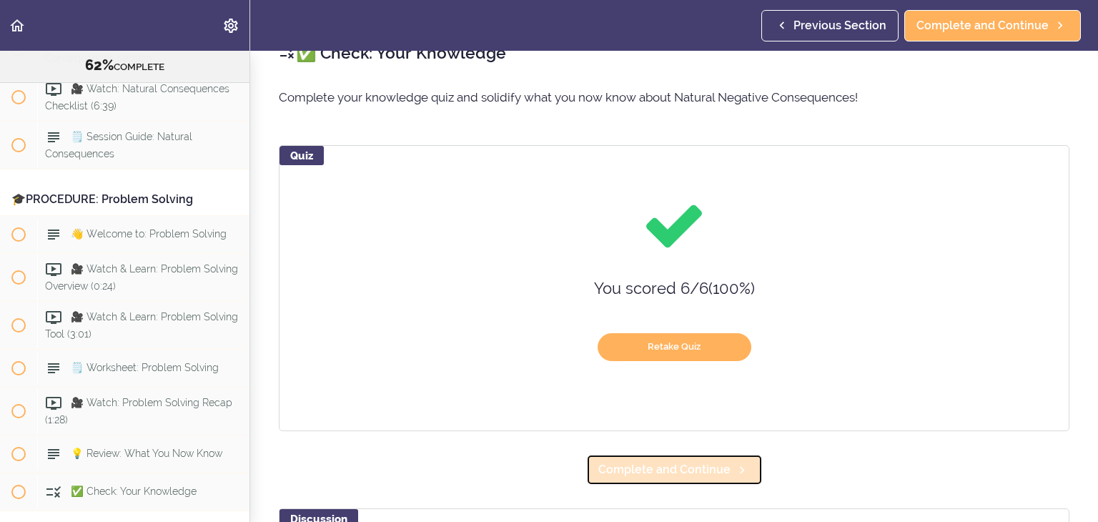
click at [690, 474] on span "Complete and Continue" at bounding box center [664, 469] width 132 height 17
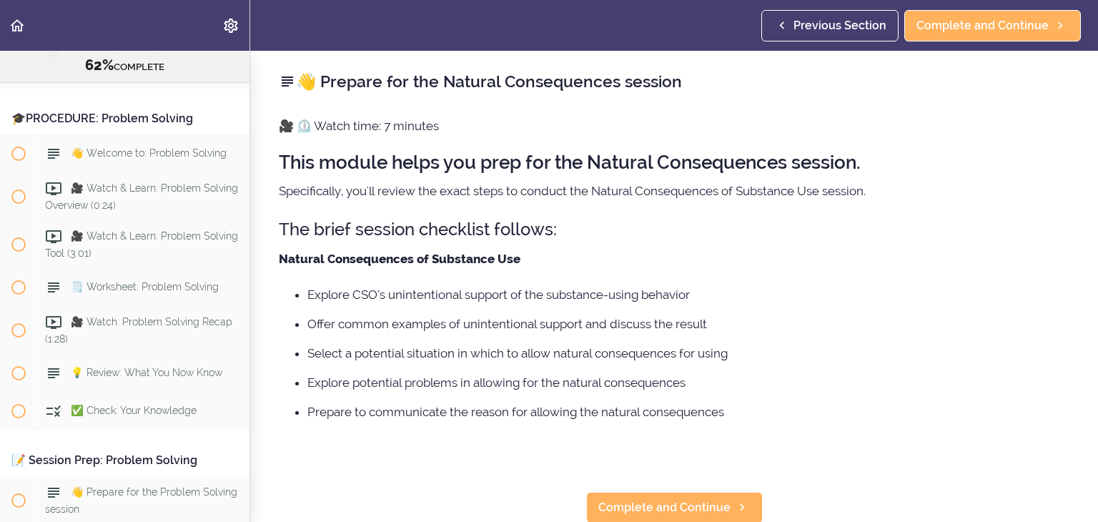
scroll to position [6934, 0]
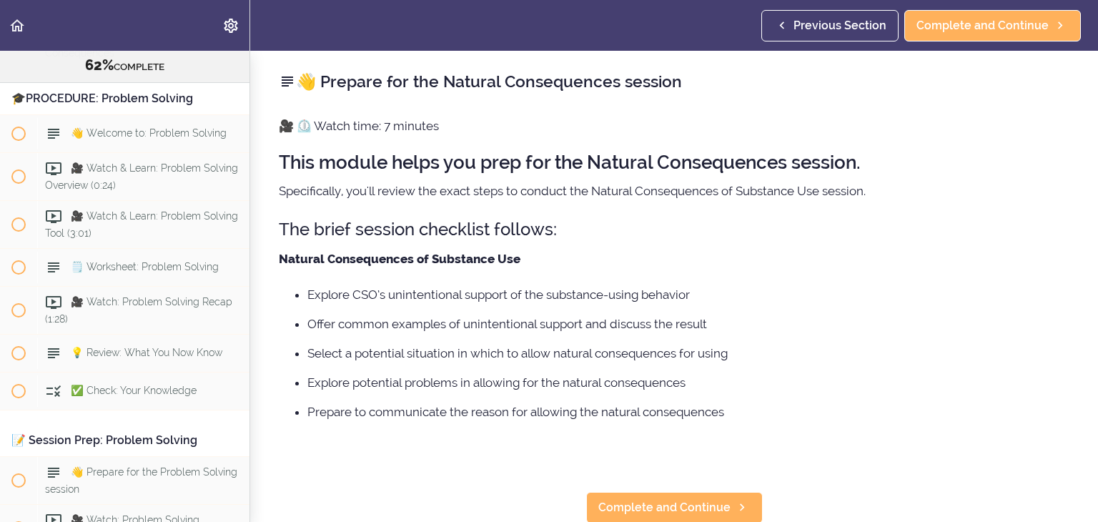
click at [785, 311] on ul "Explore CSO’s unintentional support of the substance-using behavior Offer commo…" at bounding box center [674, 353] width 790 height 136
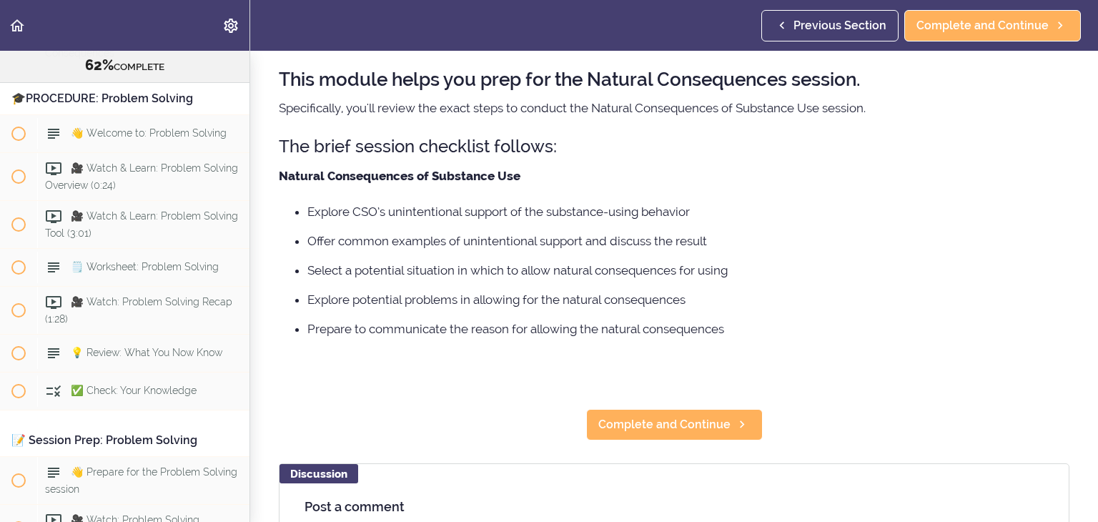
scroll to position [86, 0]
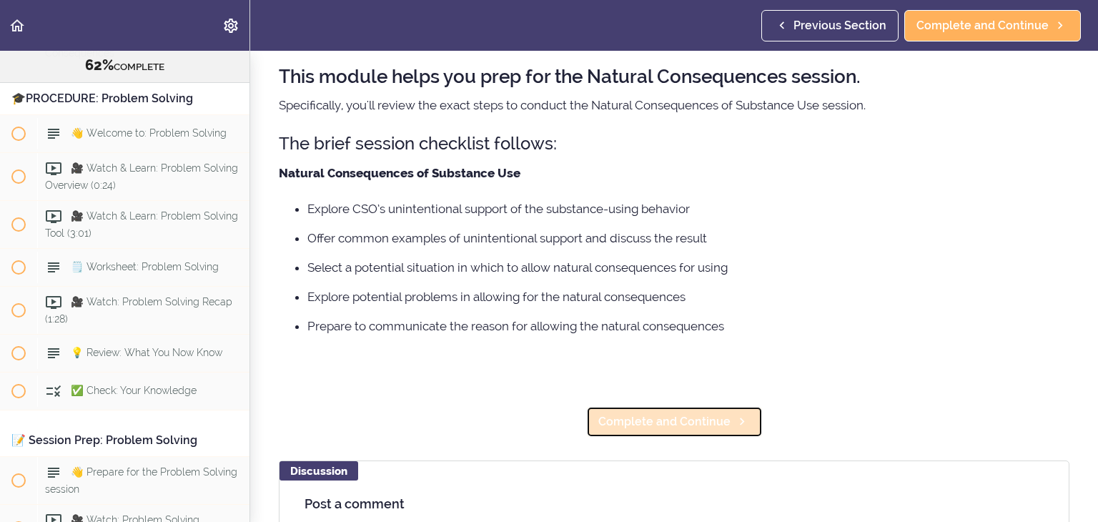
click at [660, 417] on span "Complete and Continue" at bounding box center [664, 421] width 132 height 17
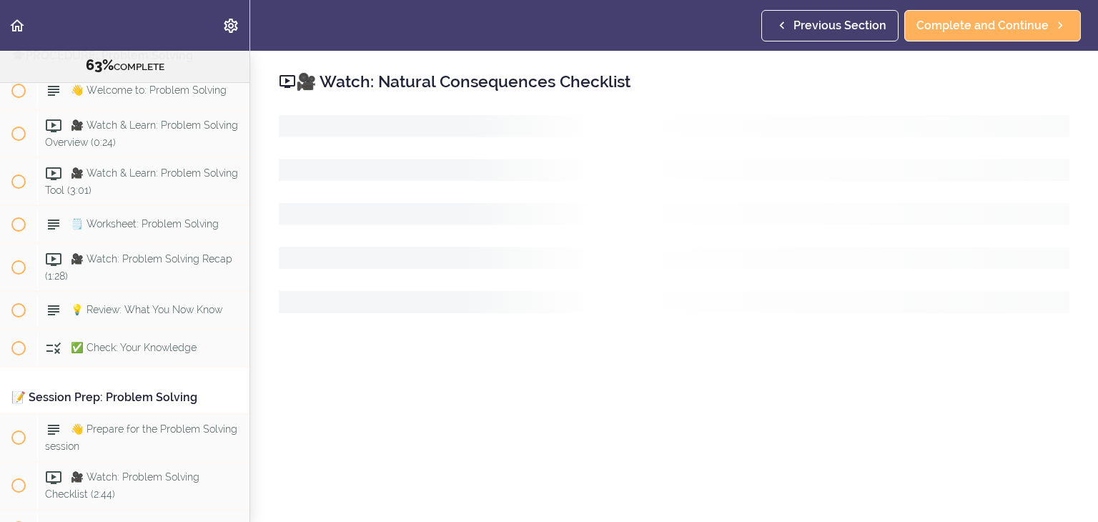
scroll to position [6983, 0]
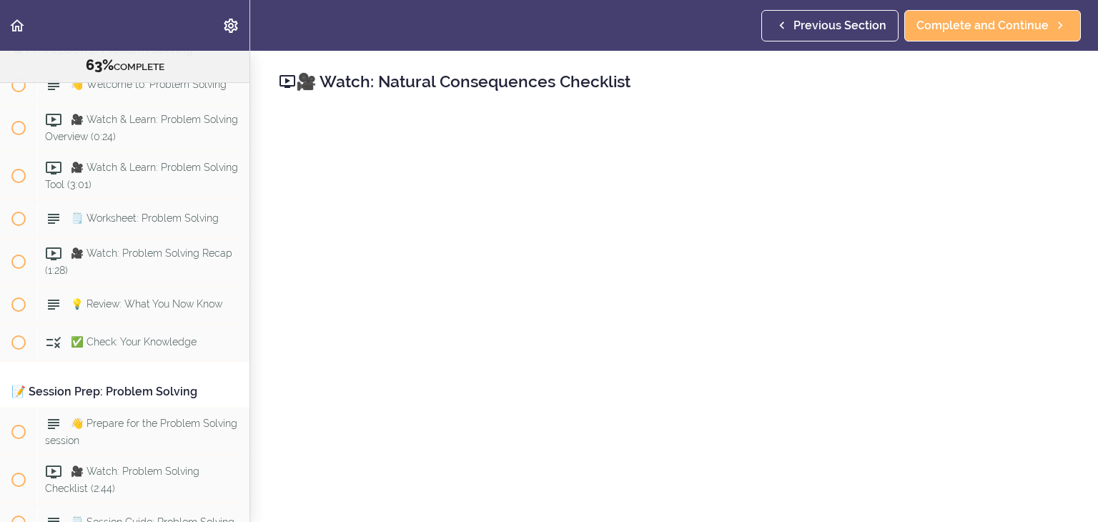
click at [1072, 362] on div "🎥 Watch: Natural Consequences Checklist Complete and Continue Discussion Post a…" at bounding box center [673, 286] width 847 height 471
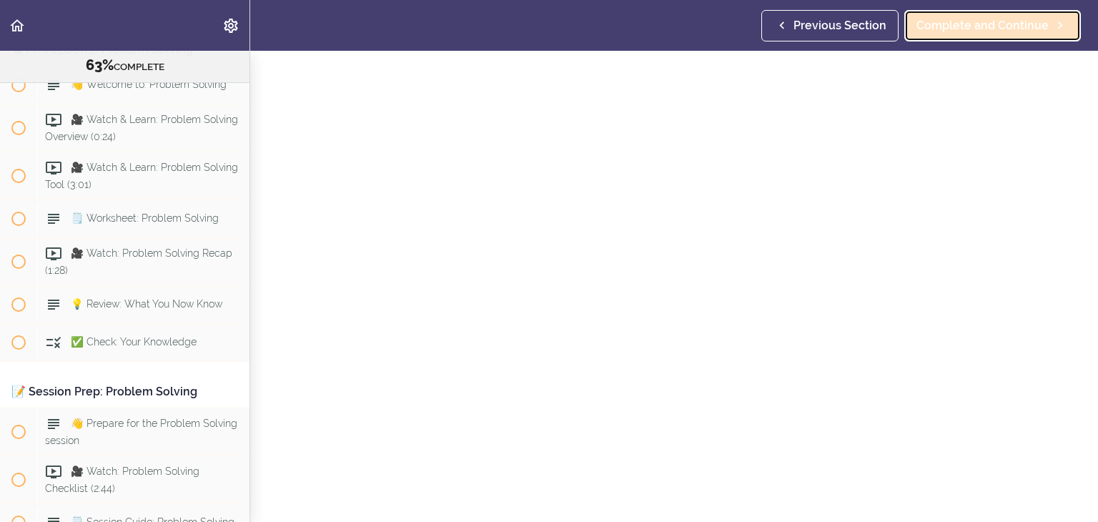
click at [994, 35] on link "Complete and Continue" at bounding box center [992, 25] width 177 height 31
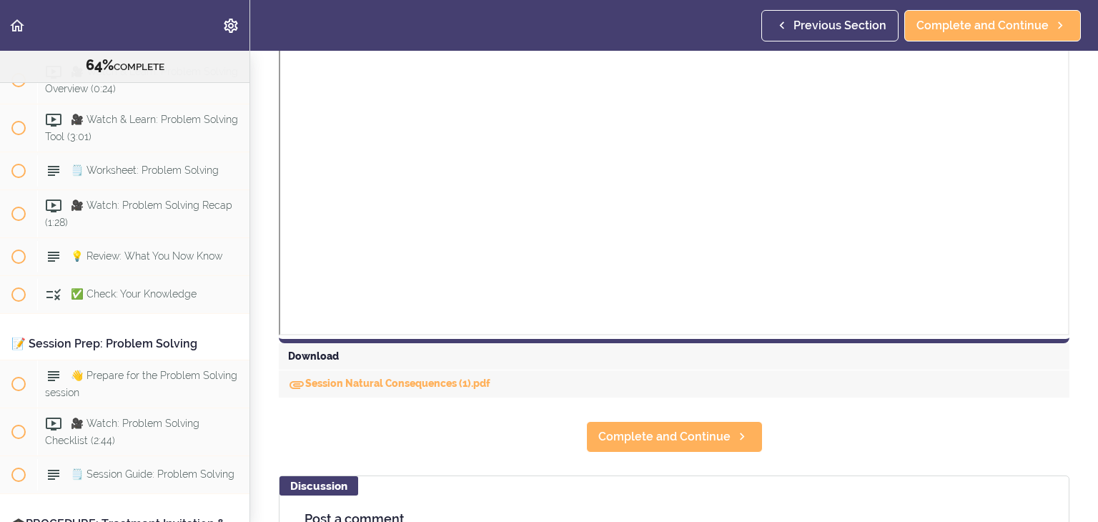
scroll to position [457, 0]
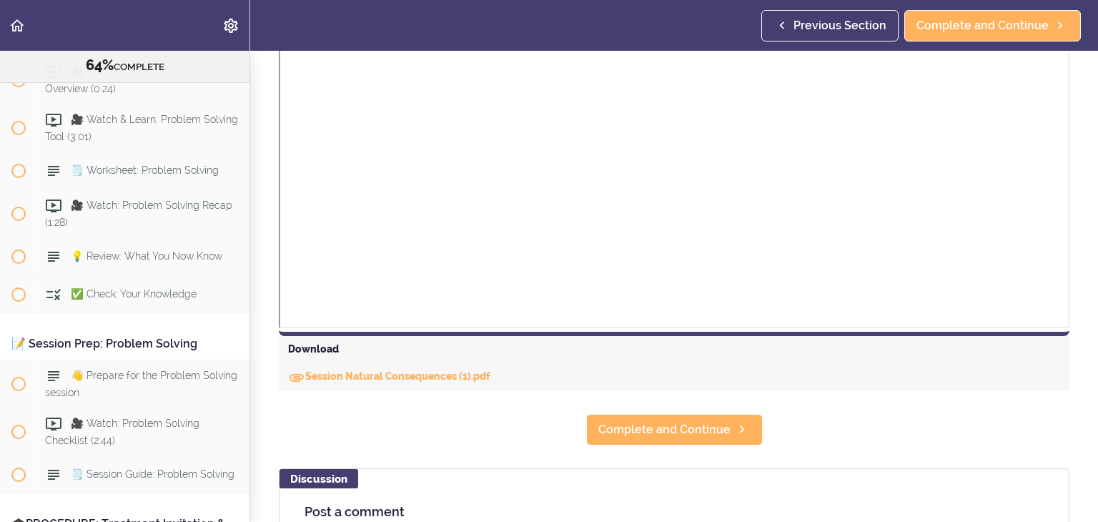
click at [418, 381] on div "Session Natural Consequences (1).pdf" at bounding box center [674, 376] width 790 height 27
click at [423, 378] on link "Session Natural Consequences (1).pdf" at bounding box center [389, 375] width 202 height 11
click at [643, 429] on span "Complete and Continue" at bounding box center [664, 429] width 132 height 17
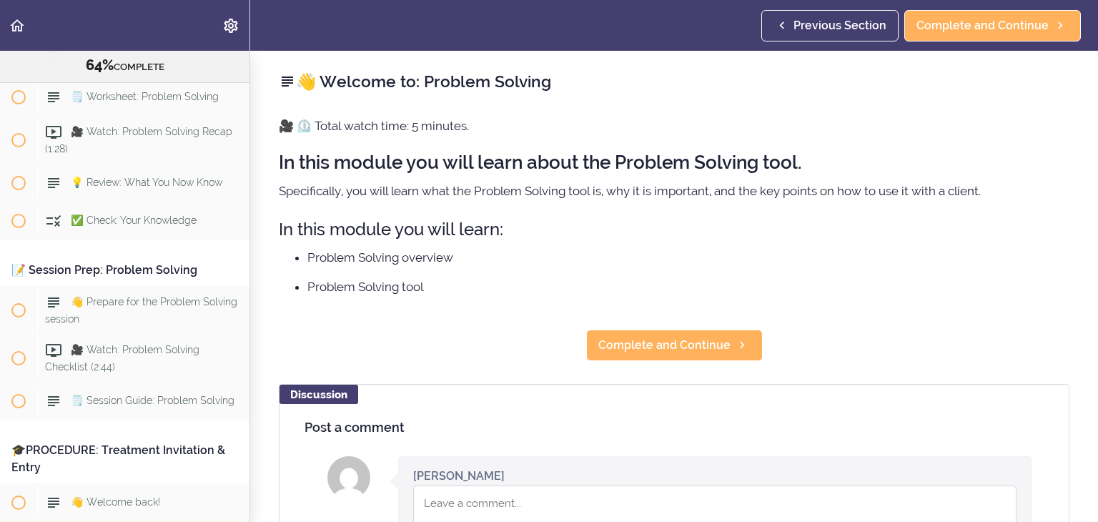
scroll to position [7125, 0]
